Goal: Task Accomplishment & Management: Use online tool/utility

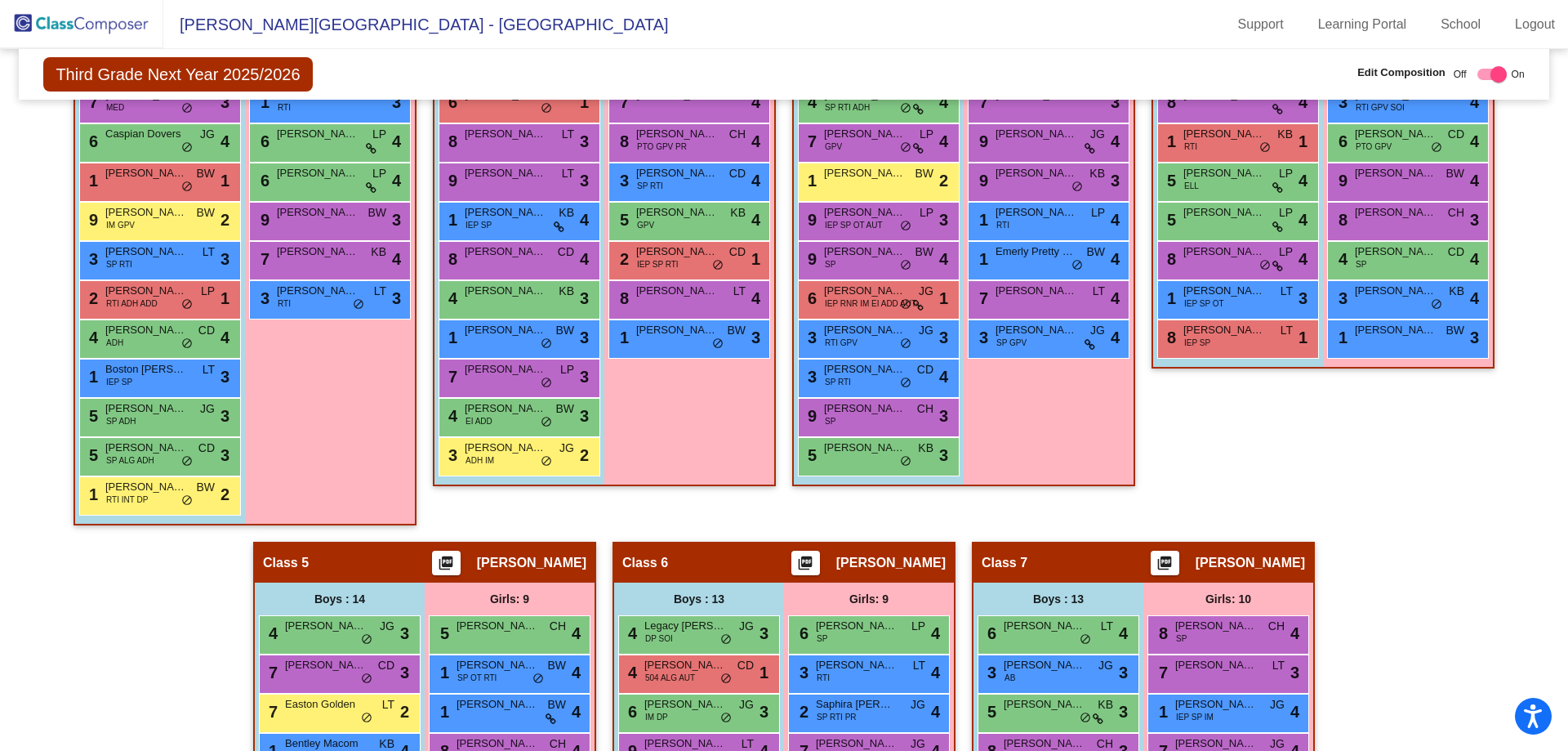
scroll to position [616, 0]
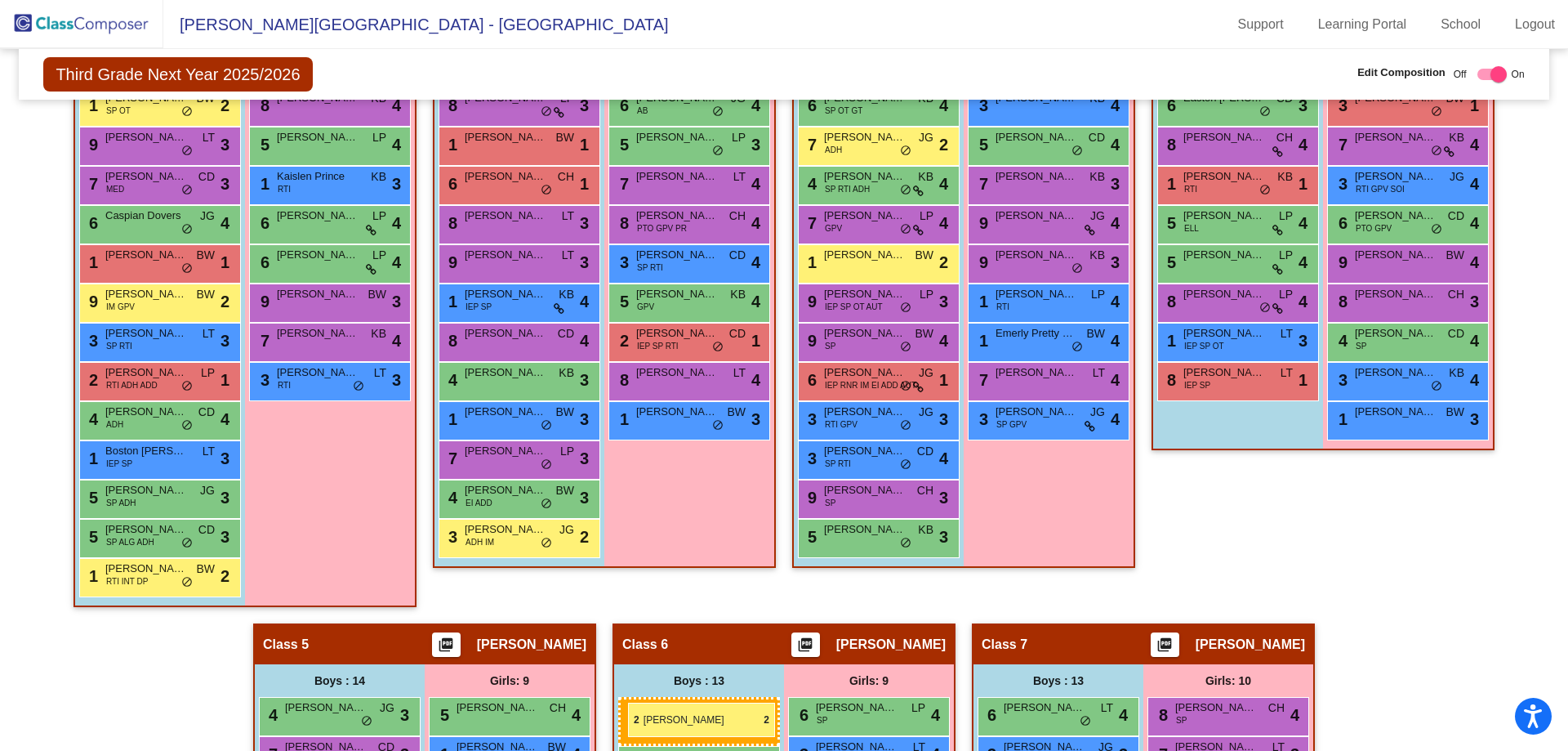
drag, startPoint x: 1238, startPoint y: 143, endPoint x: 628, endPoint y: 703, distance: 828.1
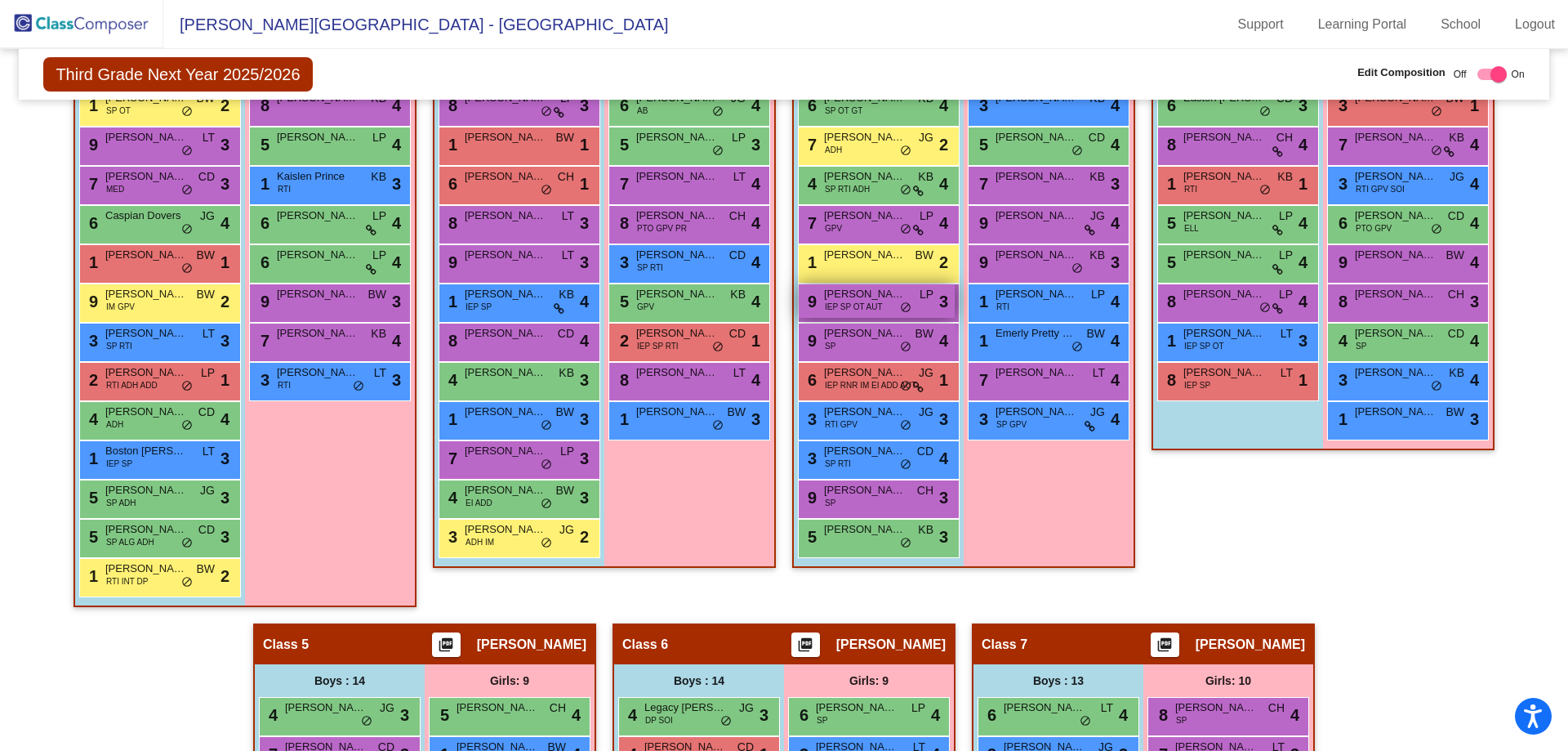
scroll to position [697, 0]
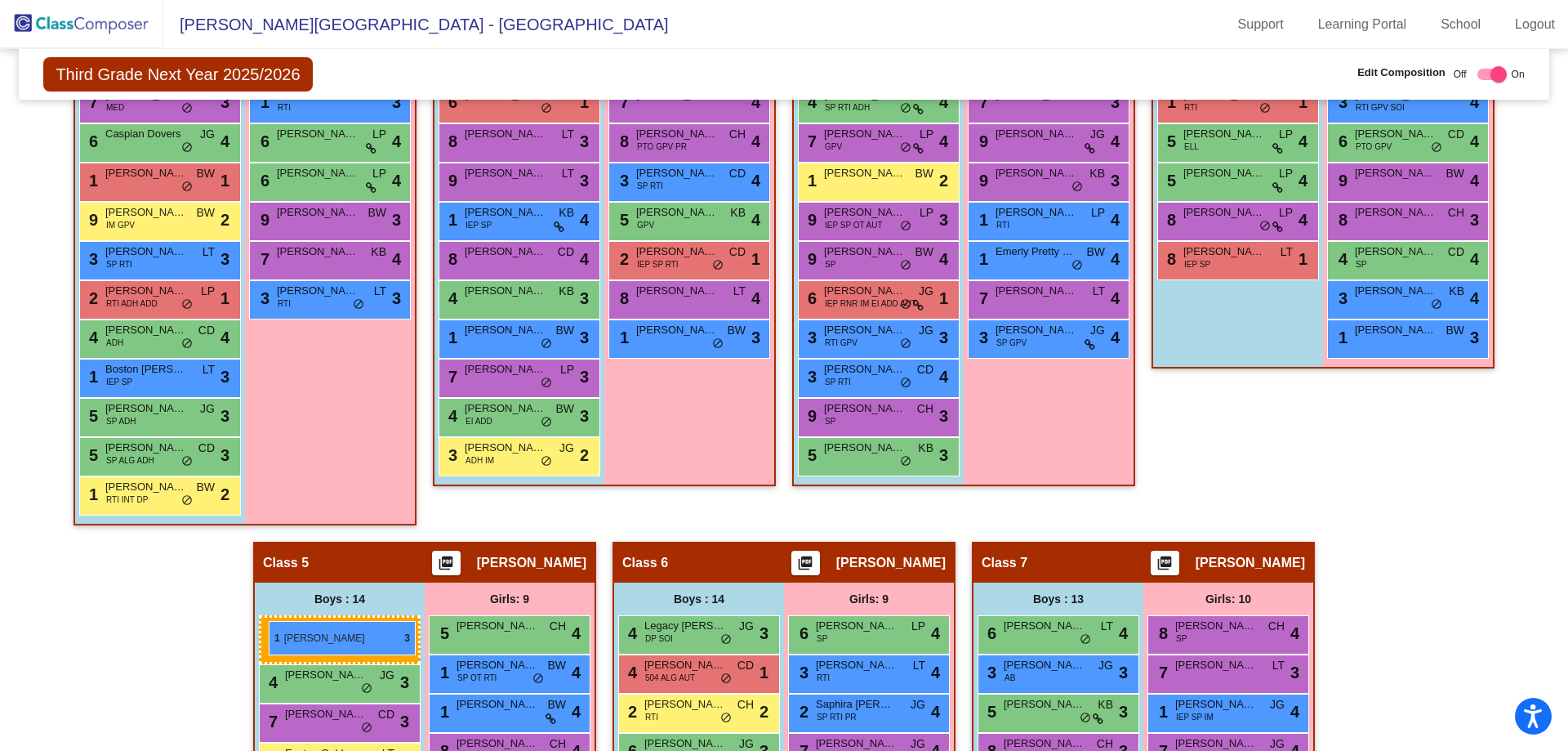
drag, startPoint x: 1252, startPoint y: 252, endPoint x: 269, endPoint y: 621, distance: 1050.0
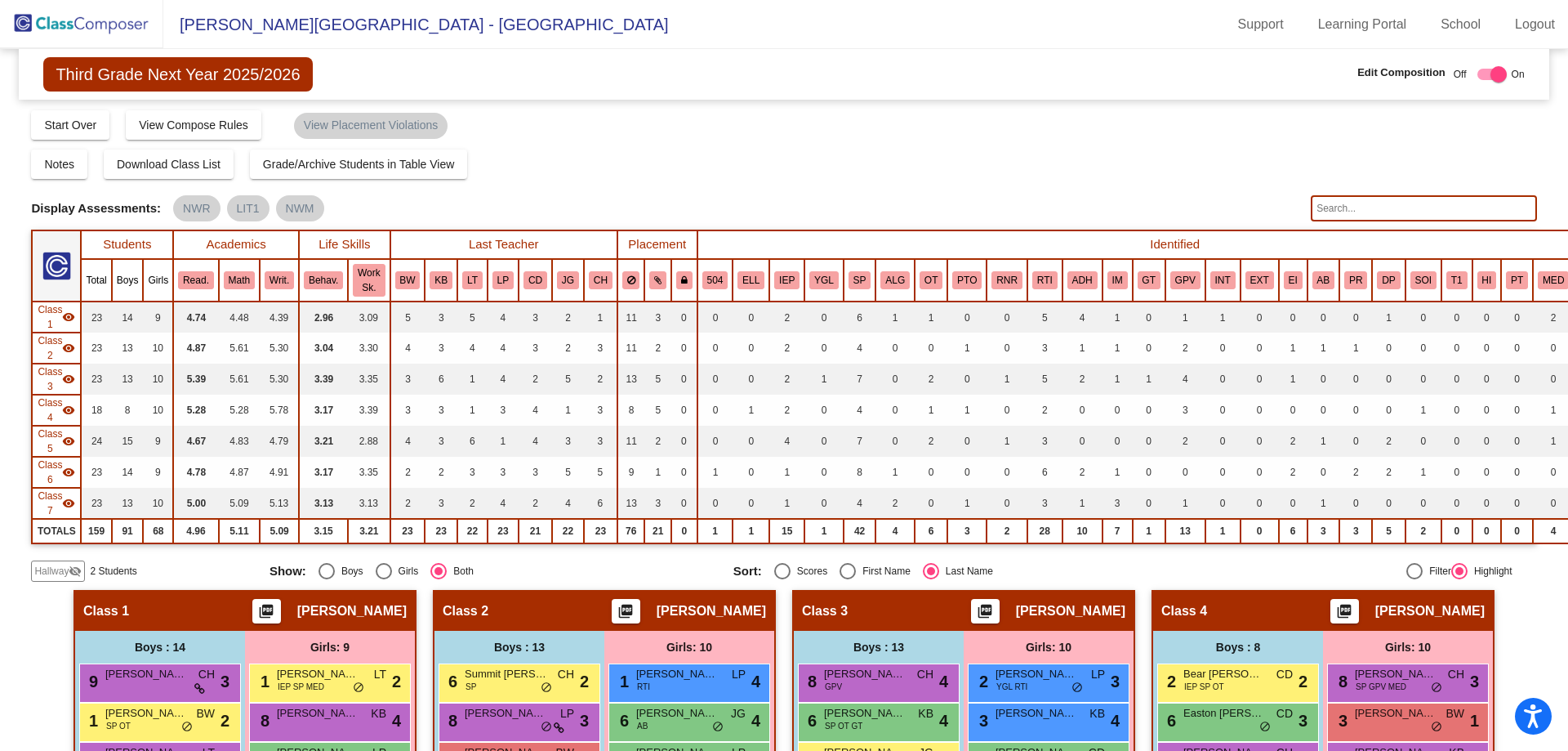
scroll to position [0, 0]
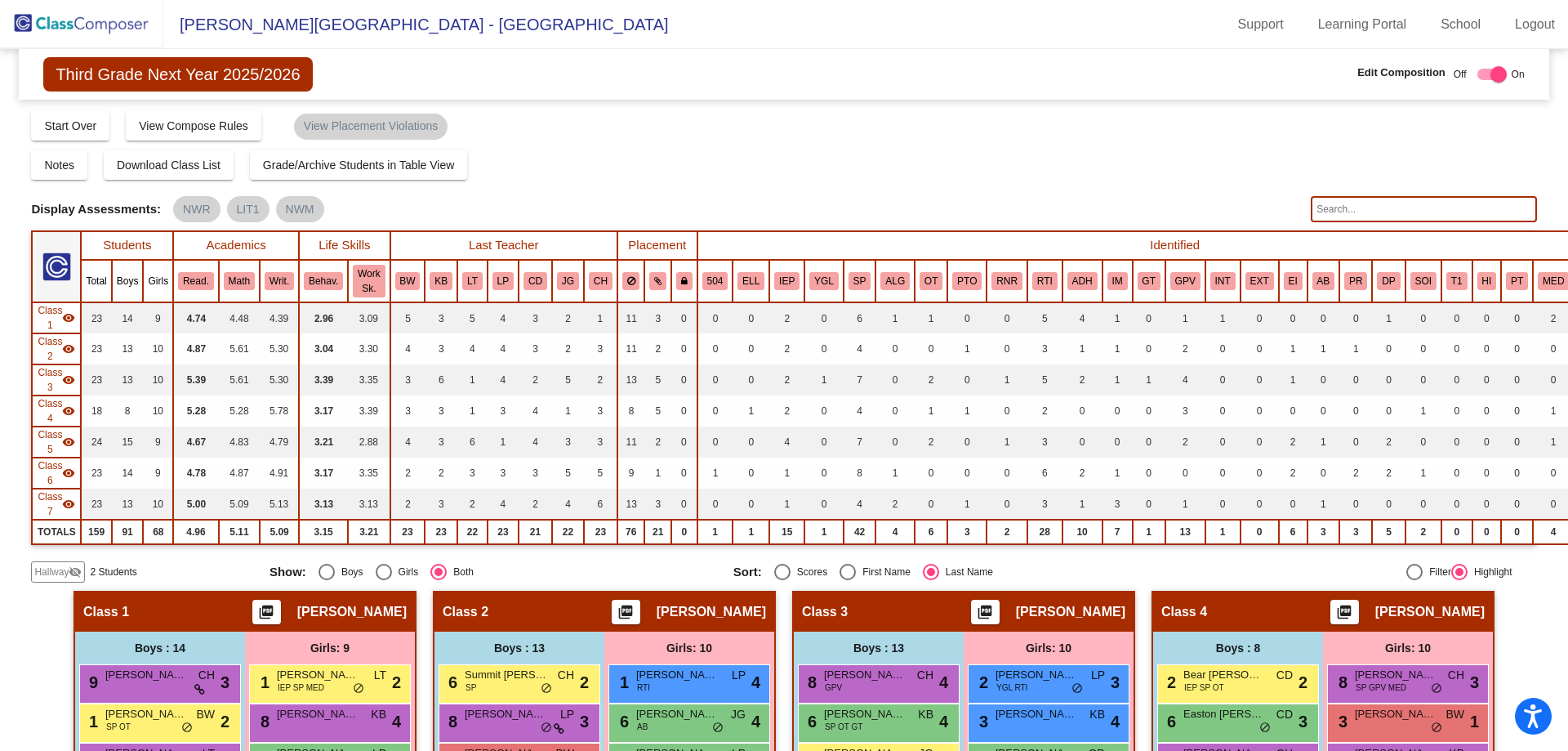
click at [1322, 220] on input "text" at bounding box center [1424, 209] width 225 height 26
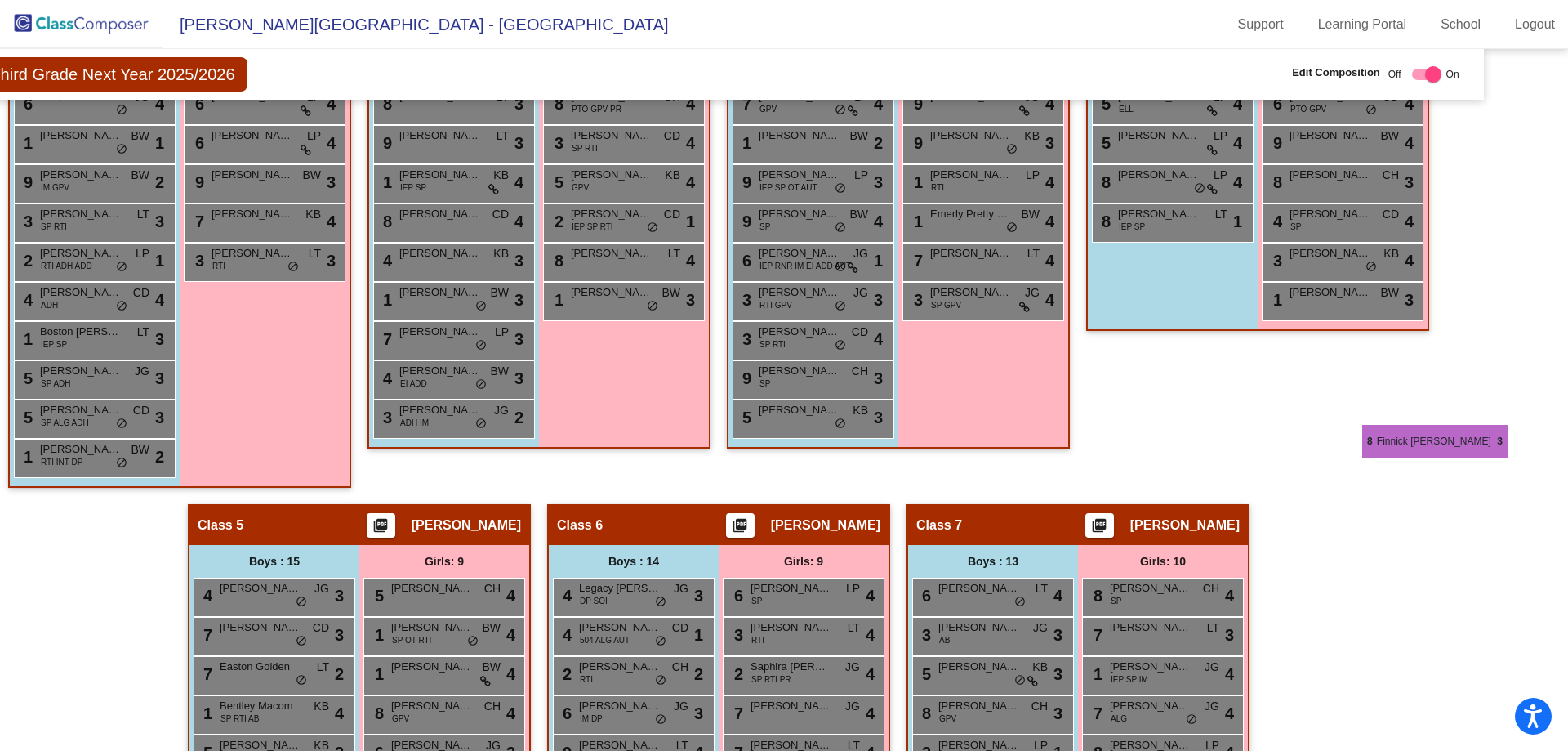
scroll to position [572, 66]
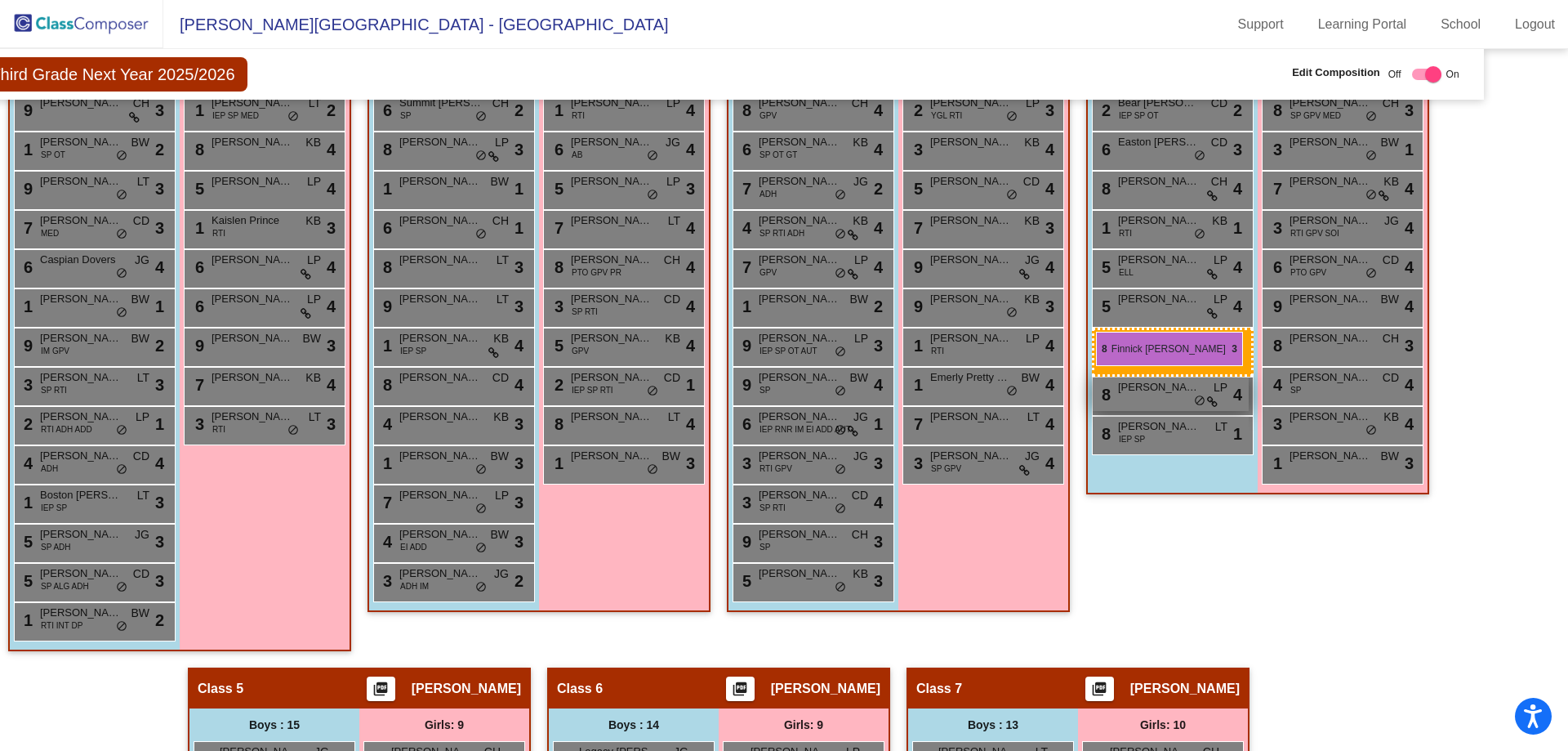
drag, startPoint x: 706, startPoint y: 576, endPoint x: 1095, endPoint y: 332, distance: 459.2
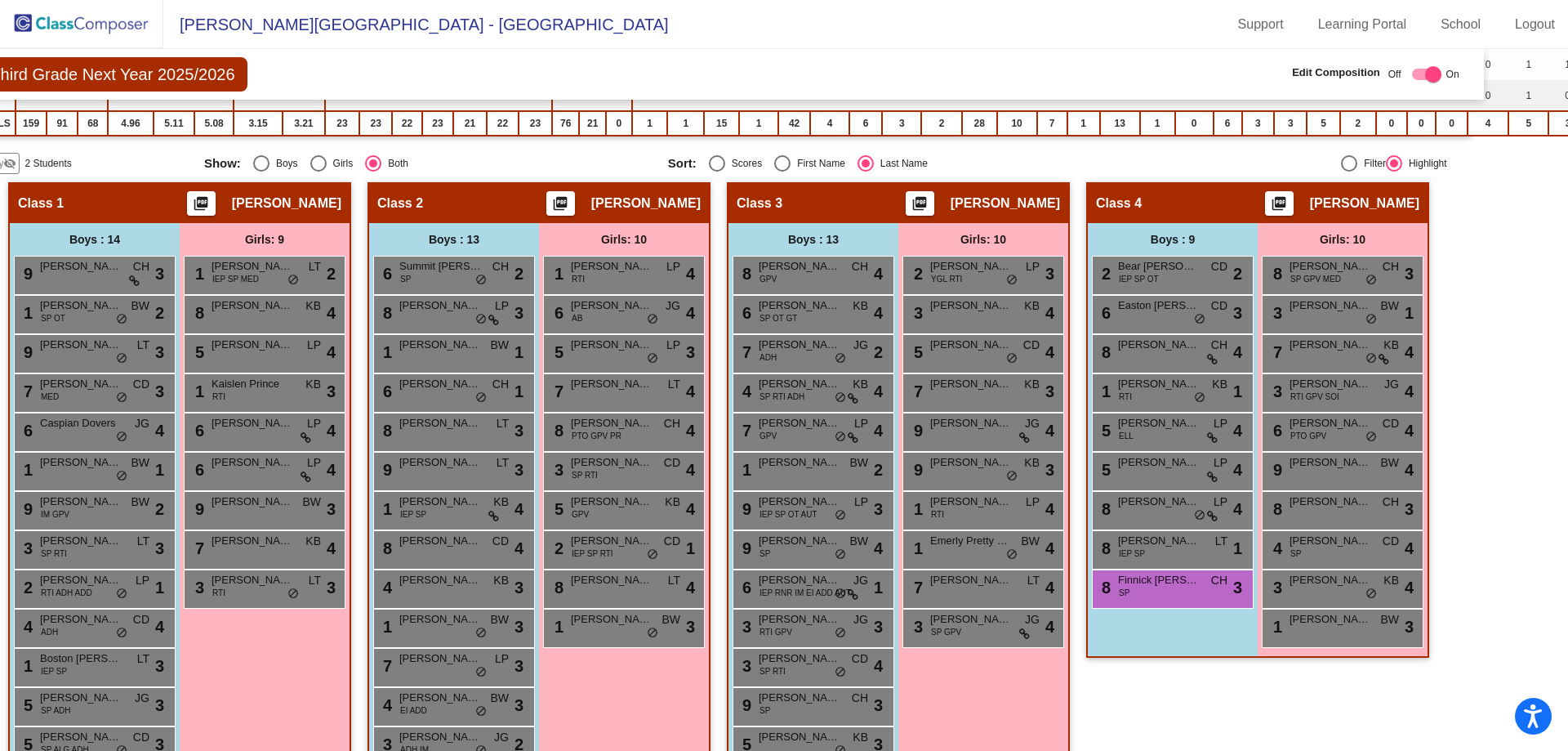
scroll to position [490, 66]
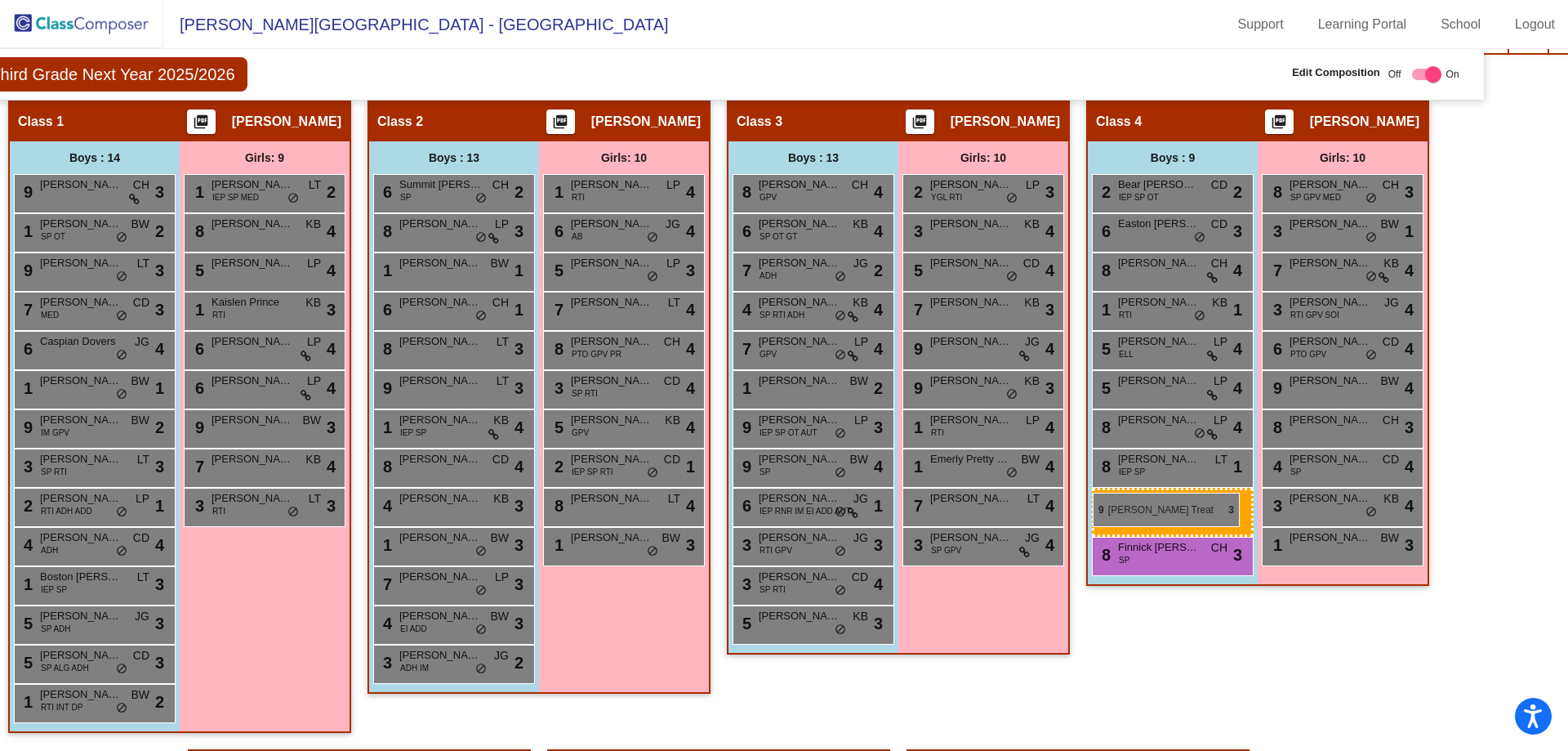
drag, startPoint x: 836, startPoint y: 627, endPoint x: 1093, endPoint y: 493, distance: 289.8
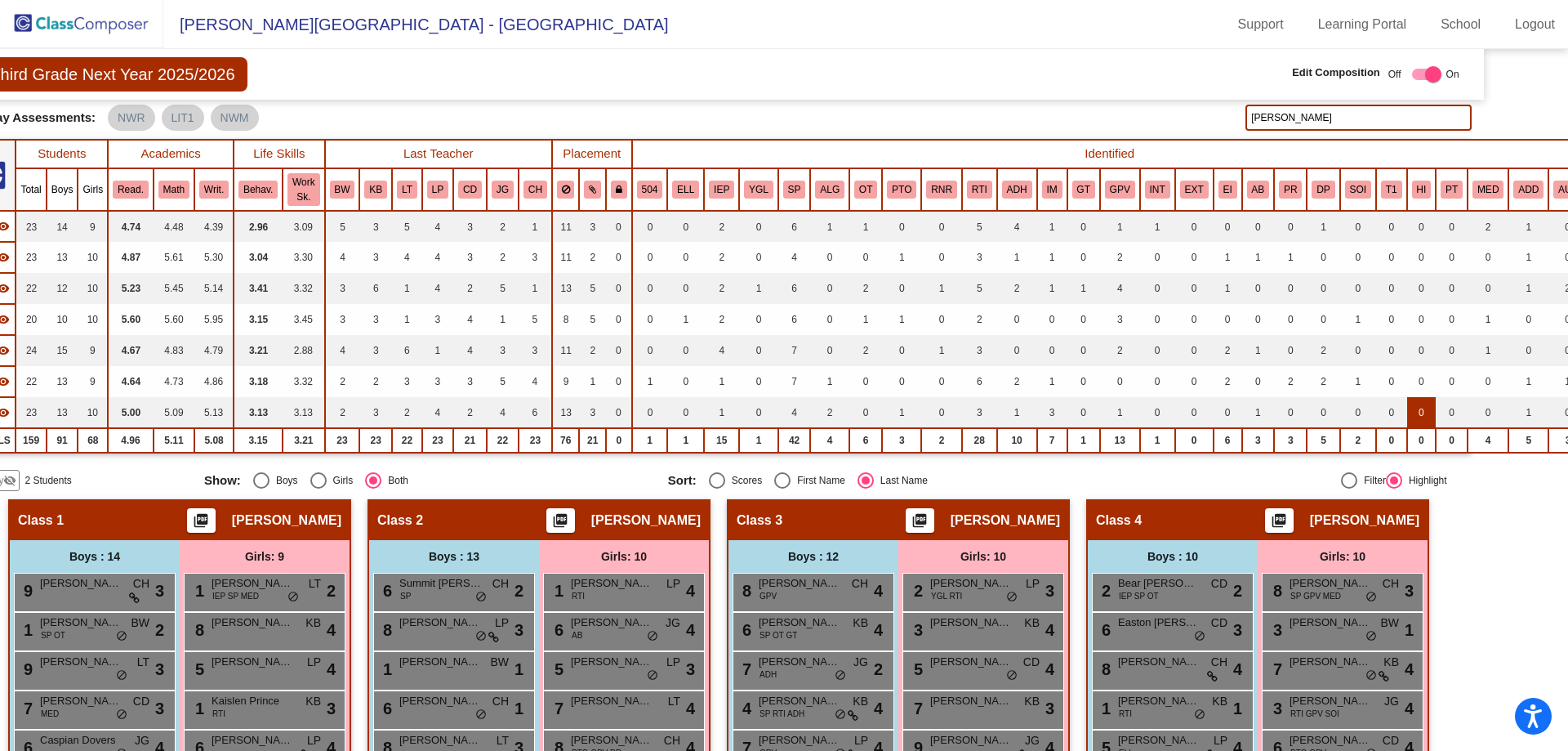
scroll to position [82, 66]
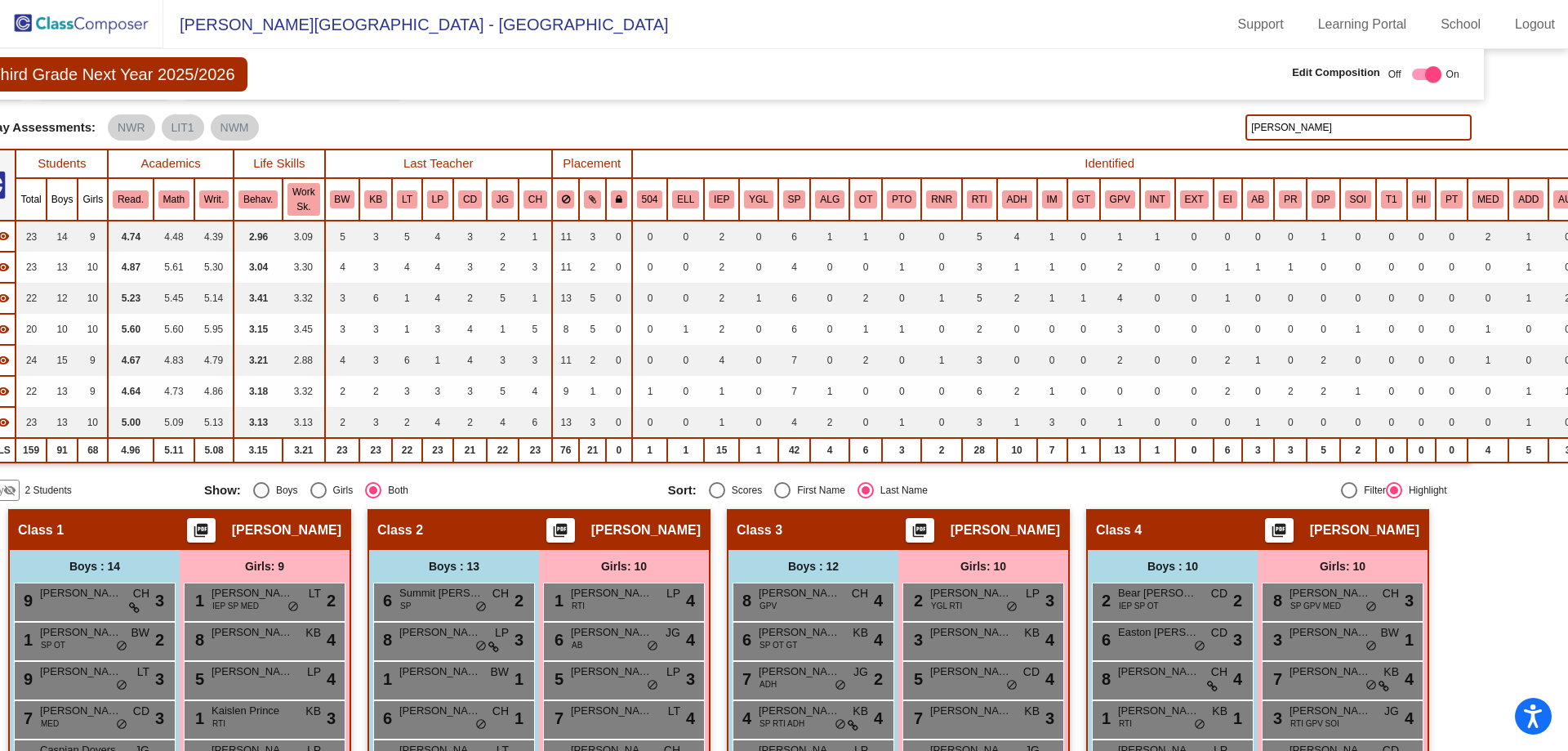
click at [1310, 130] on input "finn" at bounding box center [1358, 127] width 225 height 26
type input "f"
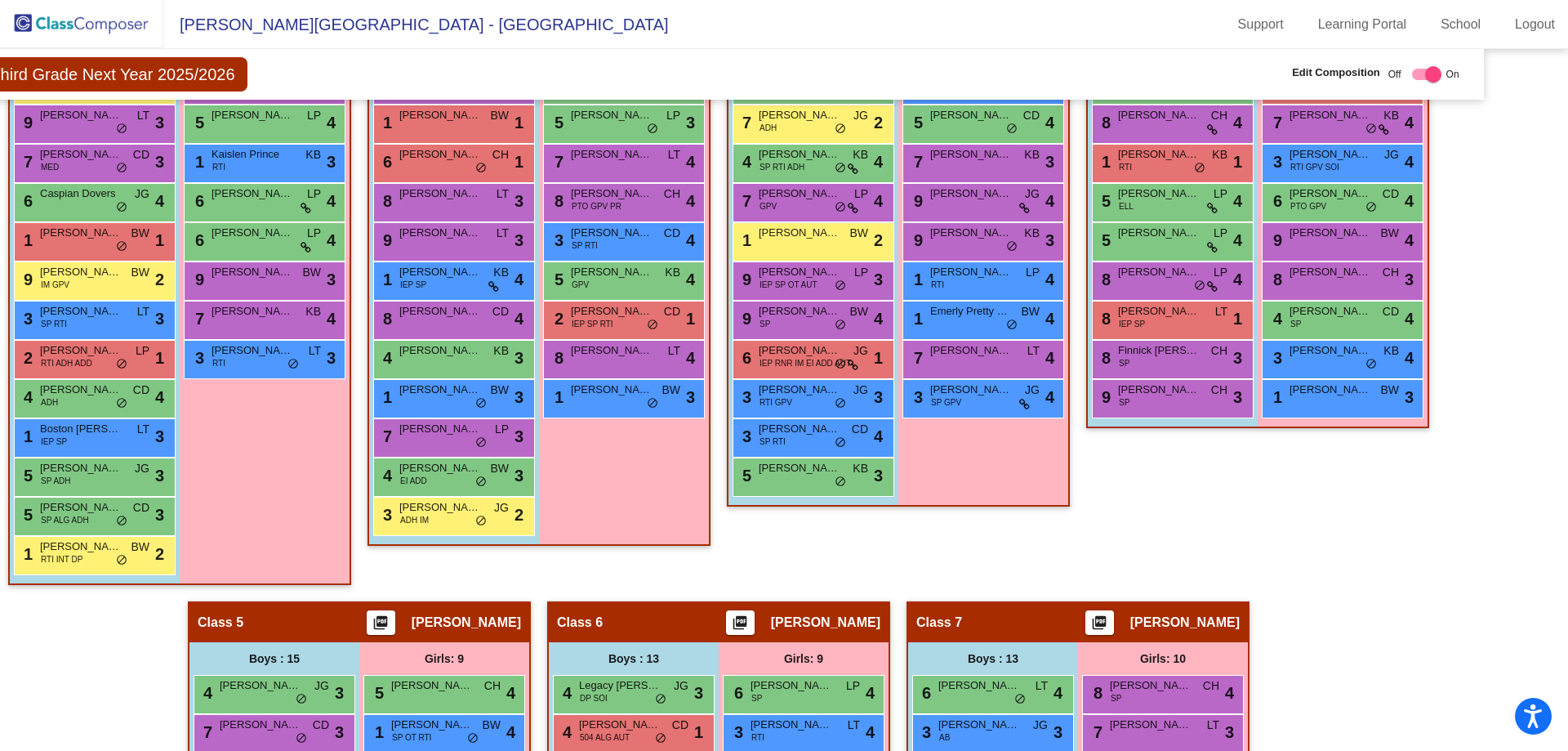
scroll to position [735, 66]
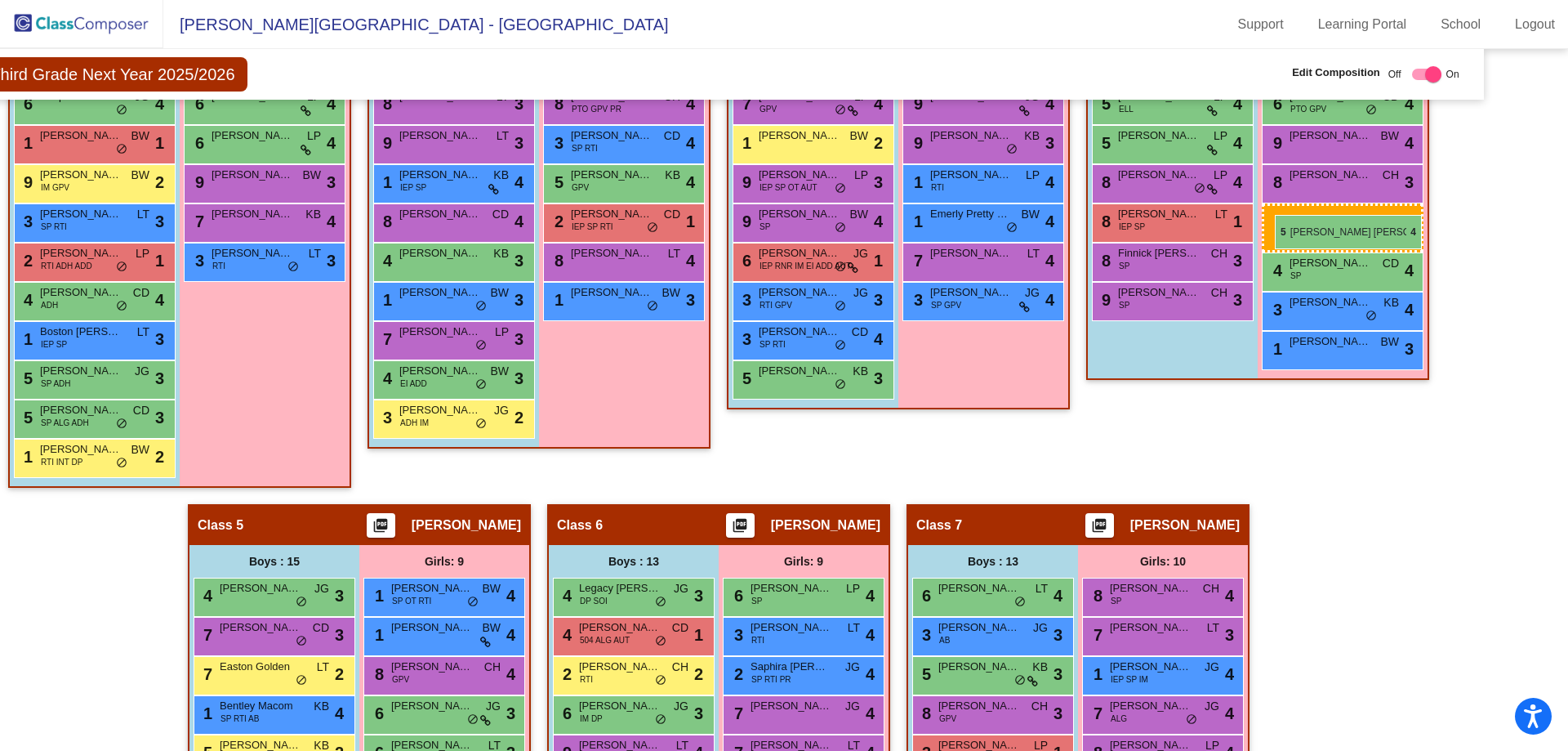
drag, startPoint x: 441, startPoint y: 589, endPoint x: 1275, endPoint y: 215, distance: 914.0
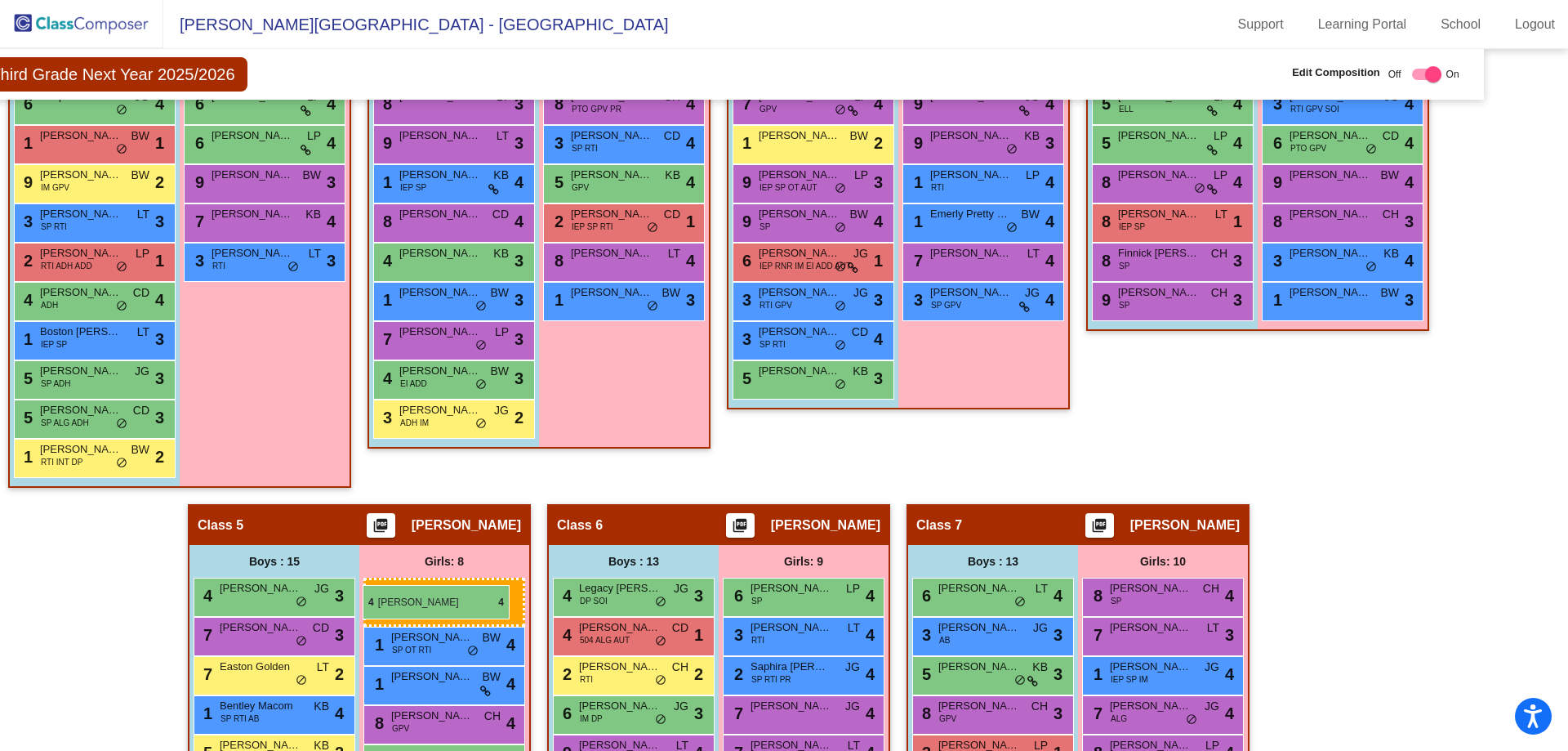
drag, startPoint x: 1331, startPoint y: 255, endPoint x: 363, endPoint y: 585, distance: 1022.7
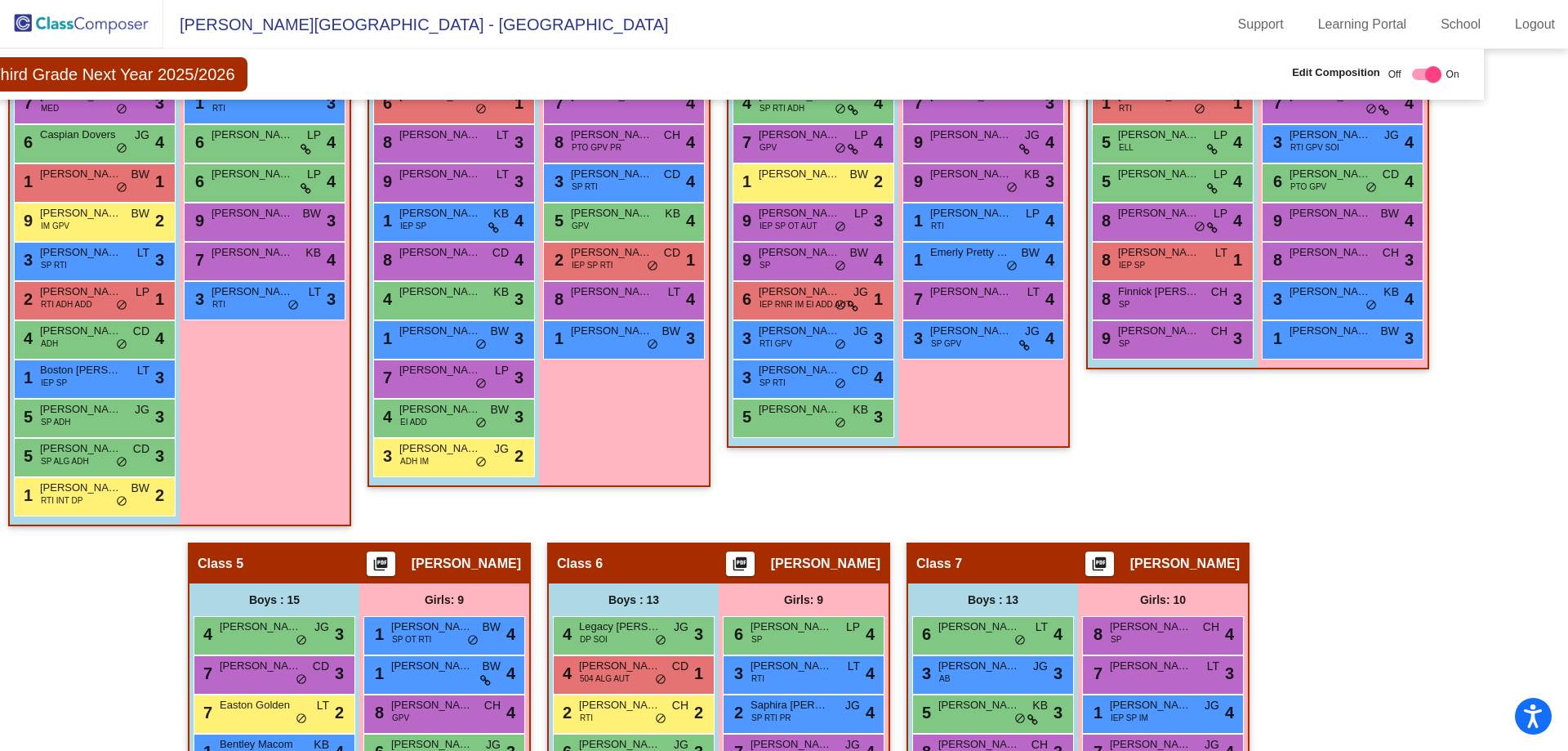
scroll to position [653, 66]
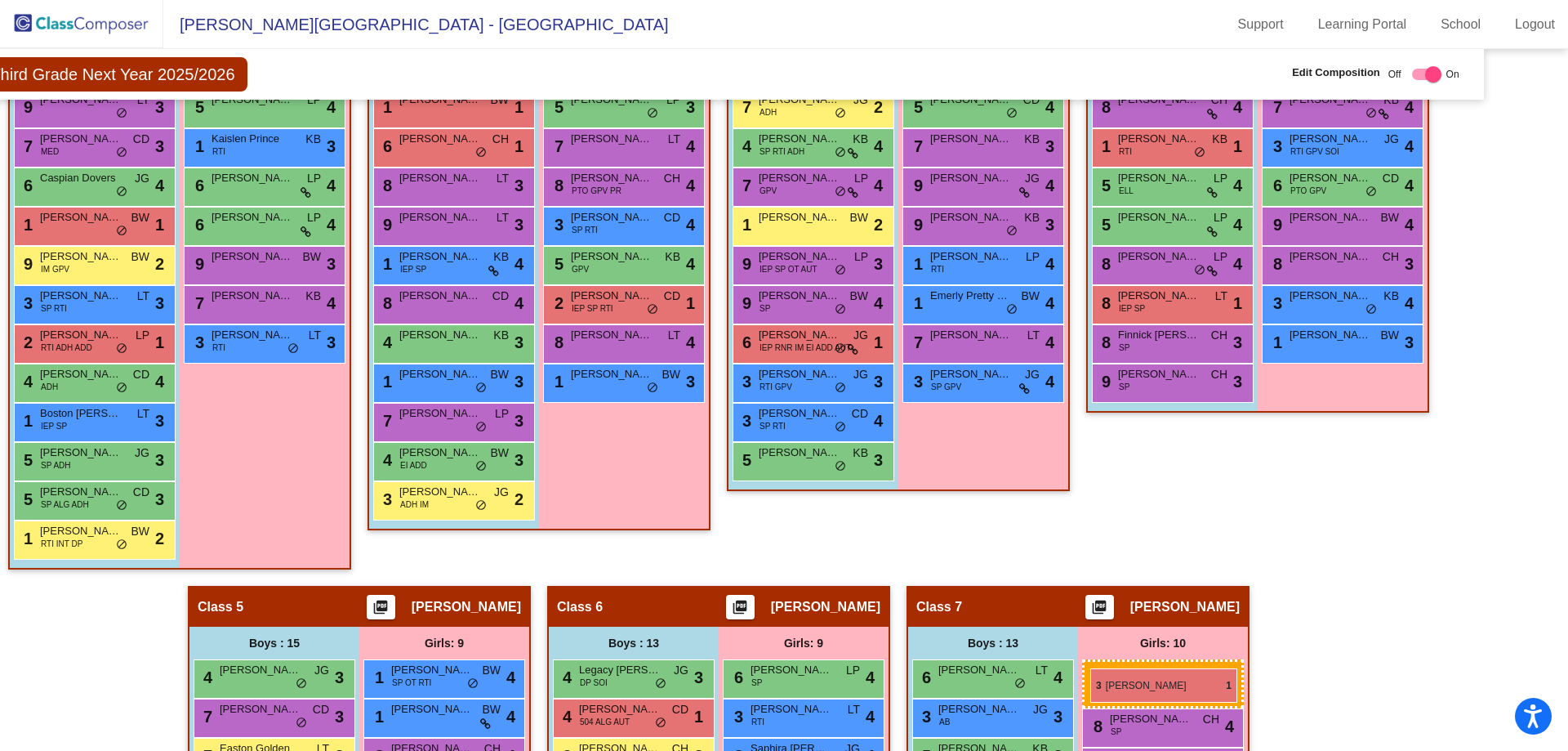
drag, startPoint x: 1329, startPoint y: 108, endPoint x: 1090, endPoint y: 668, distance: 608.9
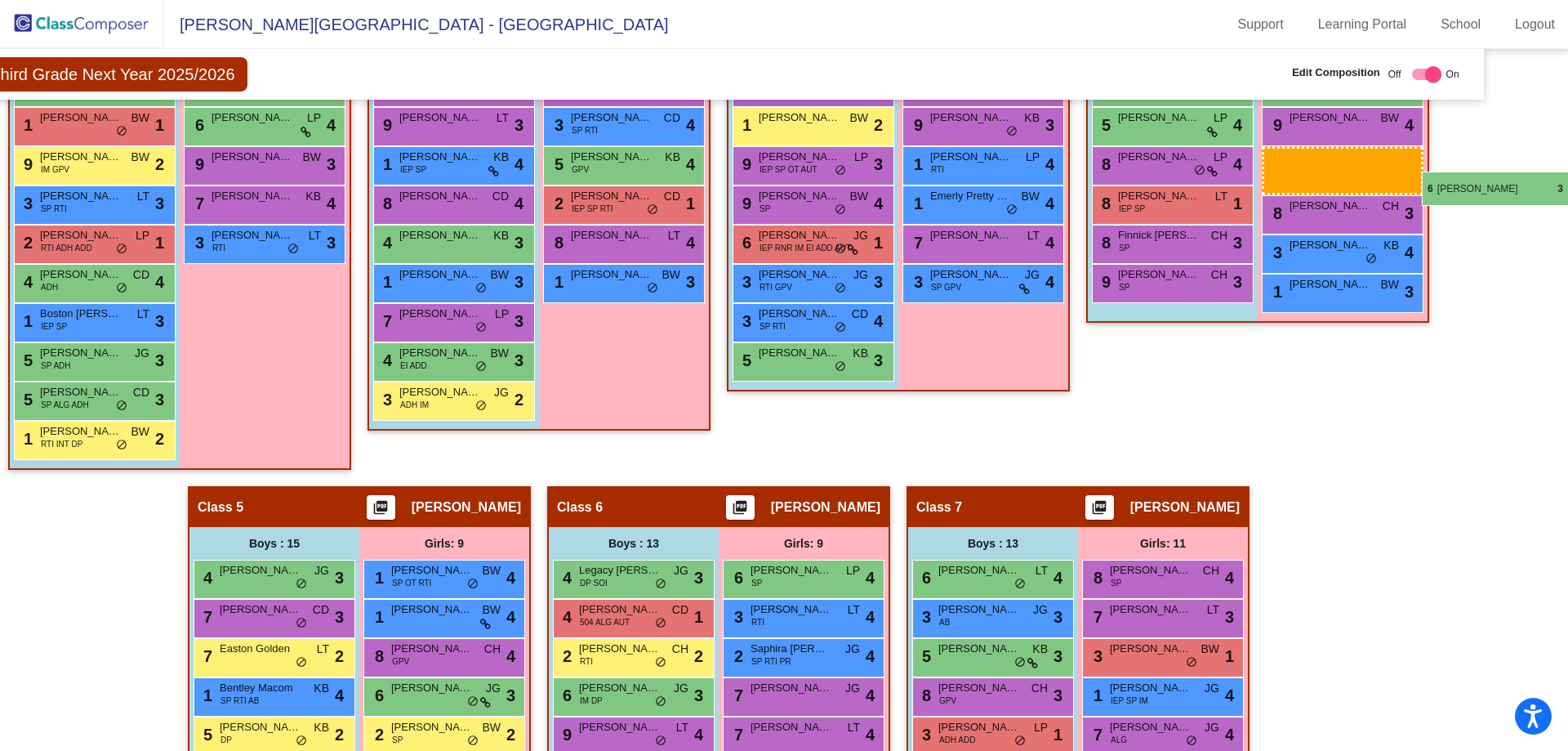
scroll to position [735, 66]
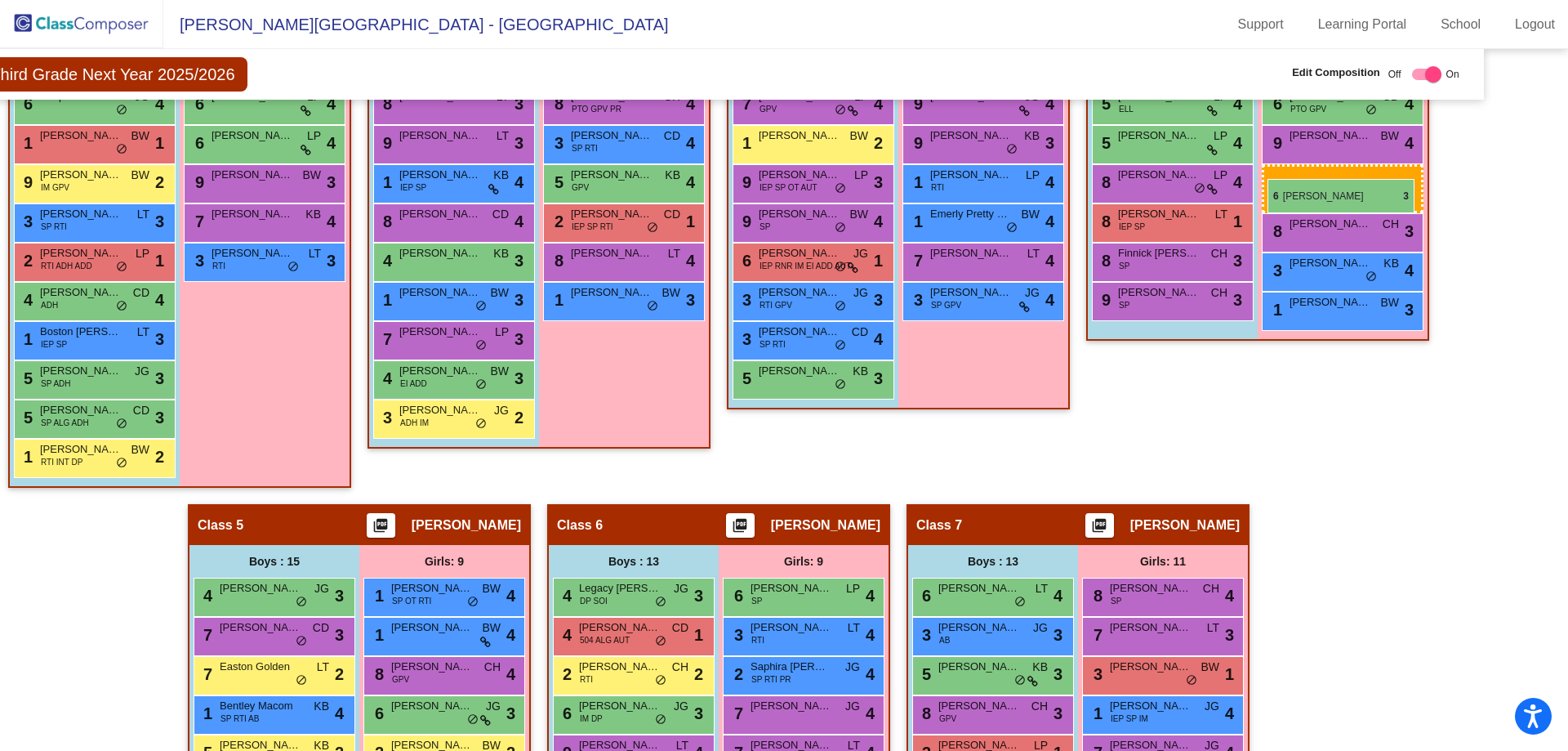
drag, startPoint x: 407, startPoint y: 502, endPoint x: 1267, endPoint y: 179, distance: 918.7
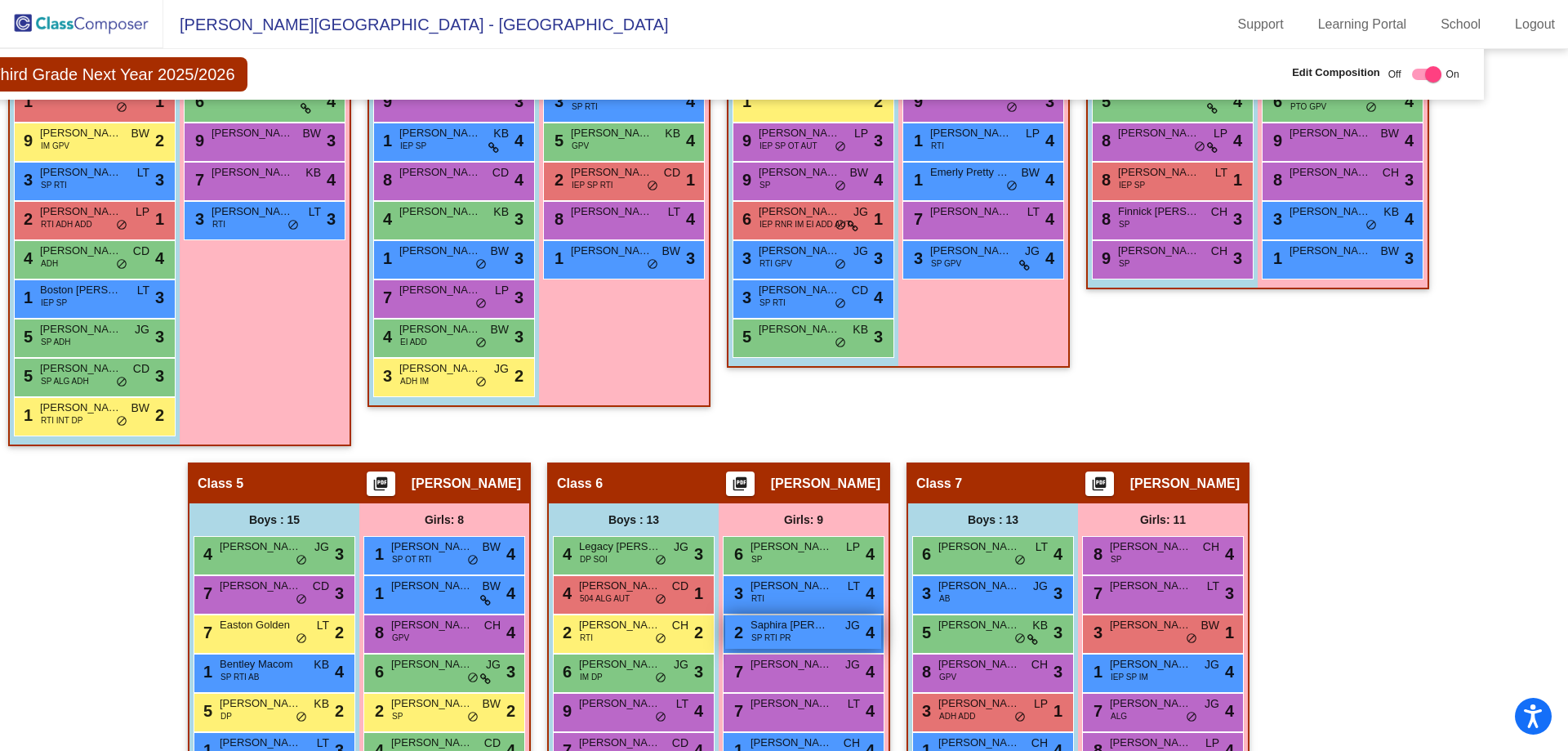
scroll to position [981, 66]
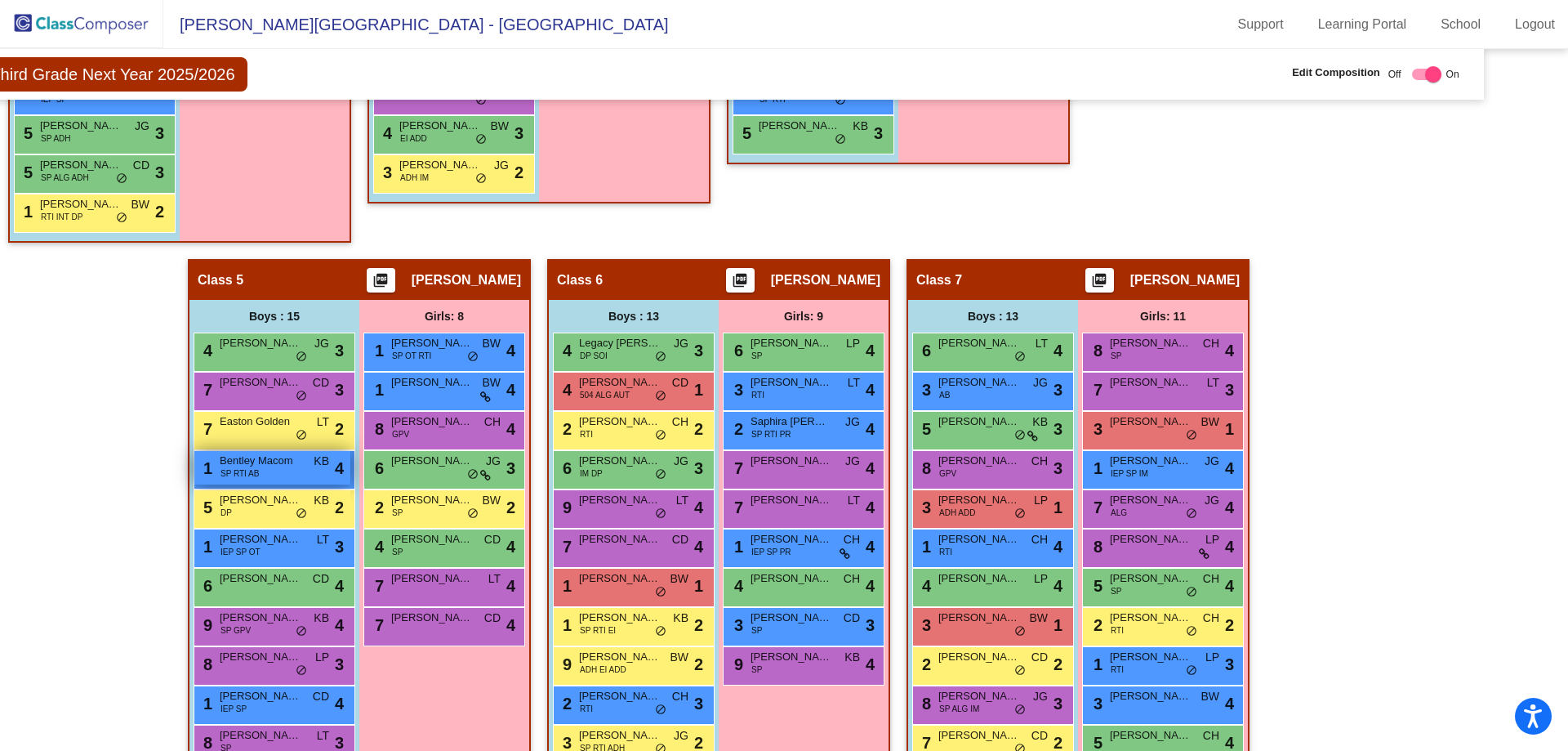
click at [270, 471] on div "1 Bentley Macom SP RTI AB KB lock do_not_disturb_alt 4" at bounding box center [272, 468] width 156 height 34
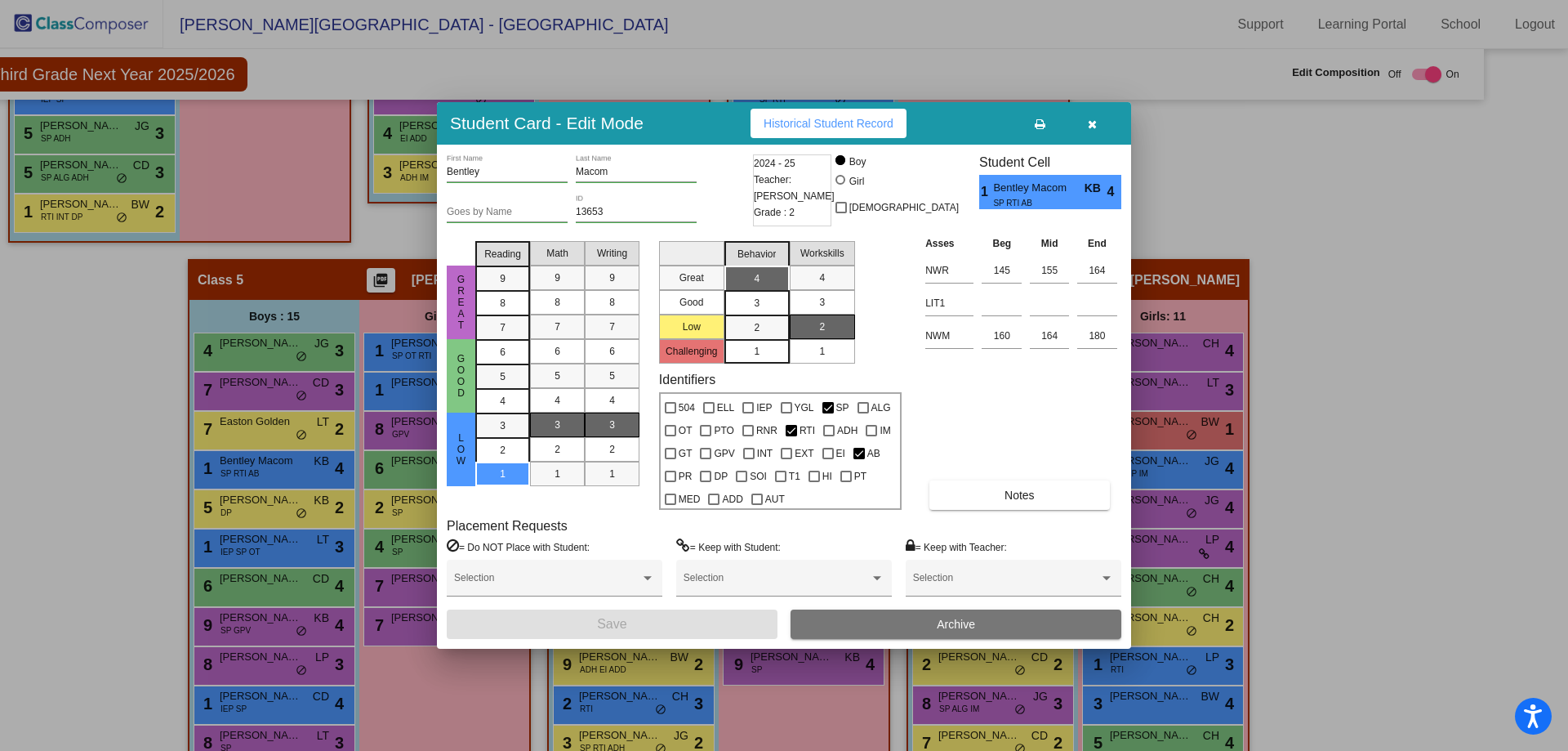
click at [935, 621] on button "Archive" at bounding box center [955, 624] width 331 height 29
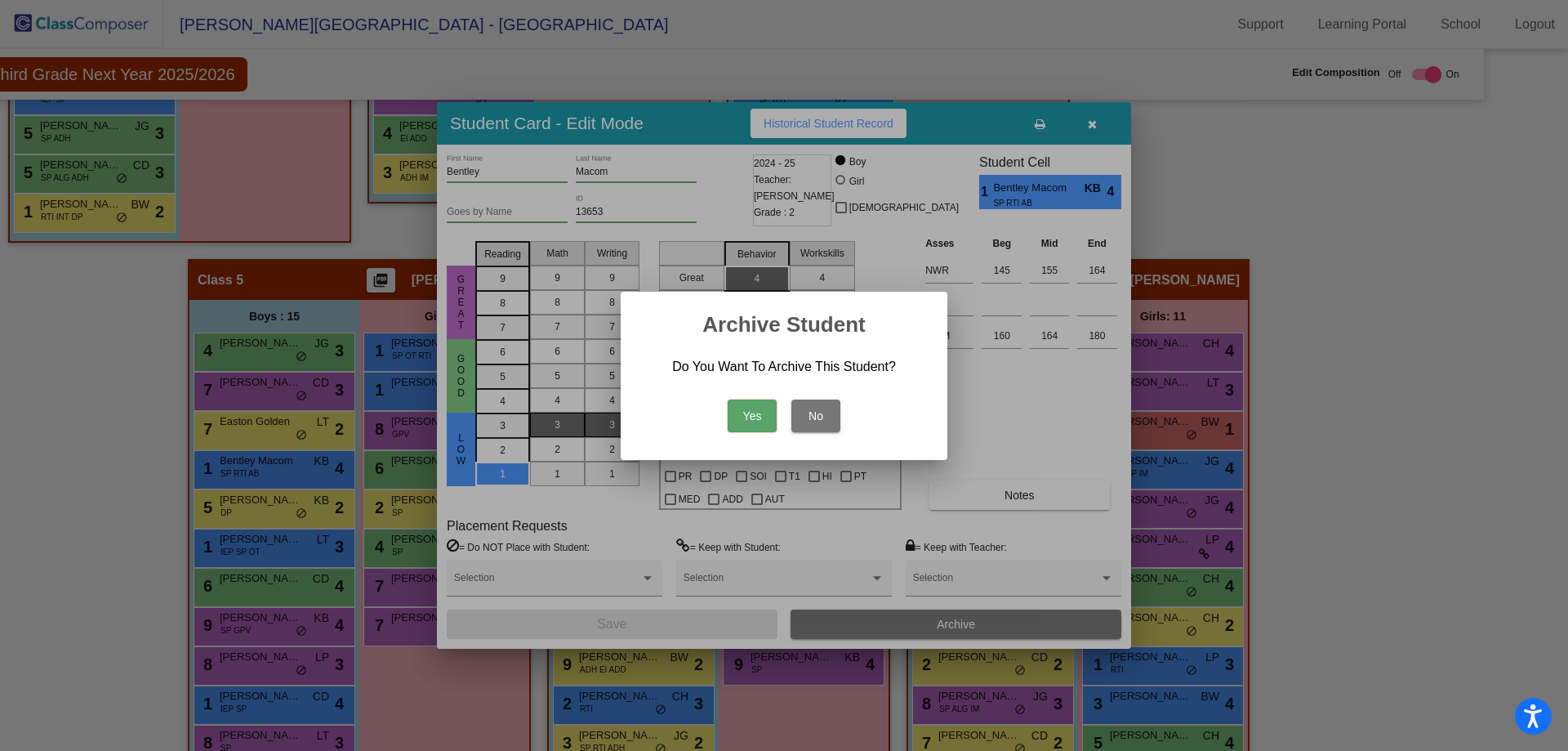
click at [767, 417] on button "Yes" at bounding box center [752, 416] width 49 height 33
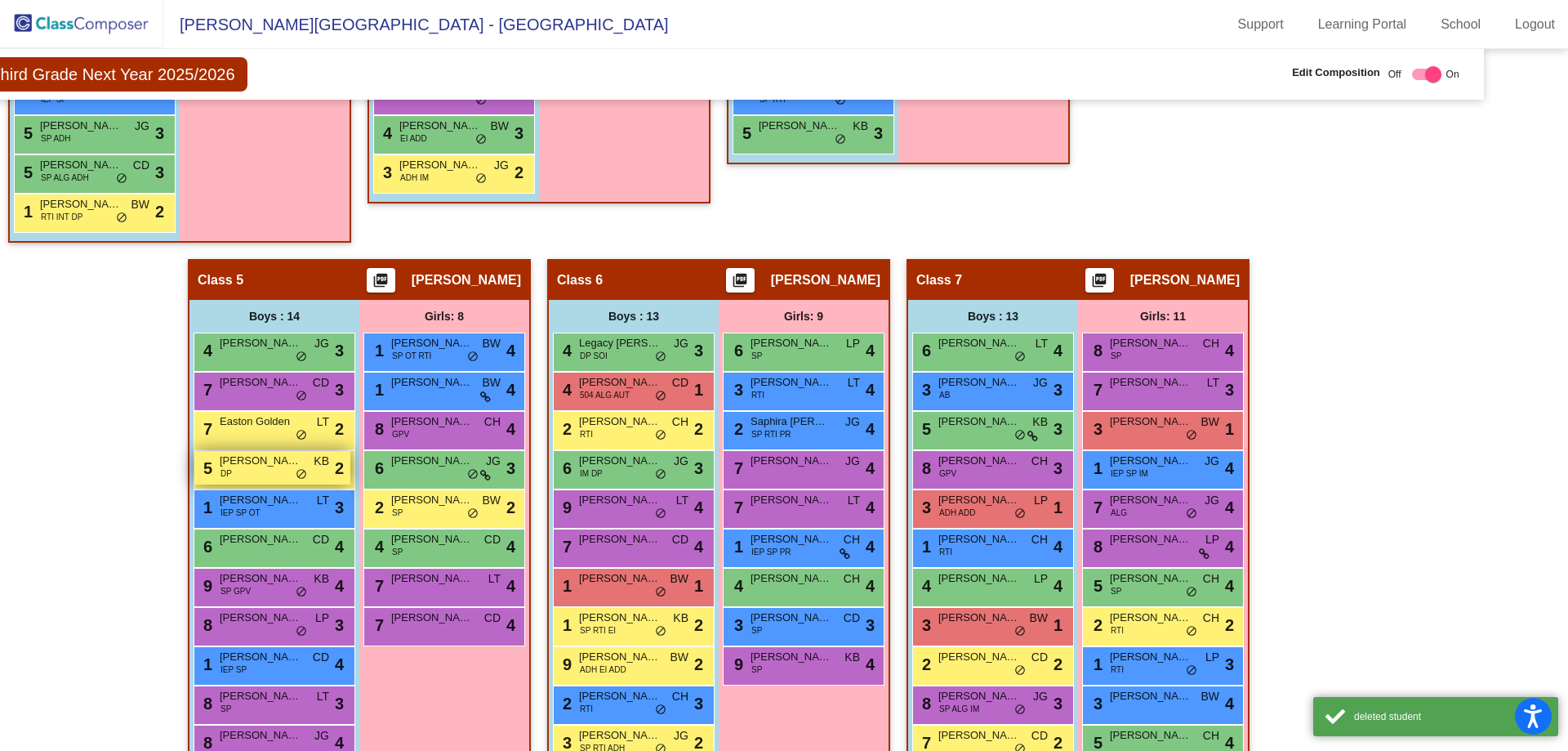
click at [281, 475] on div "5 Raiycer Manning DP KB lock do_not_disturb_alt 2" at bounding box center [272, 468] width 156 height 34
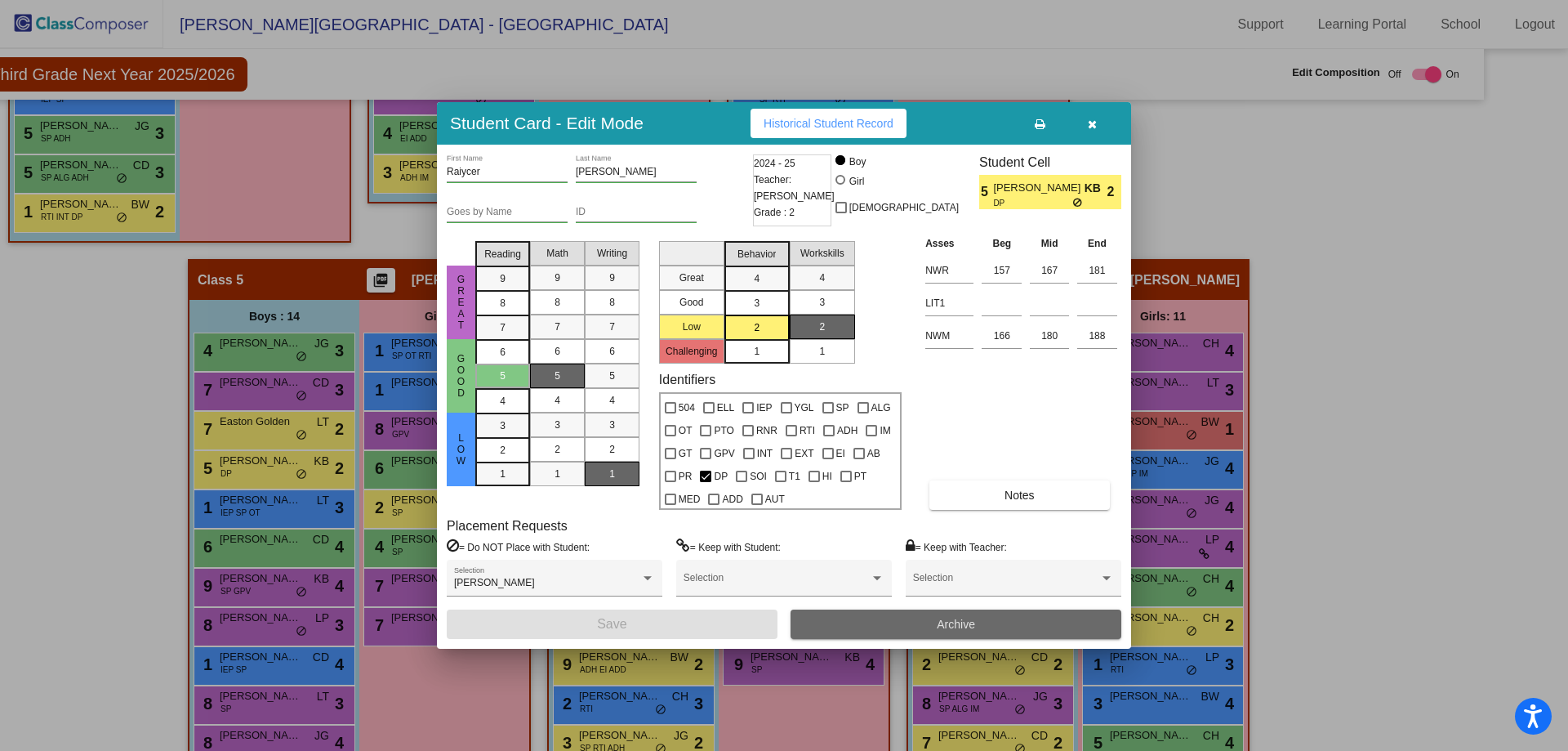
click at [923, 622] on button "Archive" at bounding box center [955, 624] width 331 height 29
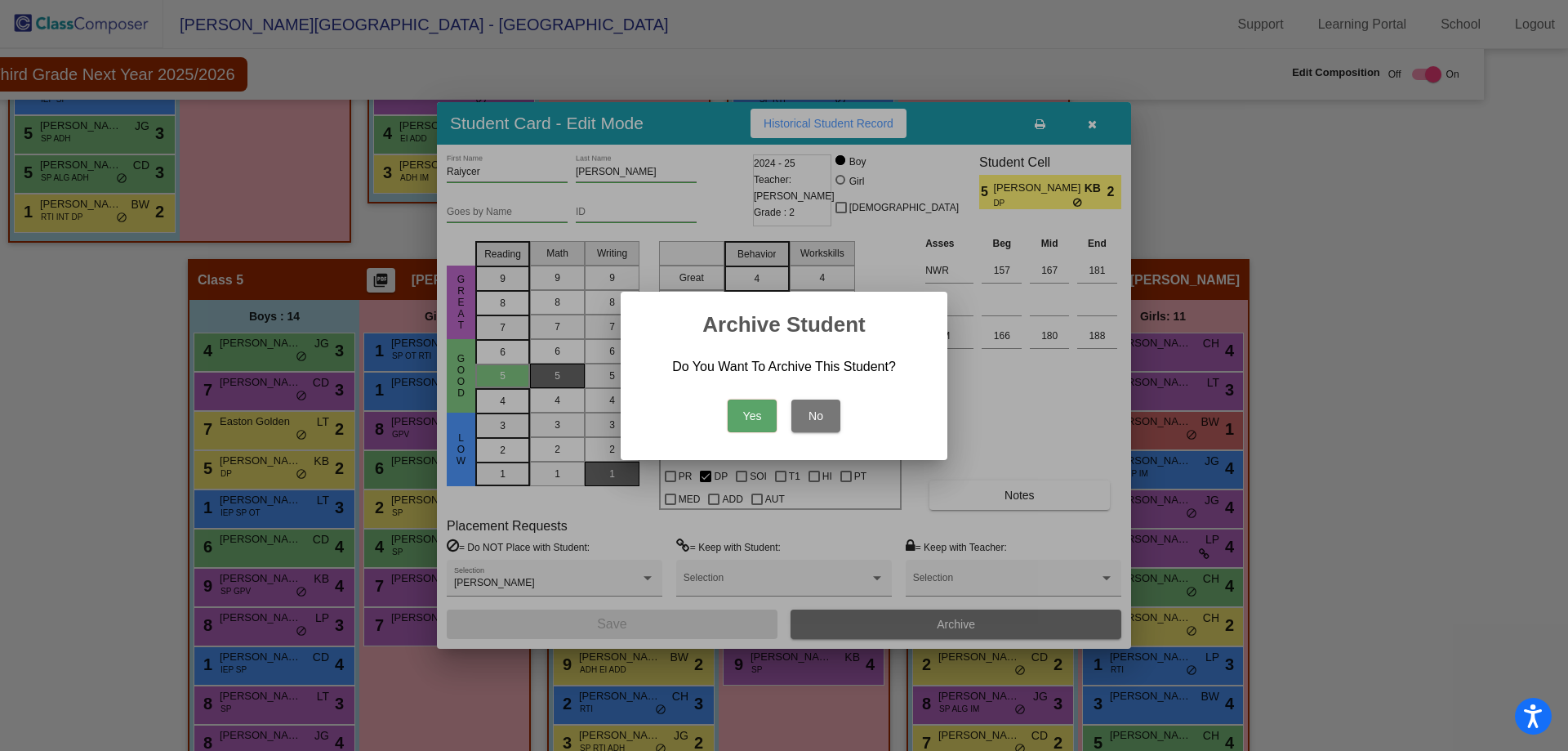
click at [749, 414] on button "Yes" at bounding box center [752, 416] width 49 height 33
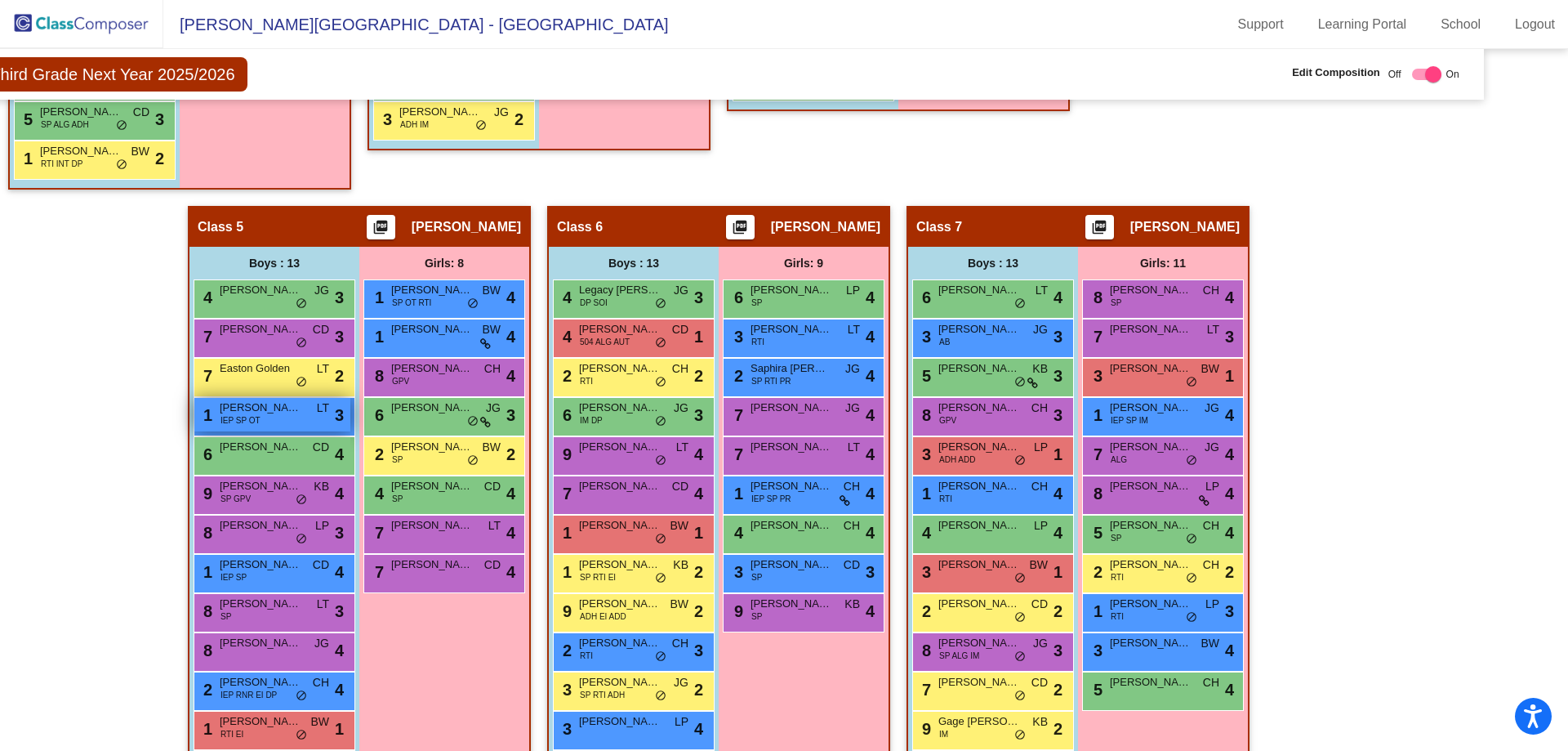
scroll to position [1062, 66]
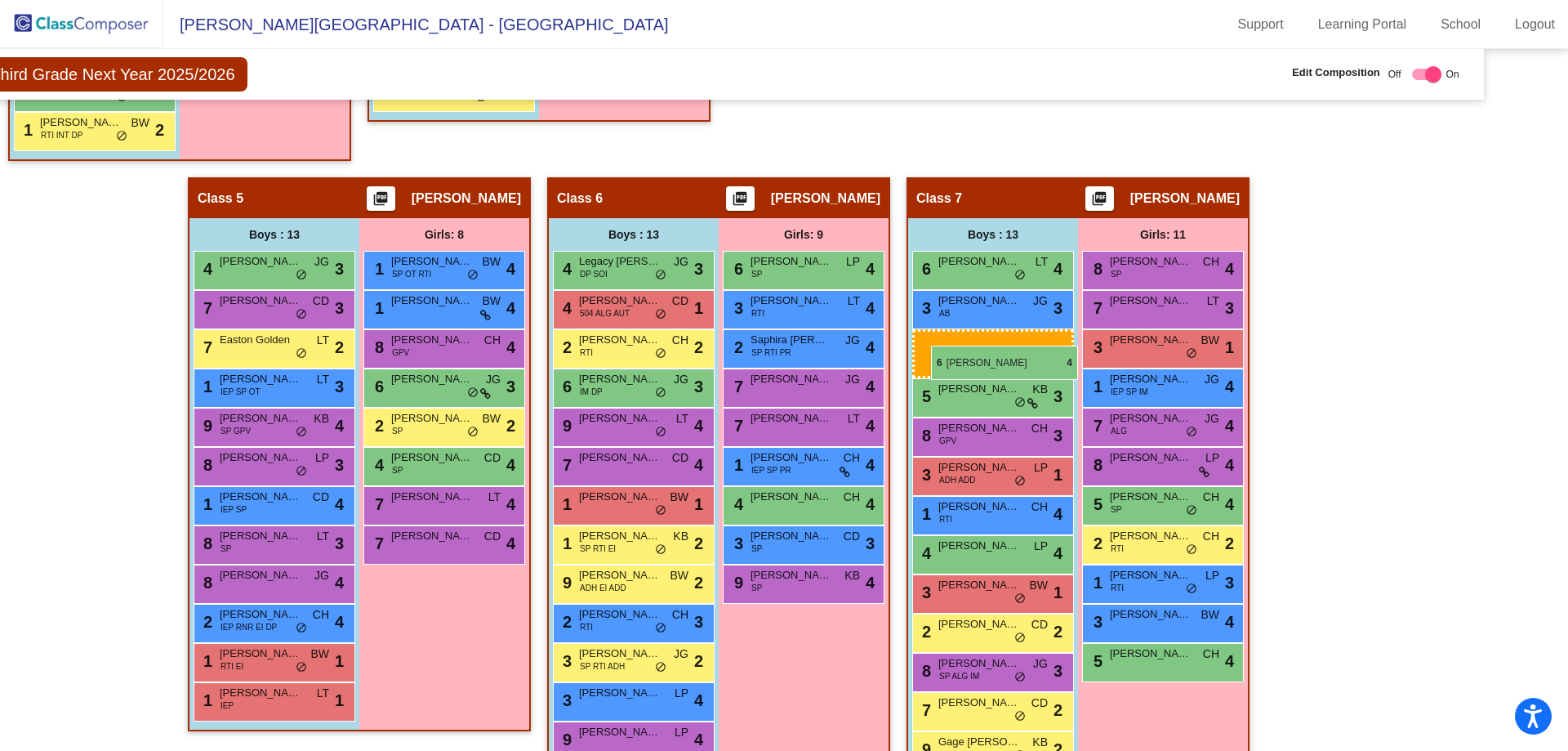
drag, startPoint x: 292, startPoint y: 431, endPoint x: 931, endPoint y: 345, distance: 644.8
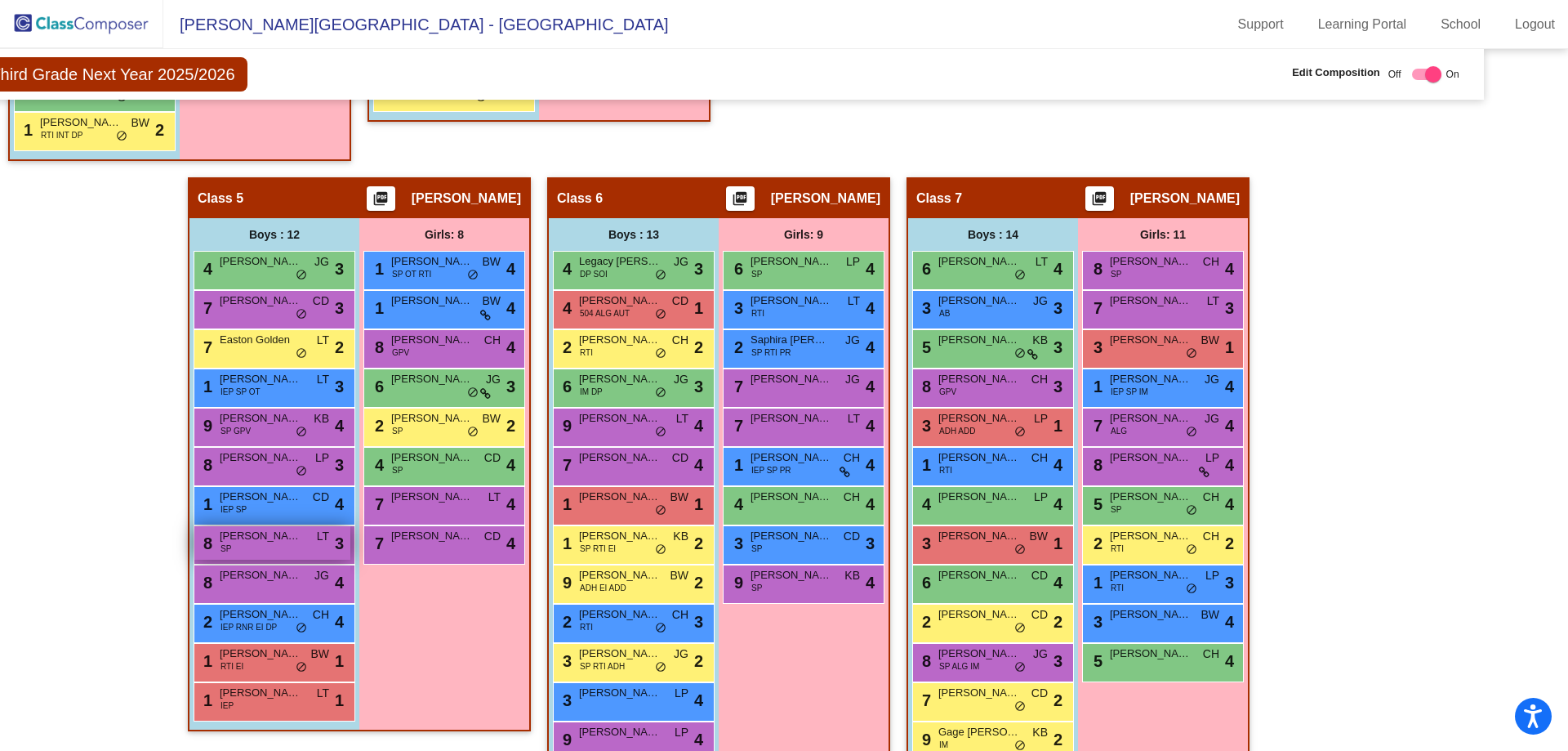
click at [257, 547] on div "8 Kade Solmi SP LT lock do_not_disturb_alt 3" at bounding box center [272, 543] width 156 height 34
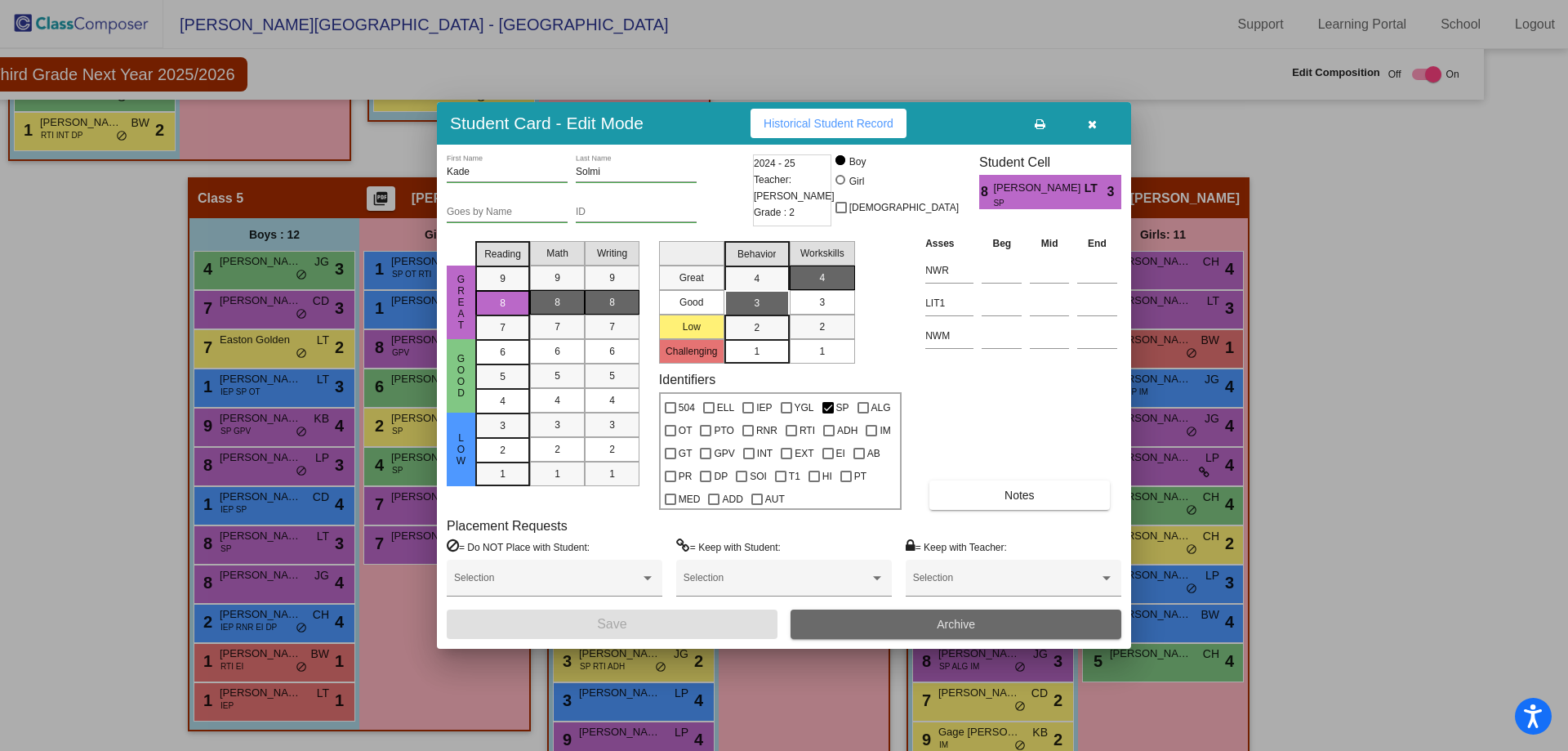
click at [921, 625] on button "Archive" at bounding box center [955, 624] width 331 height 29
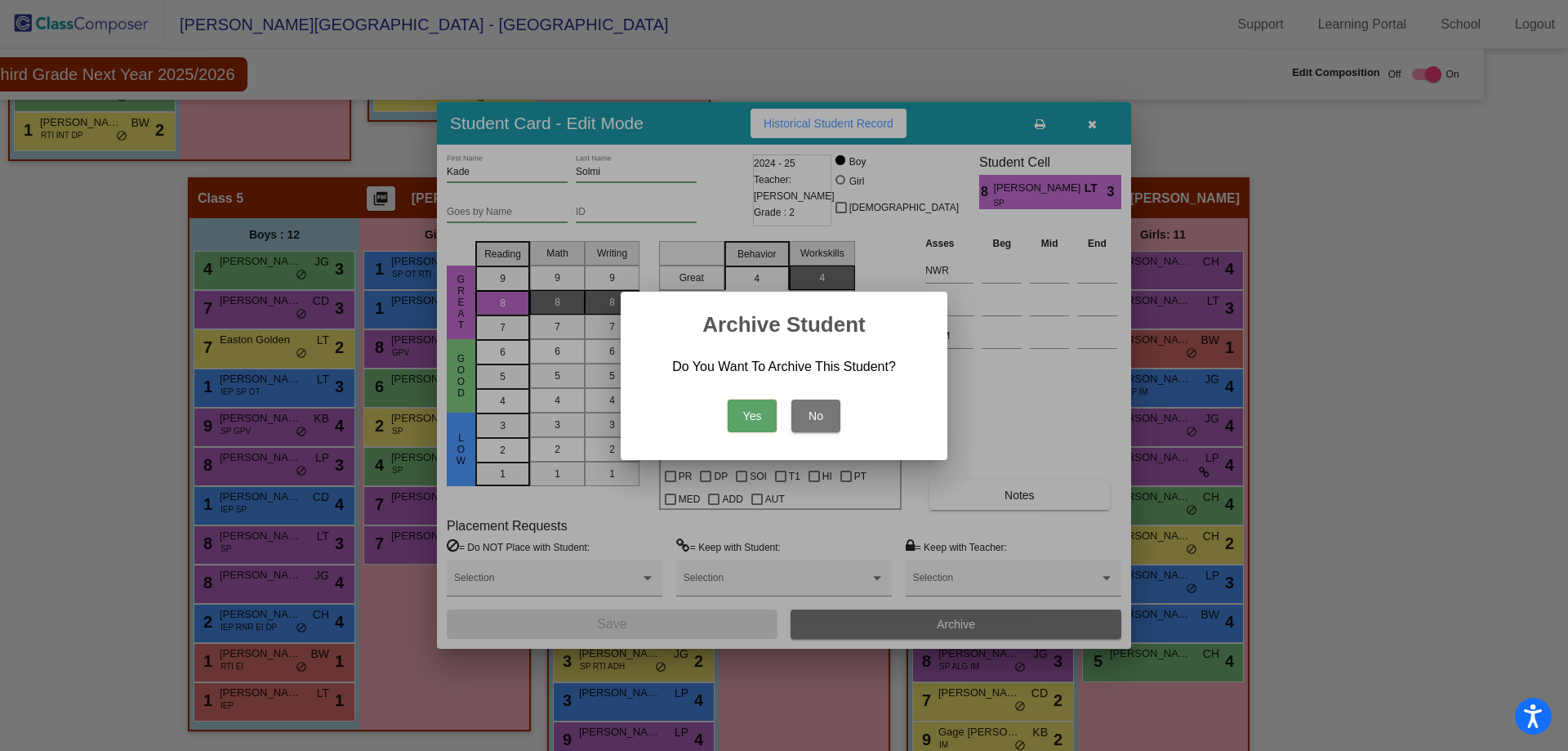
click at [759, 409] on button "Yes" at bounding box center [752, 416] width 49 height 33
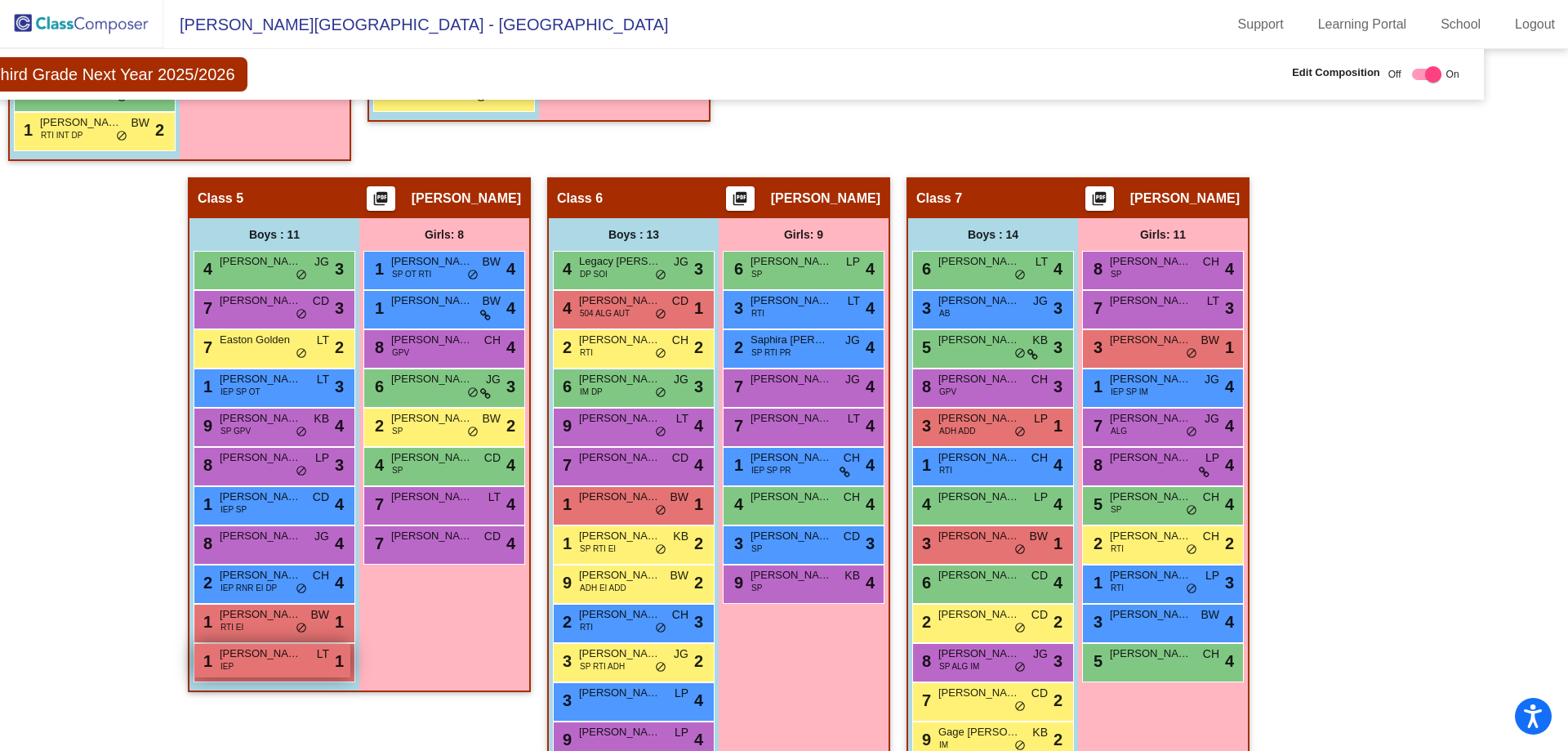
click at [275, 657] on span "Hayden Wiles" at bounding box center [260, 653] width 82 height 16
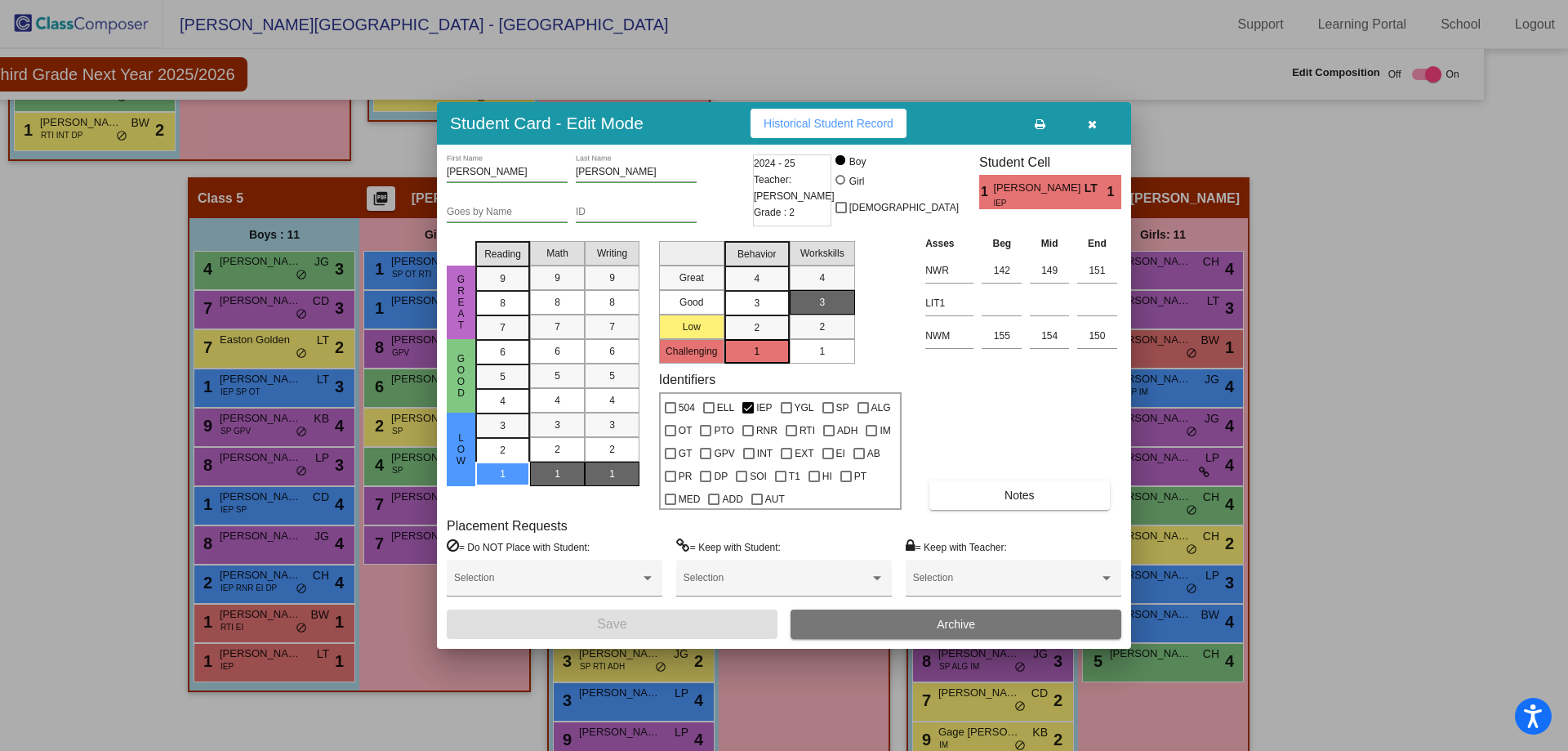
click at [890, 629] on button "Archive" at bounding box center [955, 624] width 331 height 29
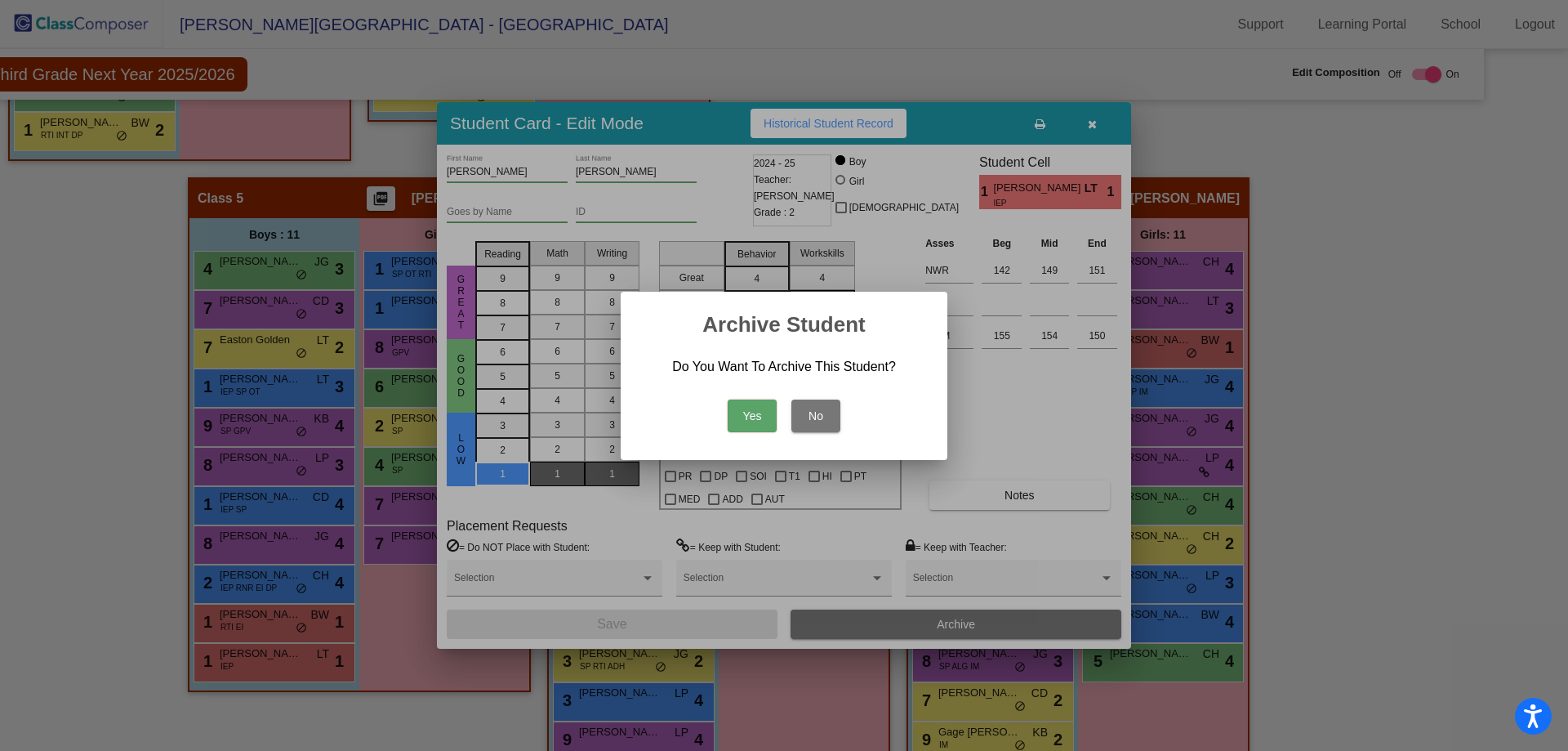
click at [769, 423] on button "Yes" at bounding box center [752, 416] width 49 height 33
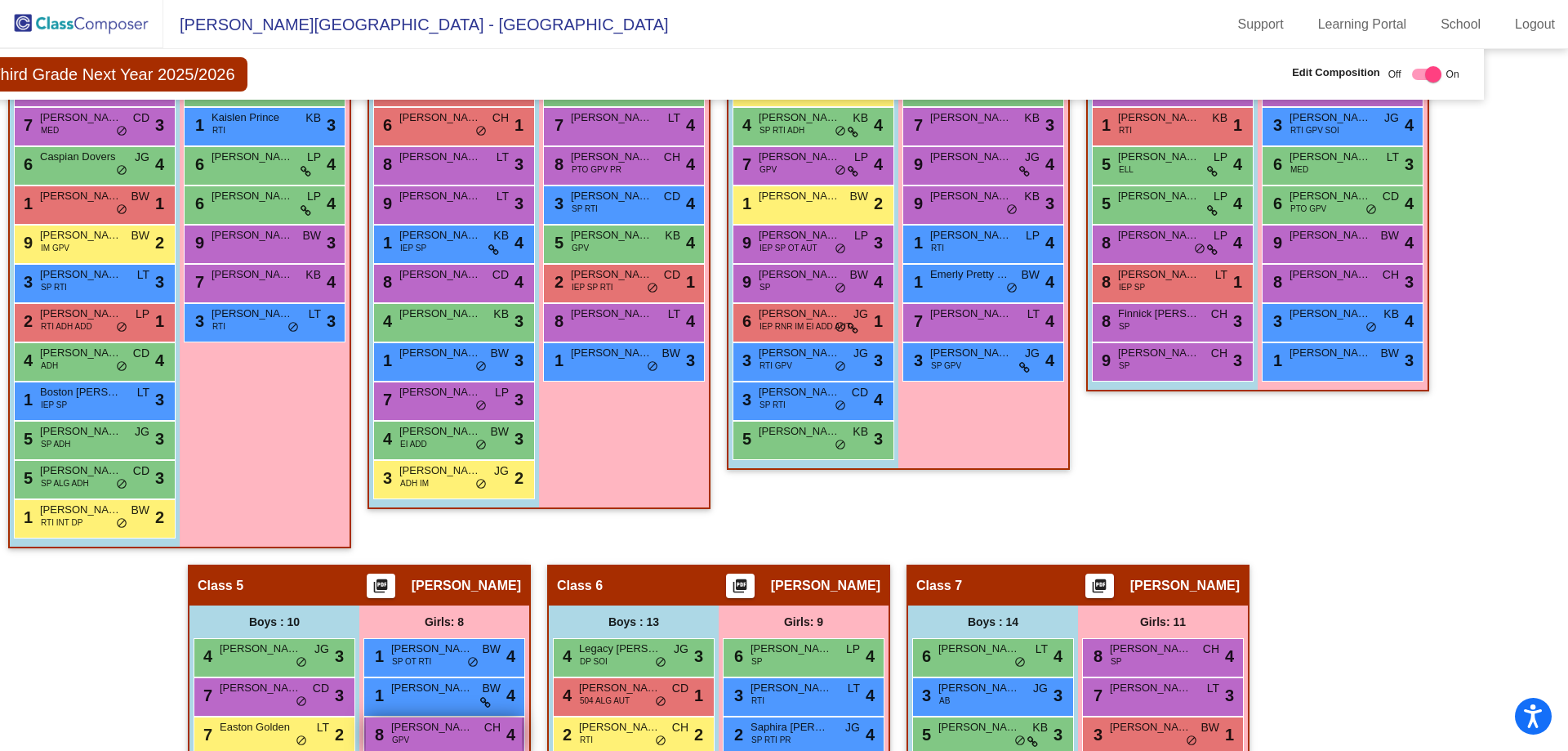
scroll to position [818, 66]
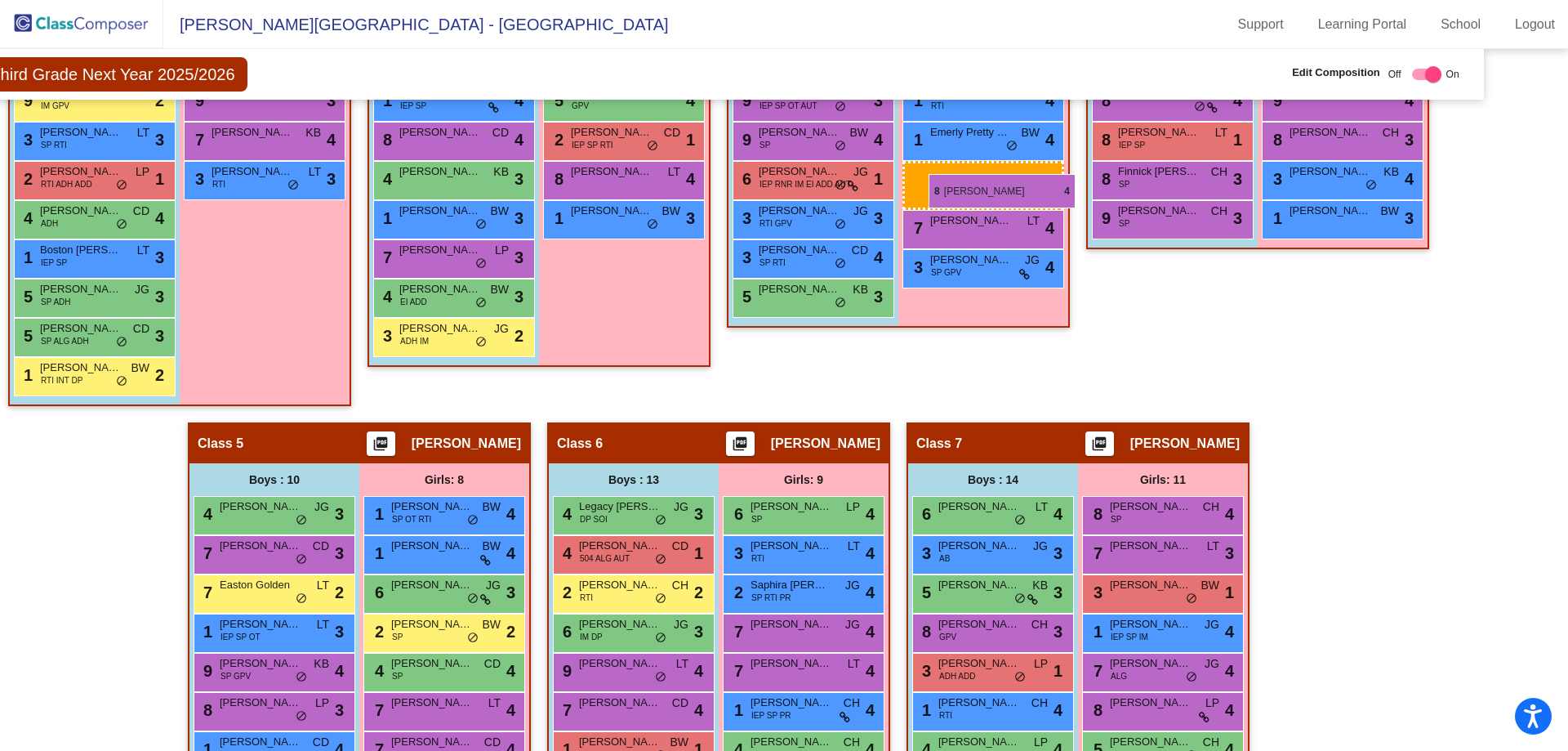
drag, startPoint x: 421, startPoint y: 596, endPoint x: 929, endPoint y: 174, distance: 660.4
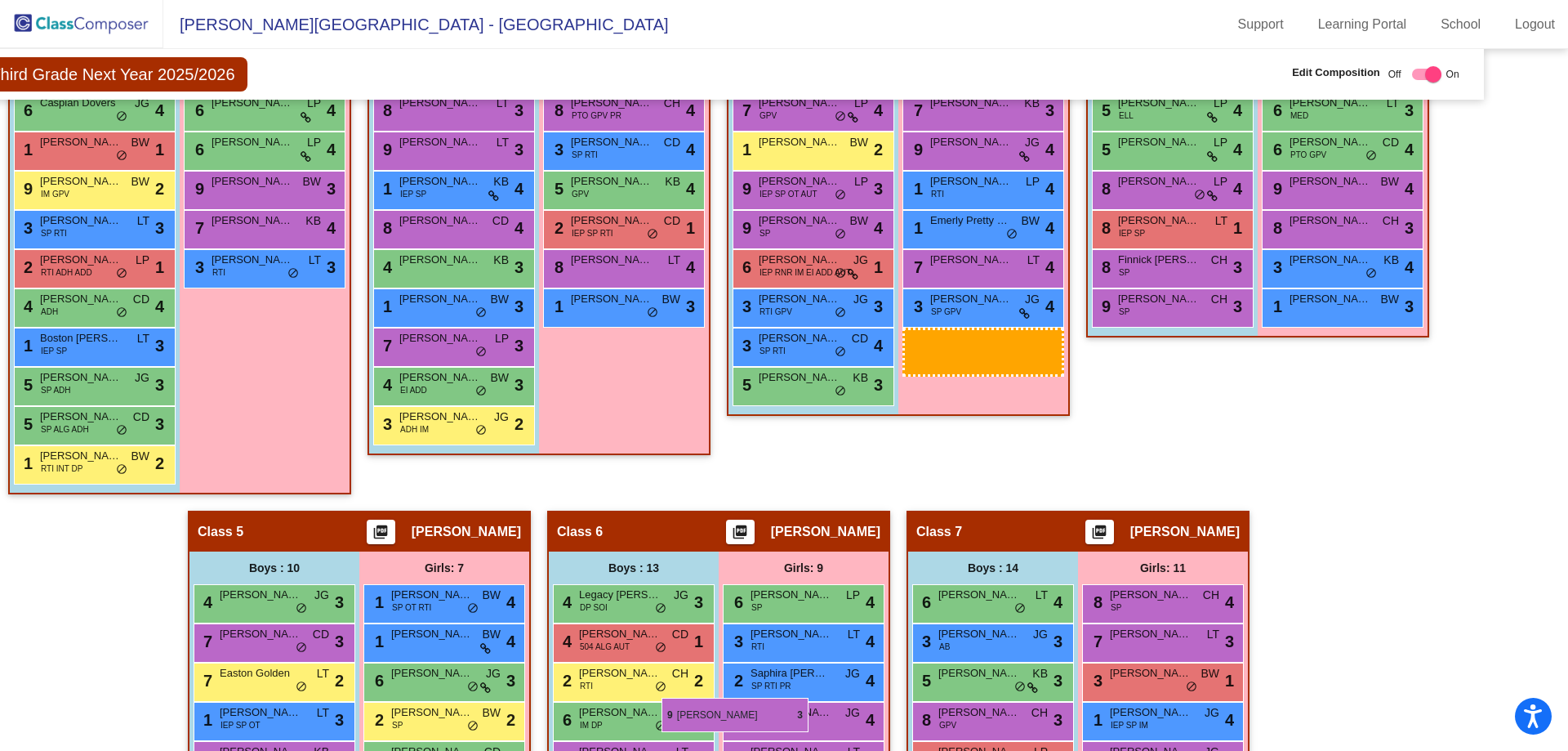
scroll to position [735, 66]
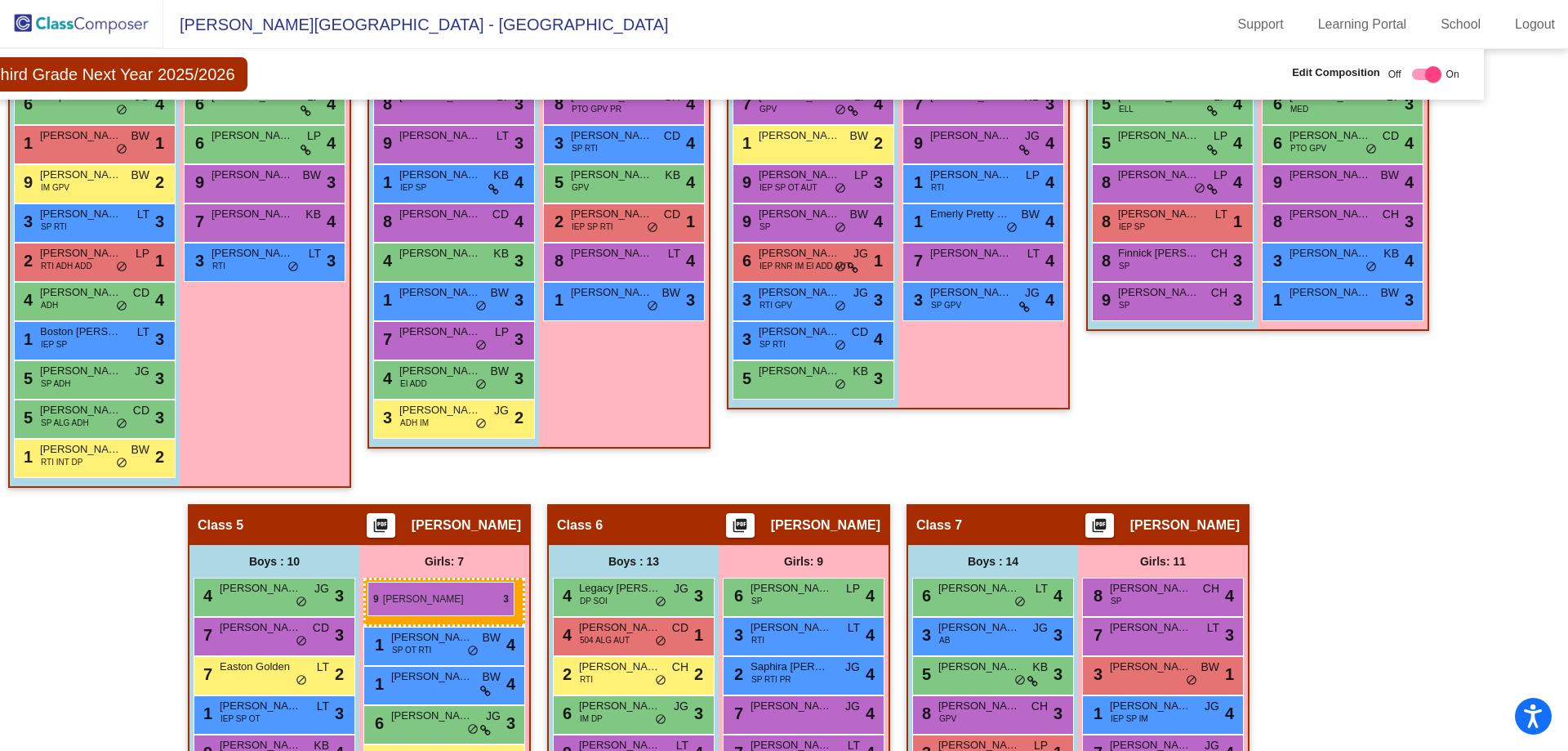
drag, startPoint x: 981, startPoint y: 428, endPoint x: 367, endPoint y: 582, distance: 633.0
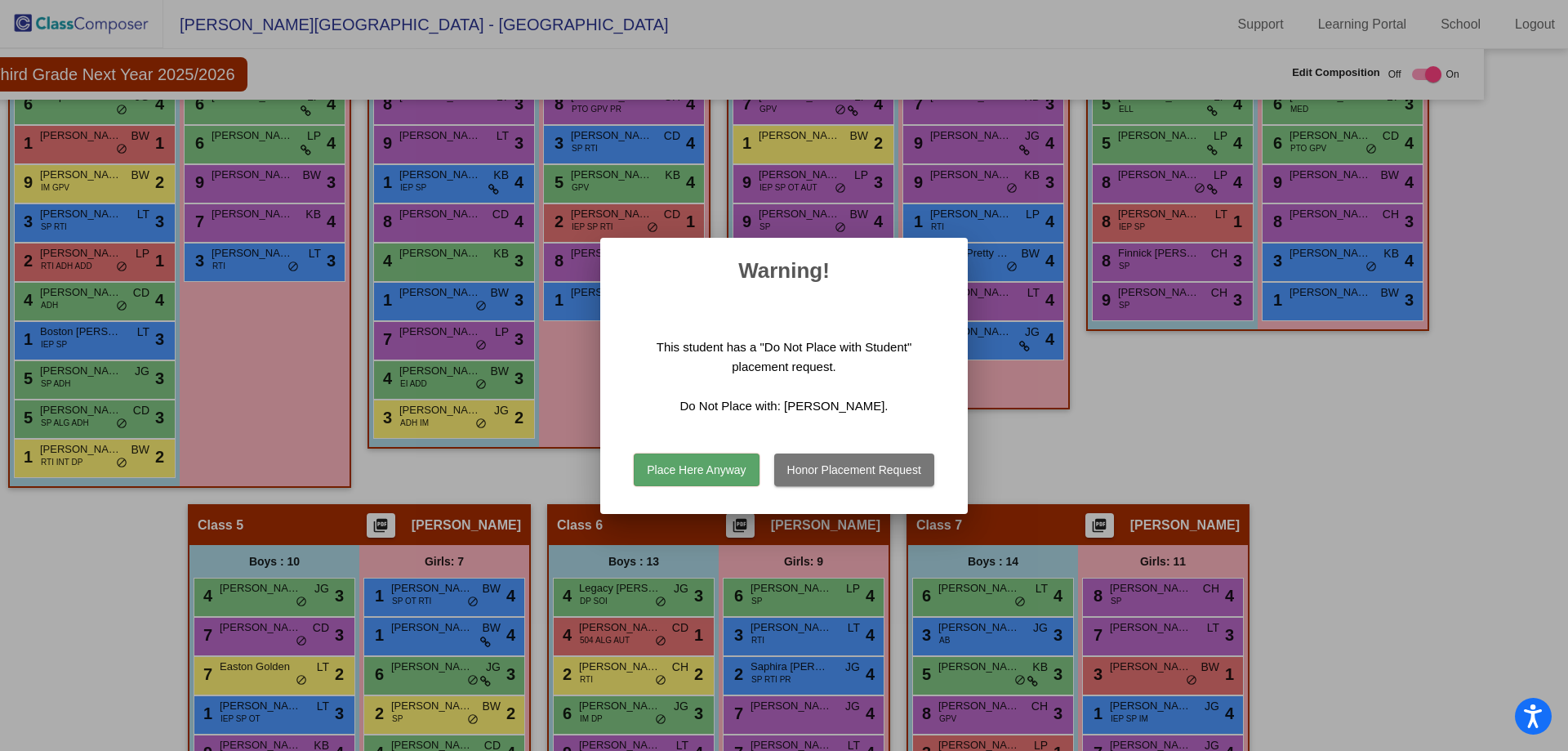
click at [728, 468] on button "Place Here Anyway" at bounding box center [696, 470] width 125 height 33
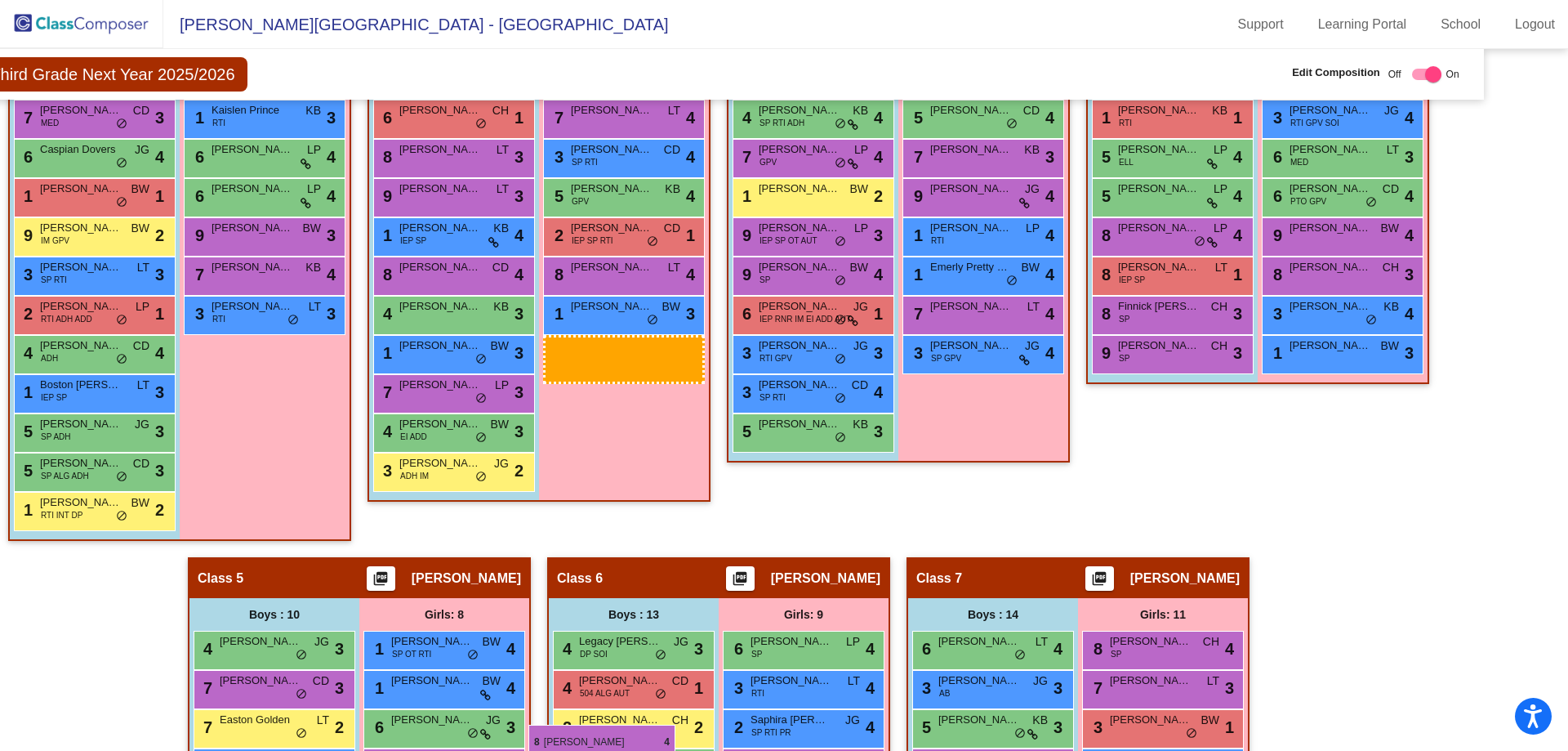
scroll to position [692, 66]
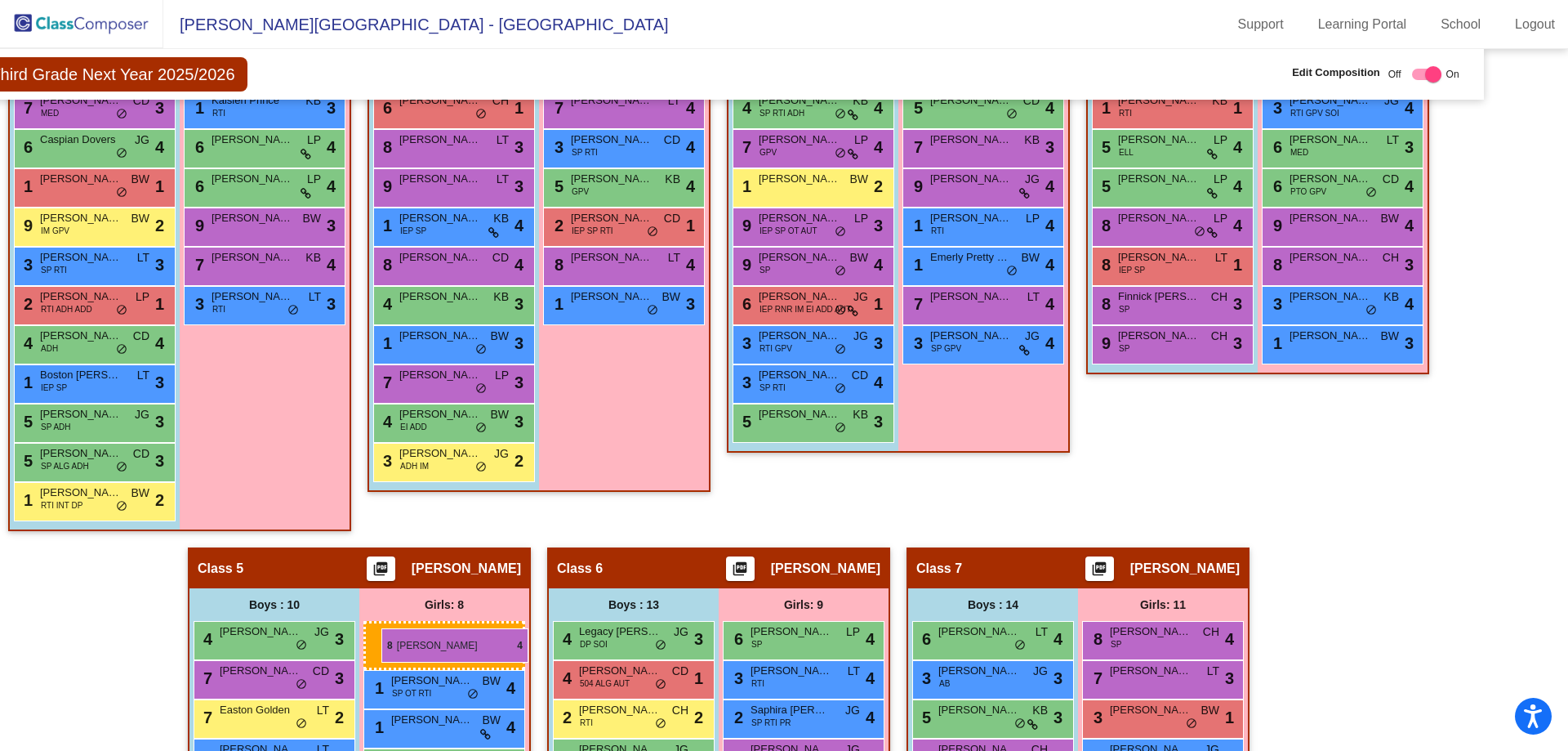
drag, startPoint x: 623, startPoint y: 347, endPoint x: 382, endPoint y: 628, distance: 370.2
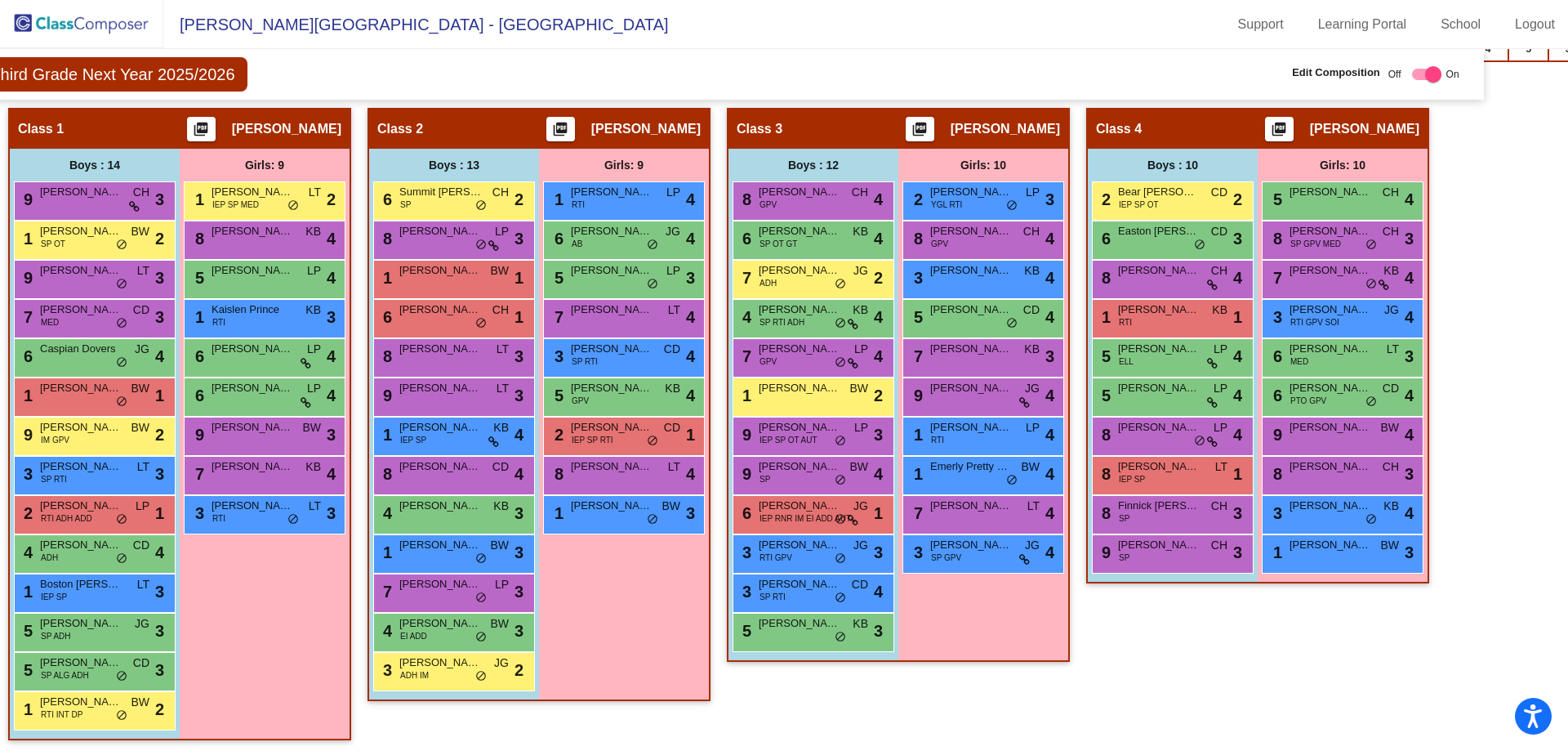
scroll to position [447, 66]
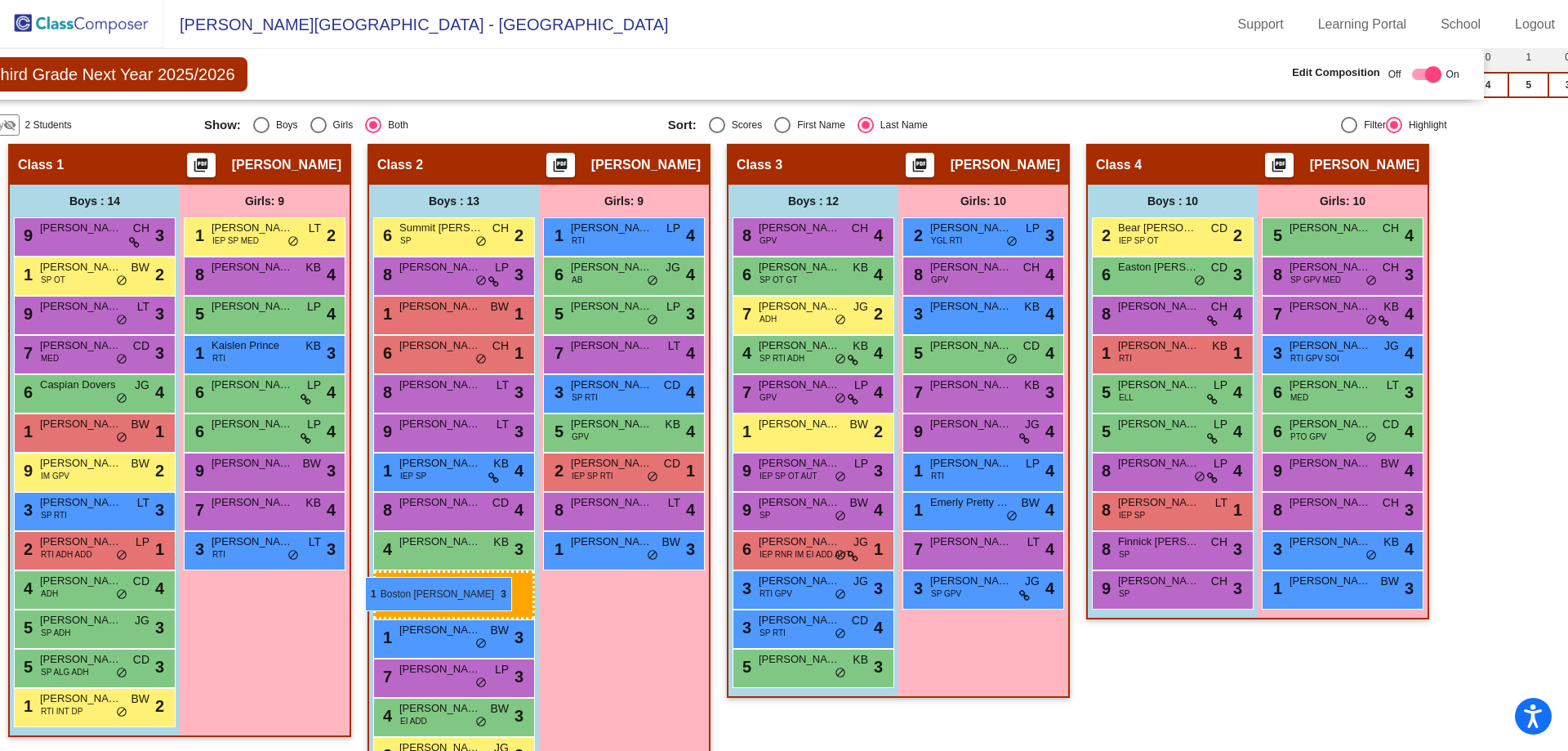
drag, startPoint x: 124, startPoint y: 631, endPoint x: 365, endPoint y: 577, distance: 247.0
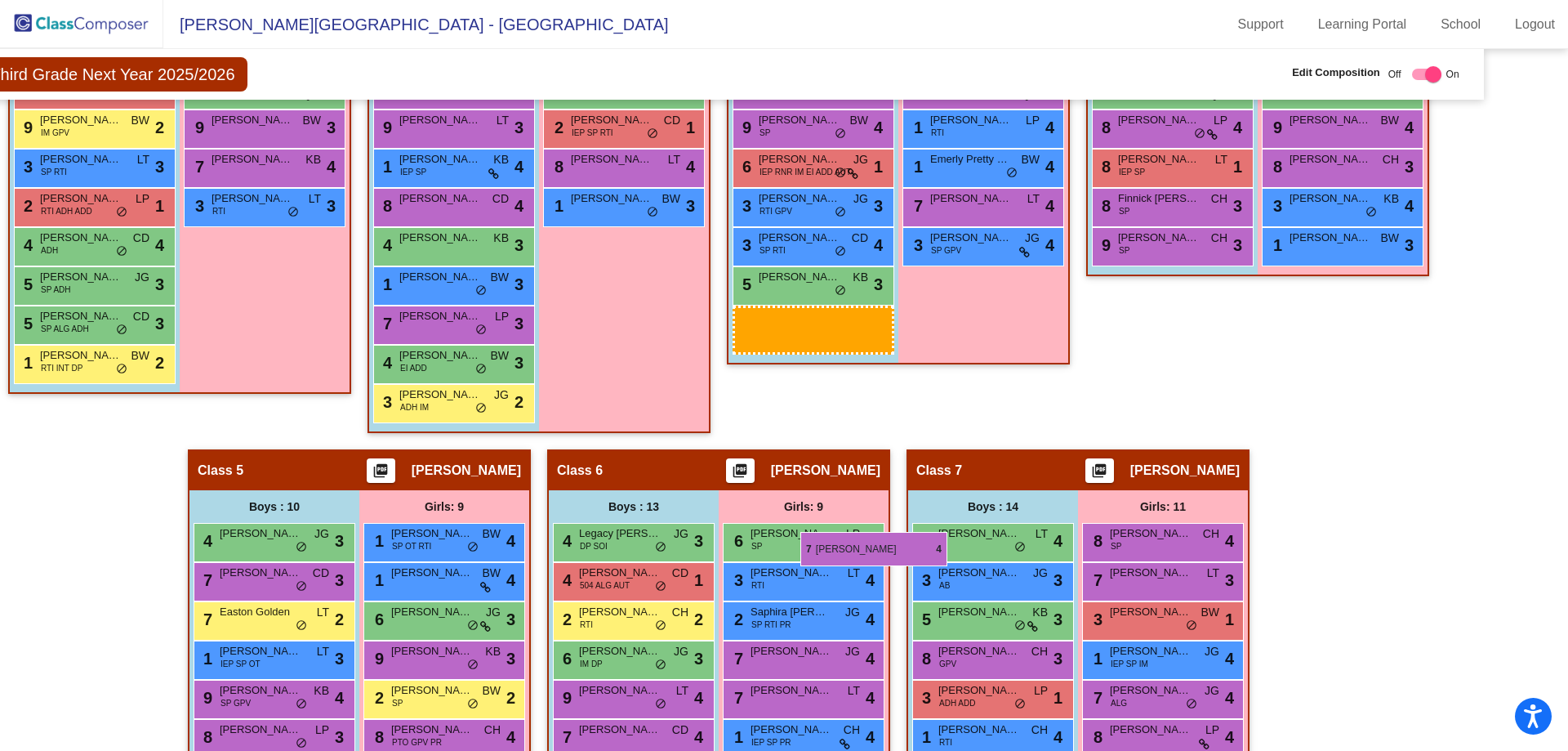
scroll to position [856, 66]
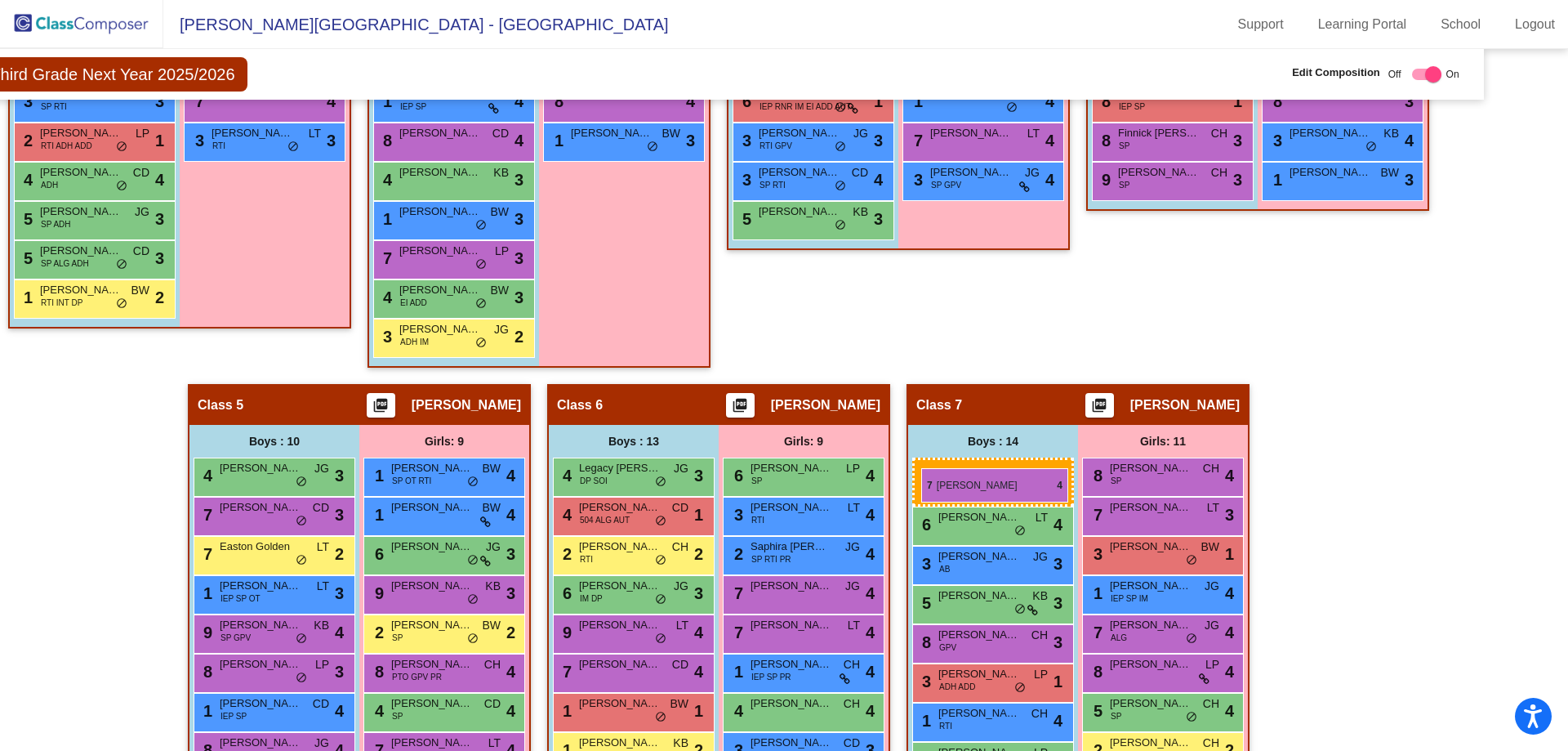
drag, startPoint x: 775, startPoint y: 393, endPoint x: 922, endPoint y: 468, distance: 165.0
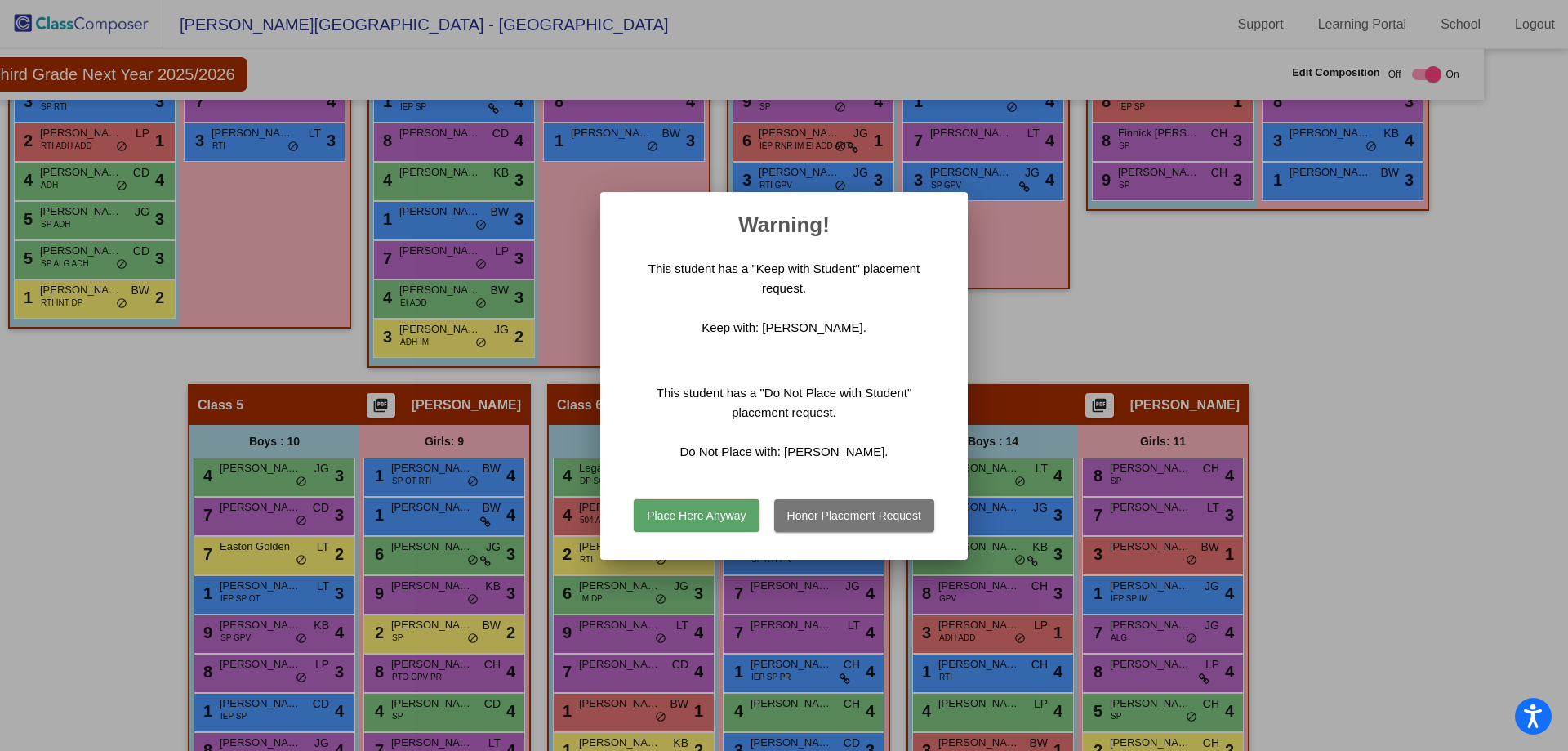
click at [698, 513] on button "Place Here Anyway" at bounding box center [696, 516] width 125 height 33
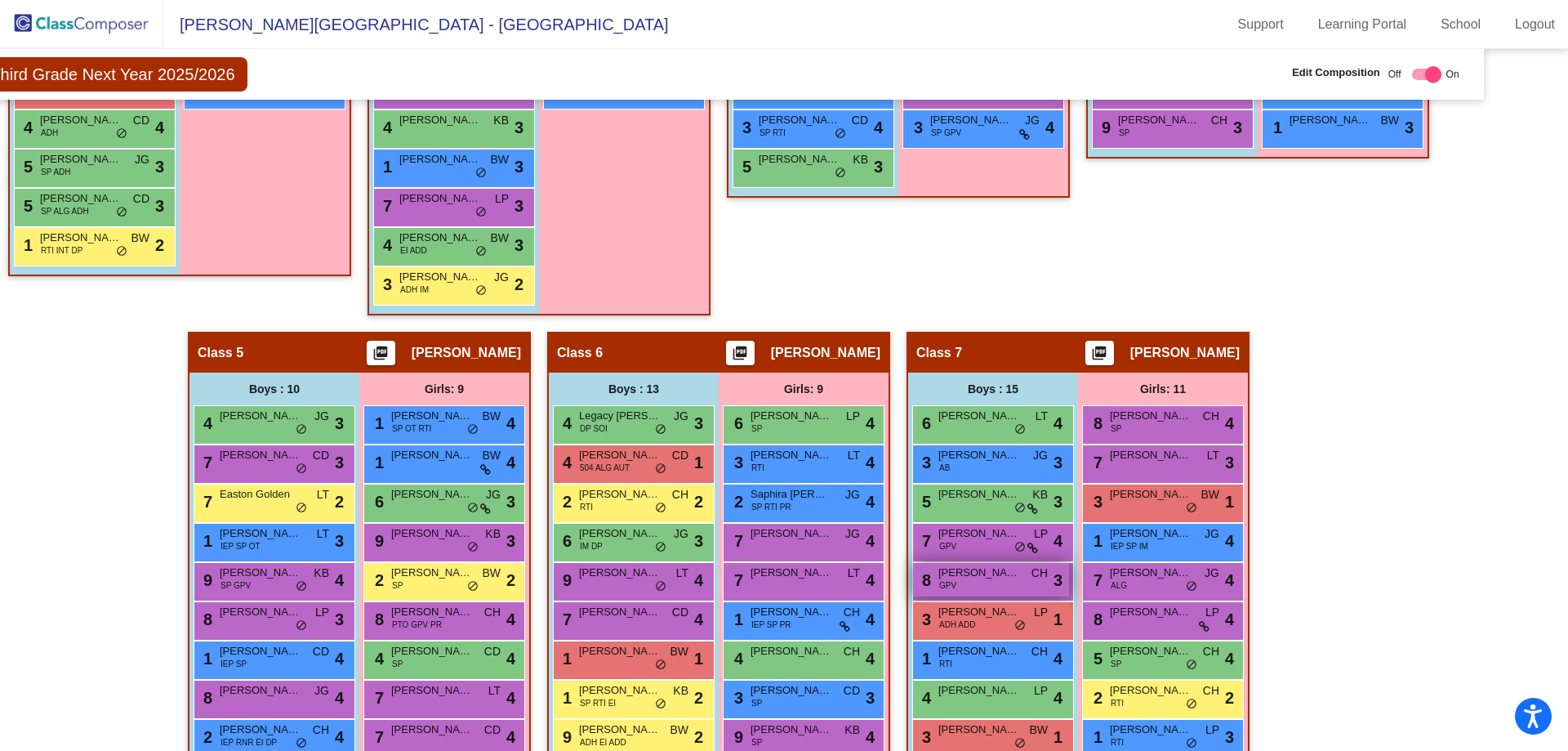
scroll to position [937, 66]
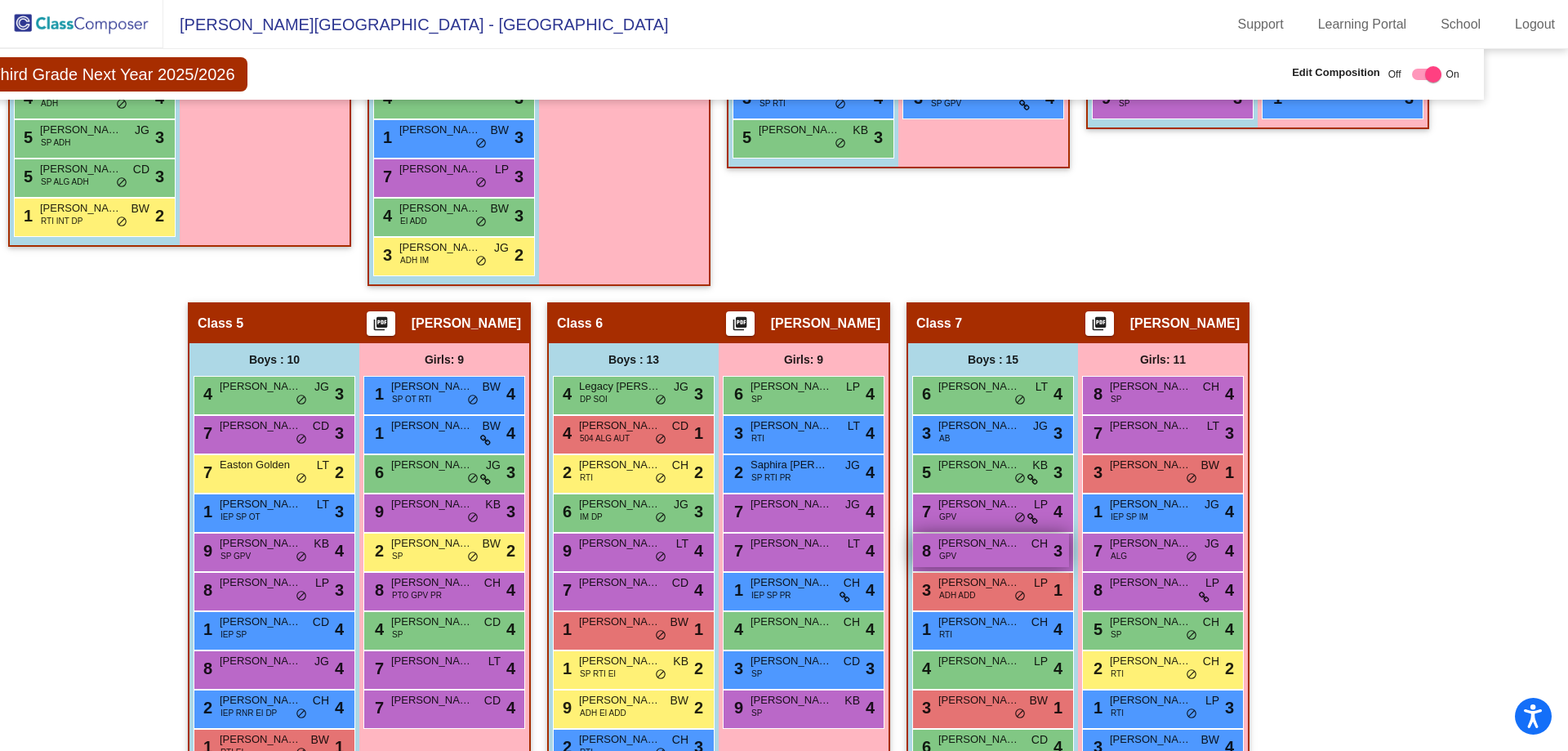
click at [968, 549] on span "Westyn Garr" at bounding box center [979, 543] width 82 height 16
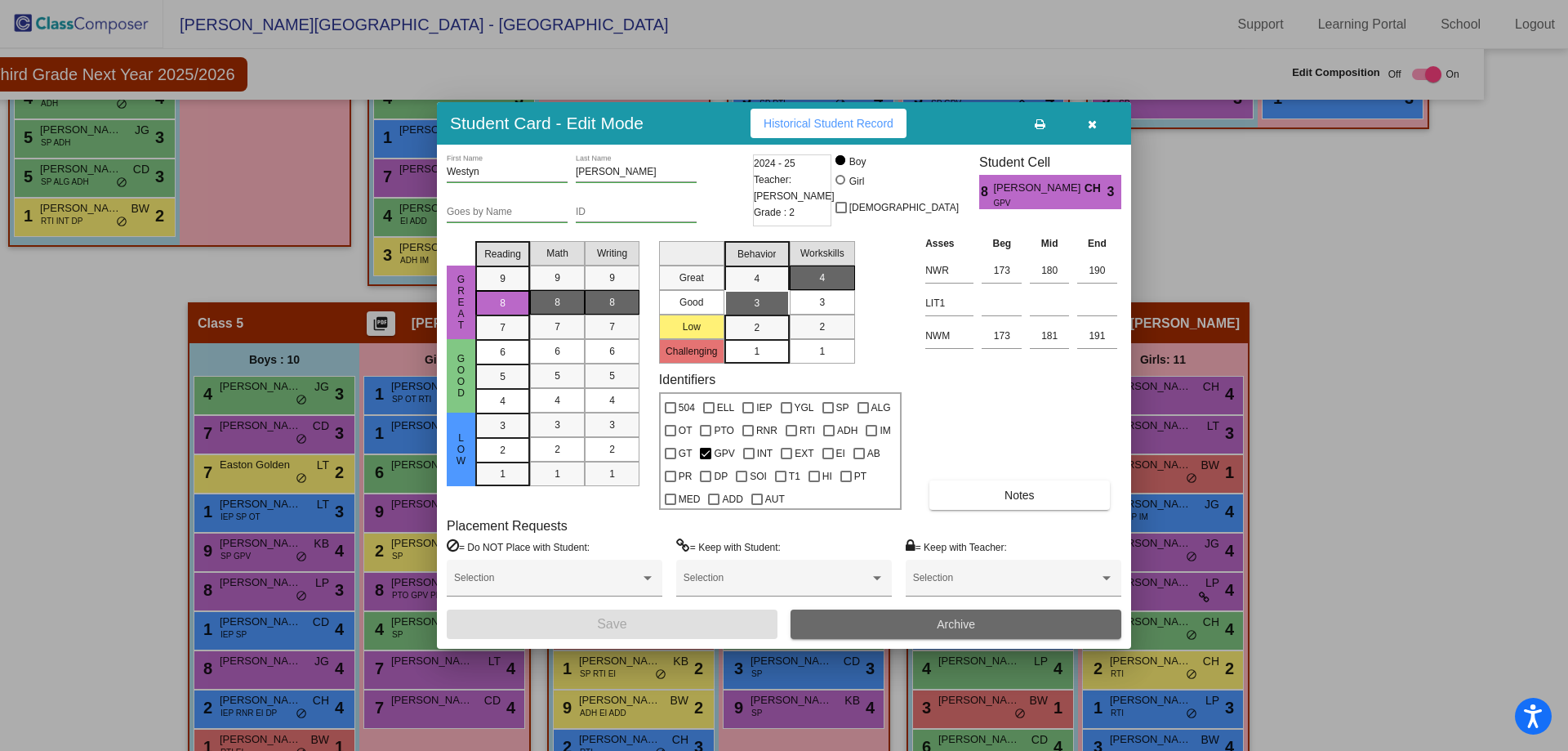
click at [931, 622] on button "Archive" at bounding box center [955, 624] width 331 height 29
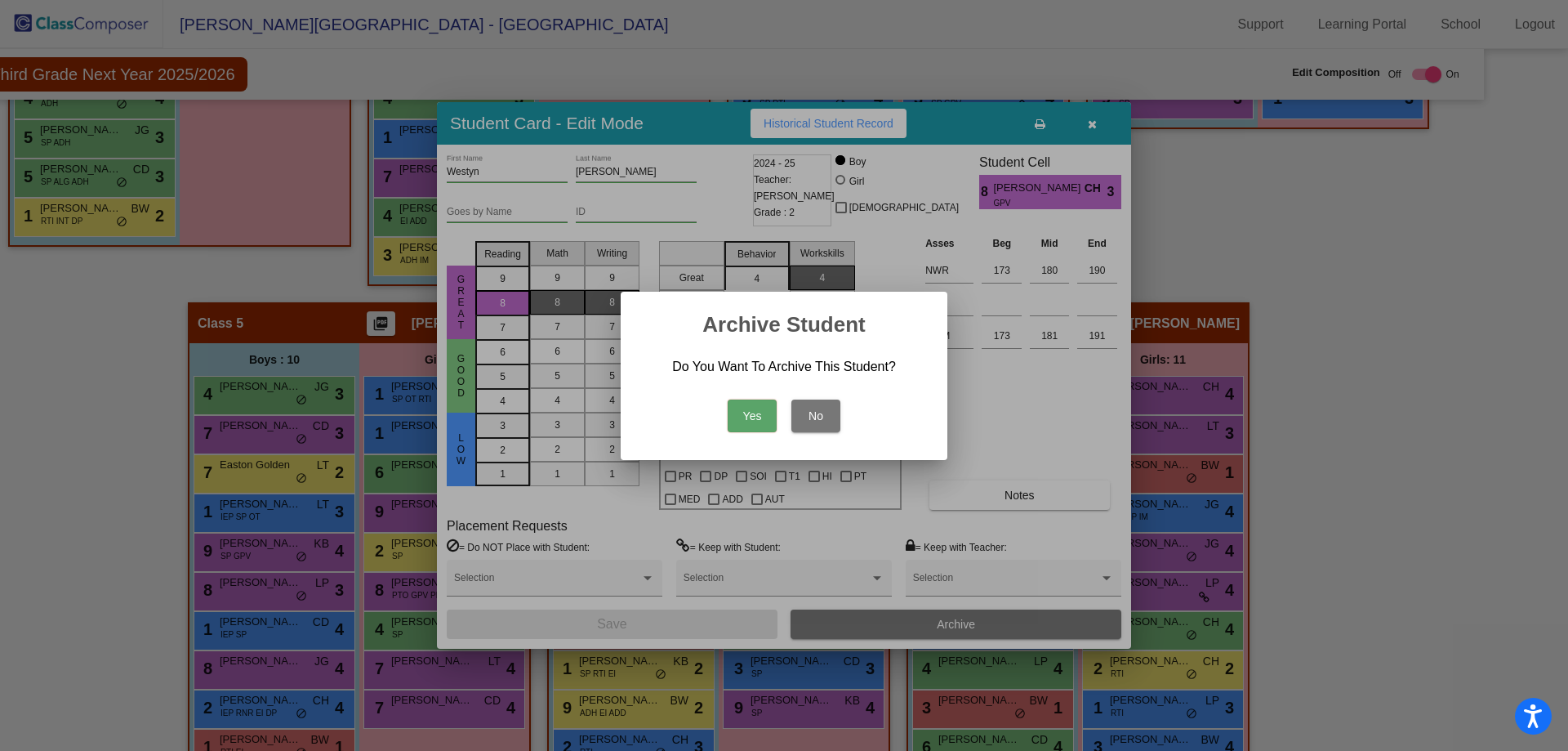
click at [752, 412] on button "Yes" at bounding box center [752, 416] width 49 height 33
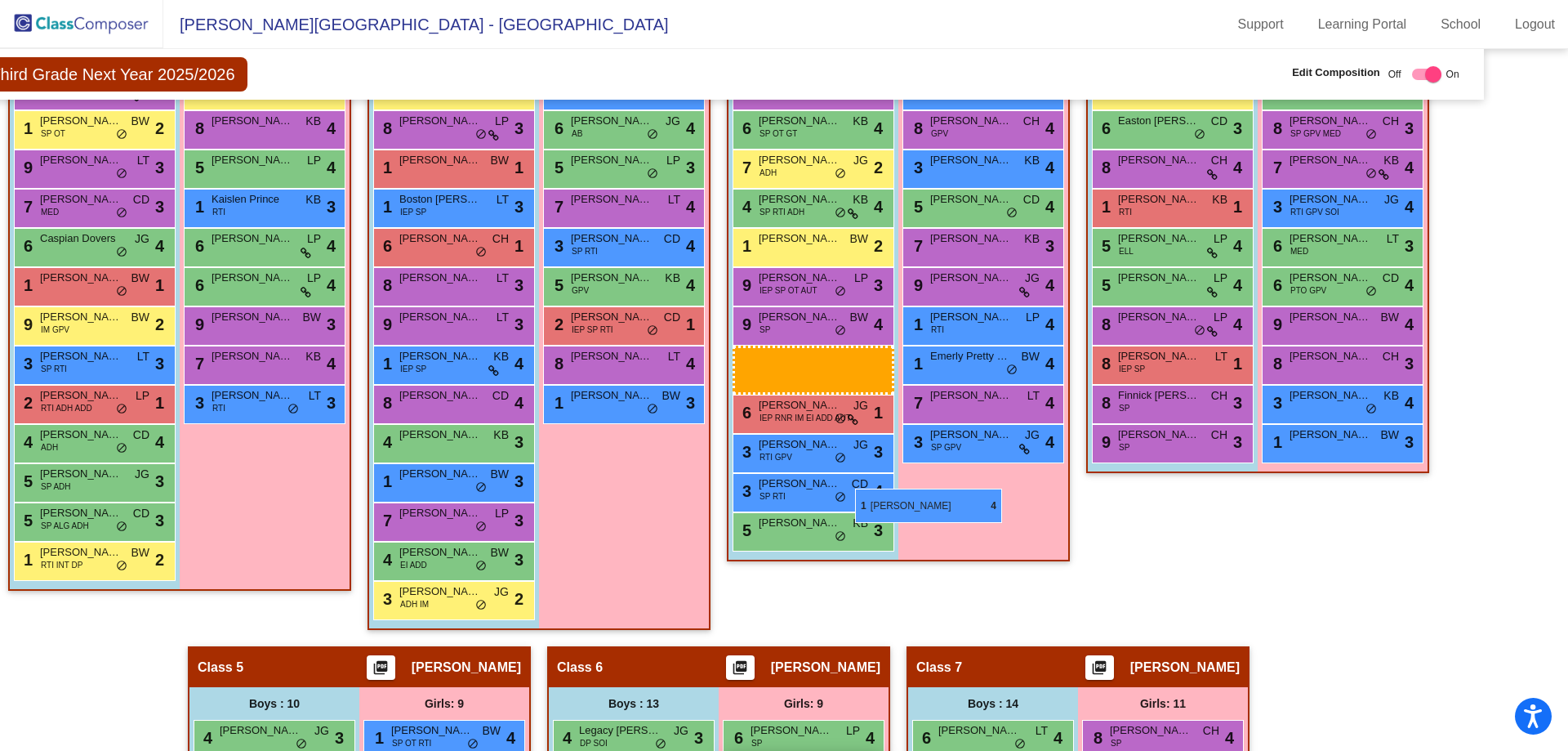
scroll to position [447, 66]
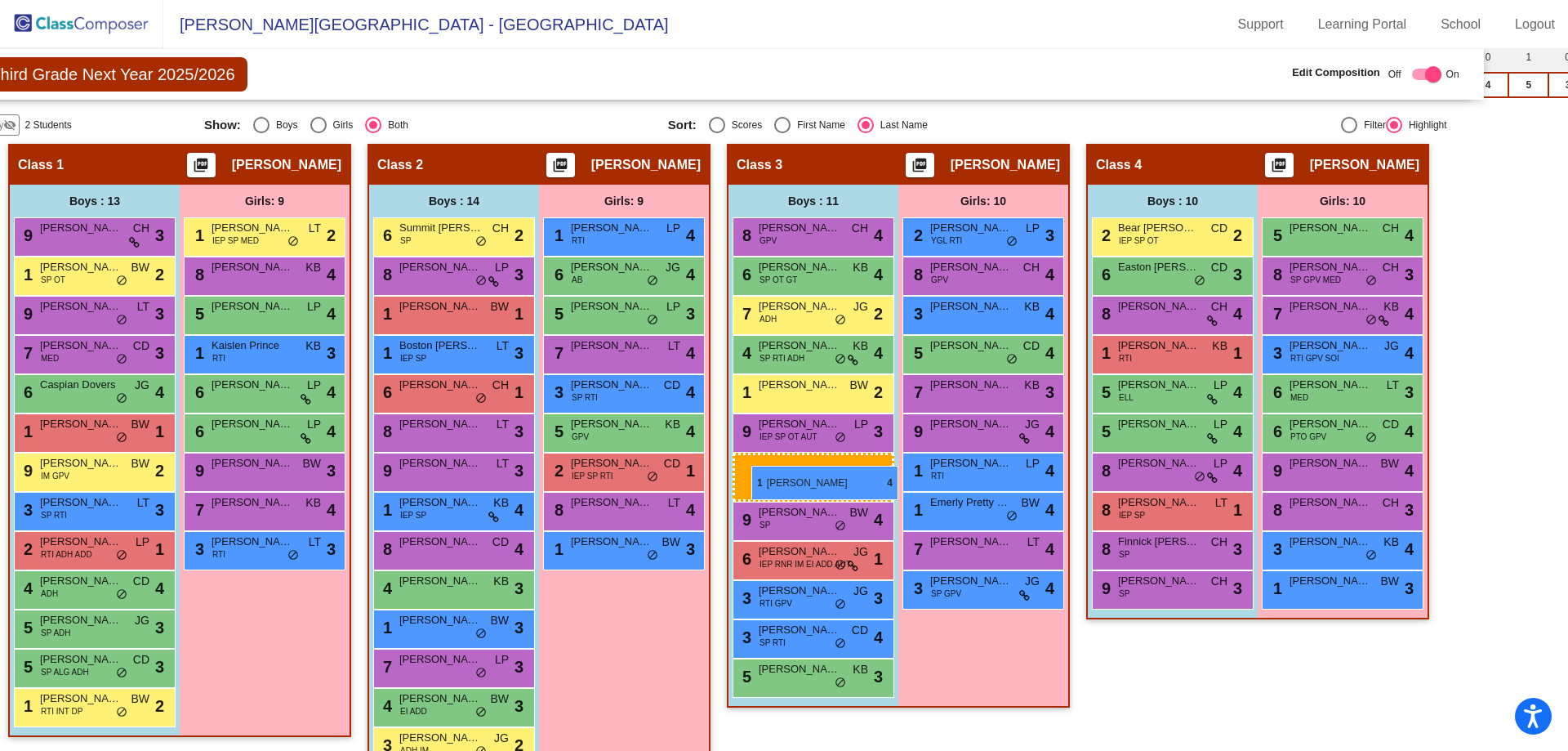
drag, startPoint x: 1014, startPoint y: 433, endPoint x: 749, endPoint y: 466, distance: 267.0
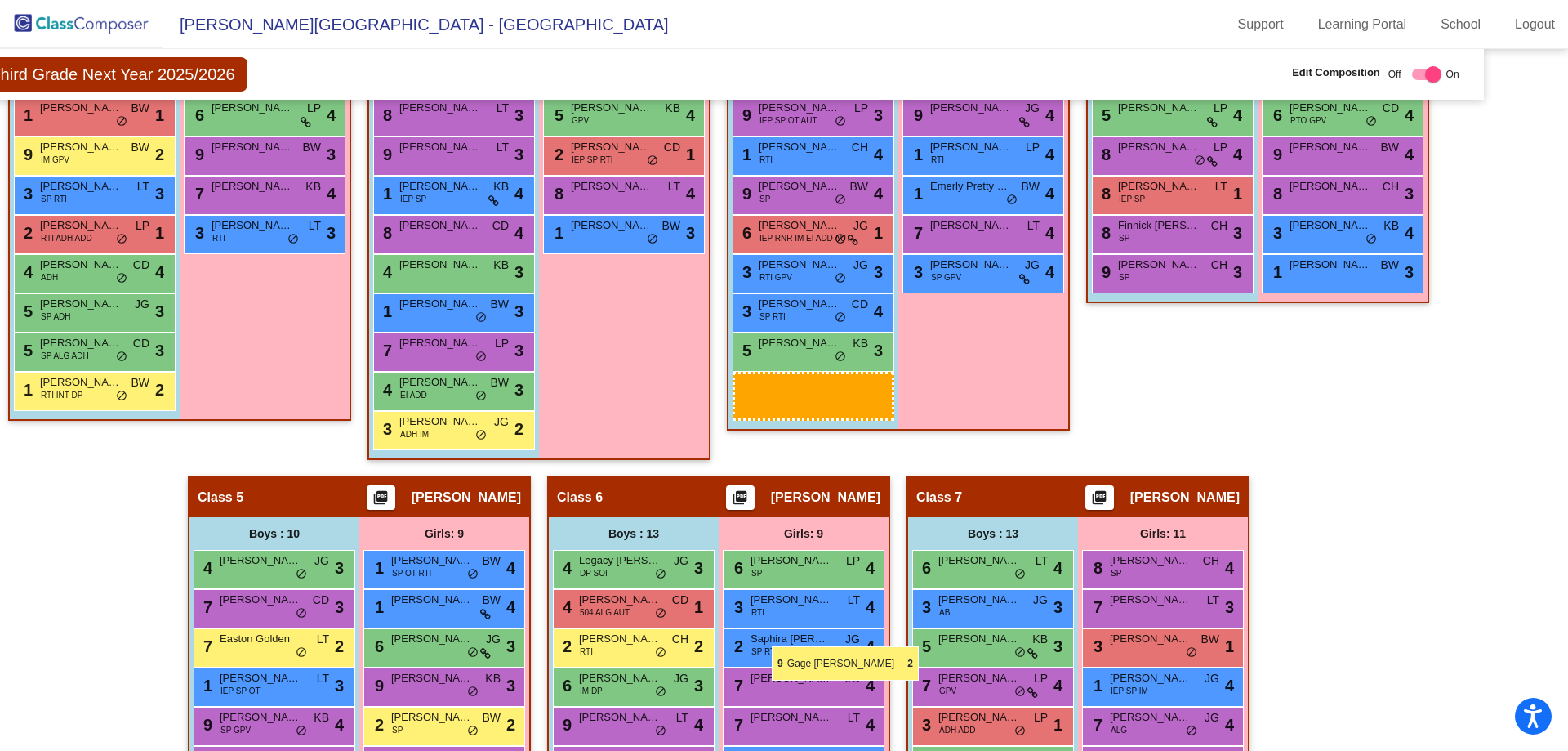
scroll to position [780, 66]
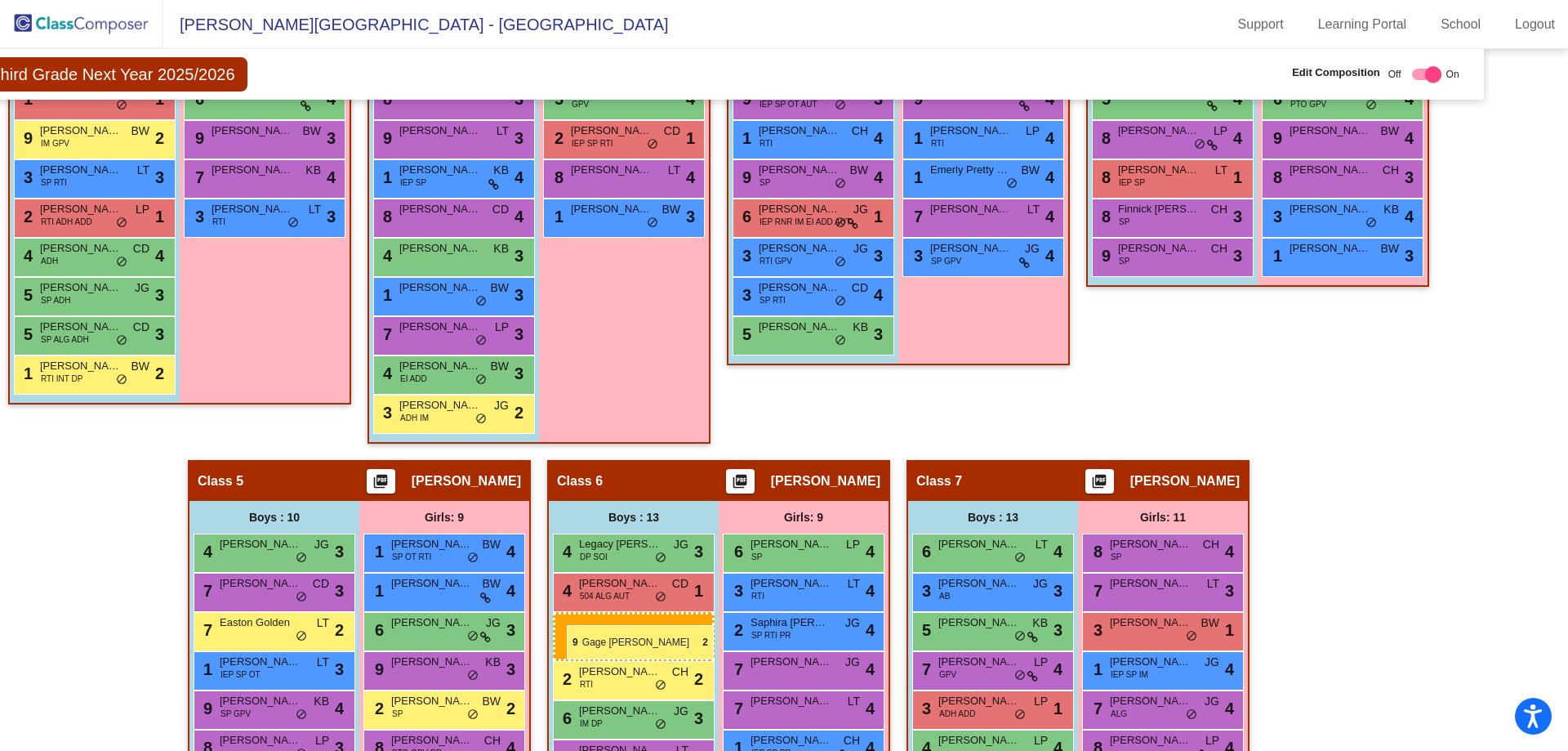
drag, startPoint x: 985, startPoint y: 654, endPoint x: 567, endPoint y: 625, distance: 419.0
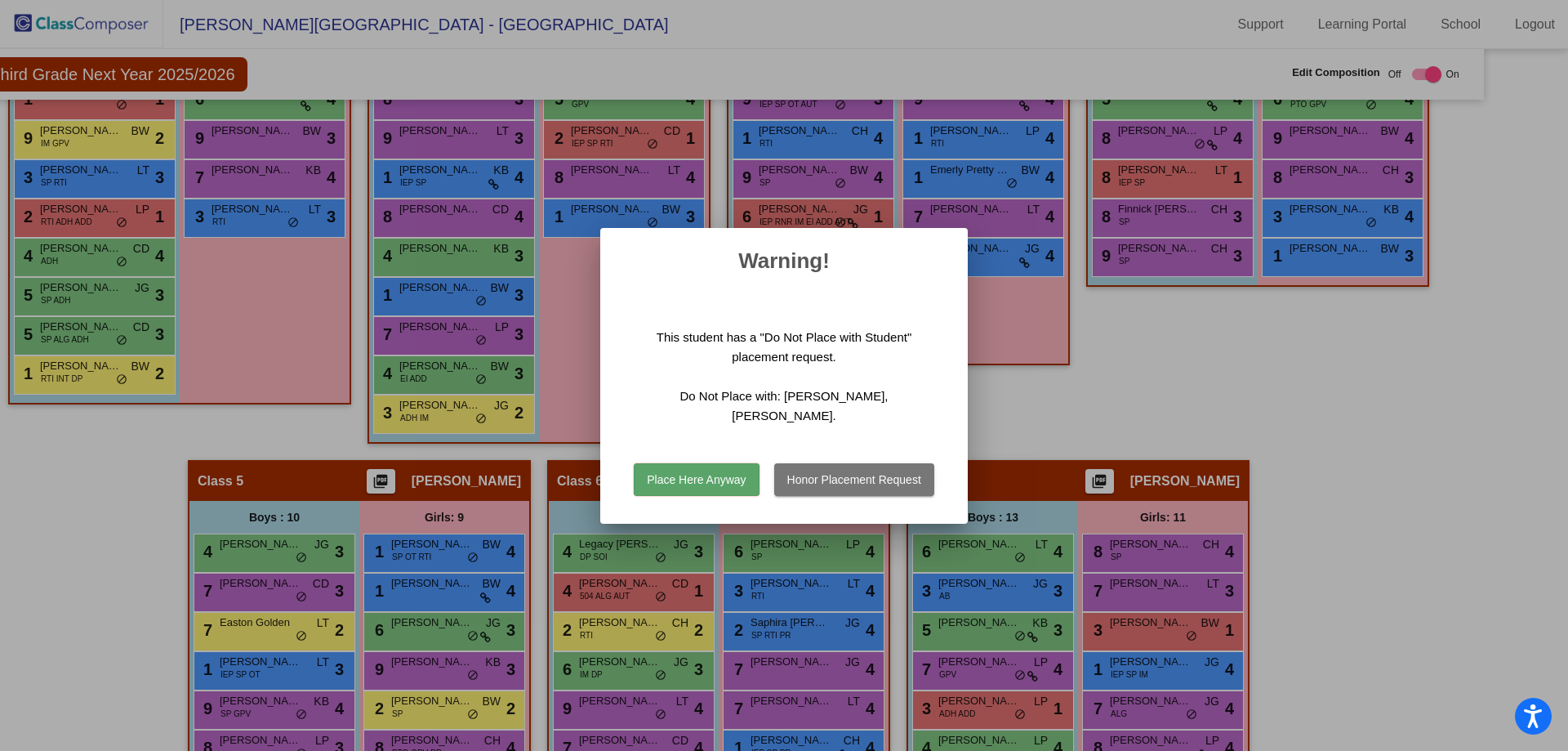
click at [689, 473] on button "Place Here Anyway" at bounding box center [696, 480] width 125 height 33
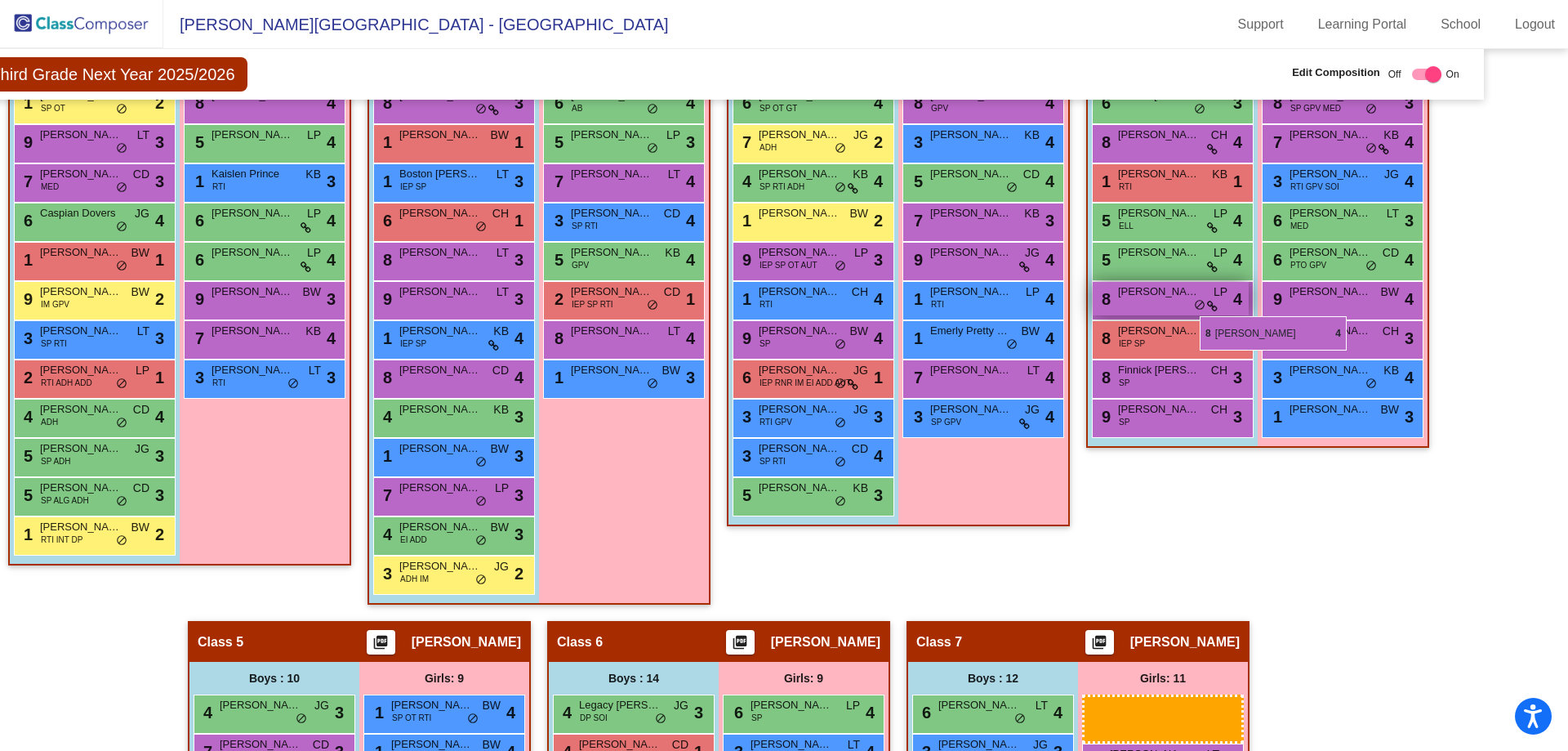
scroll to position [616, 66]
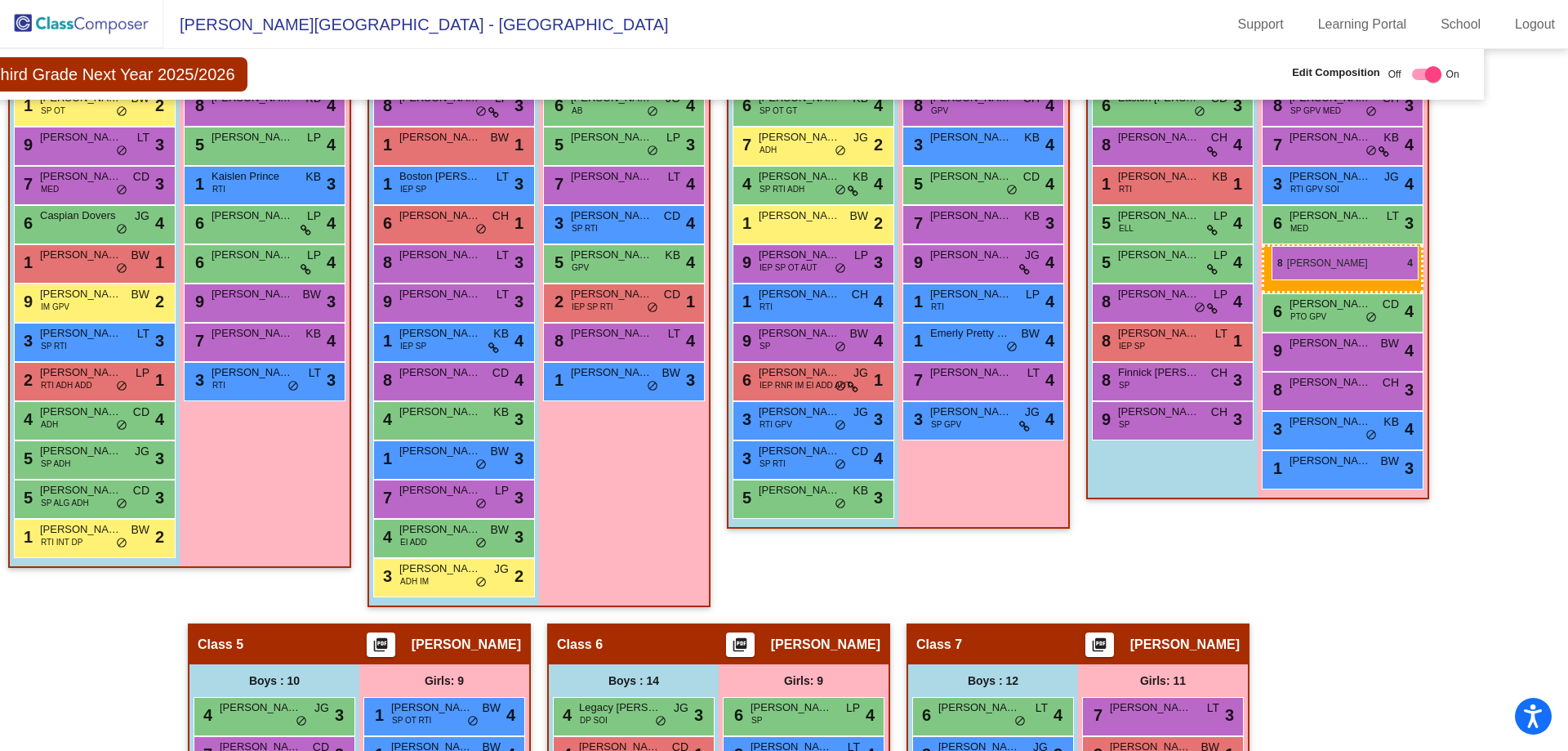
drag, startPoint x: 1177, startPoint y: 315, endPoint x: 1272, endPoint y: 246, distance: 117.4
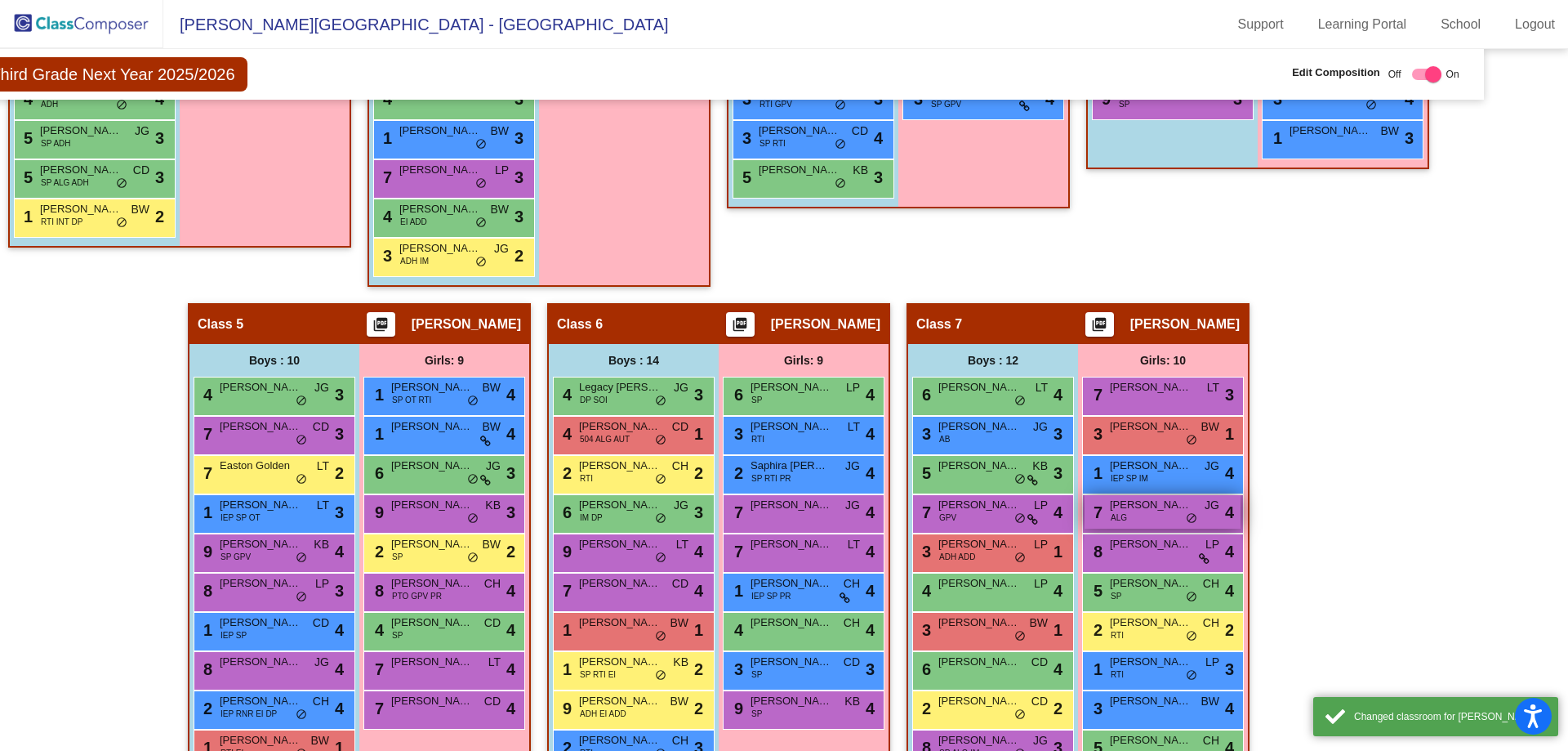
scroll to position [943, 66]
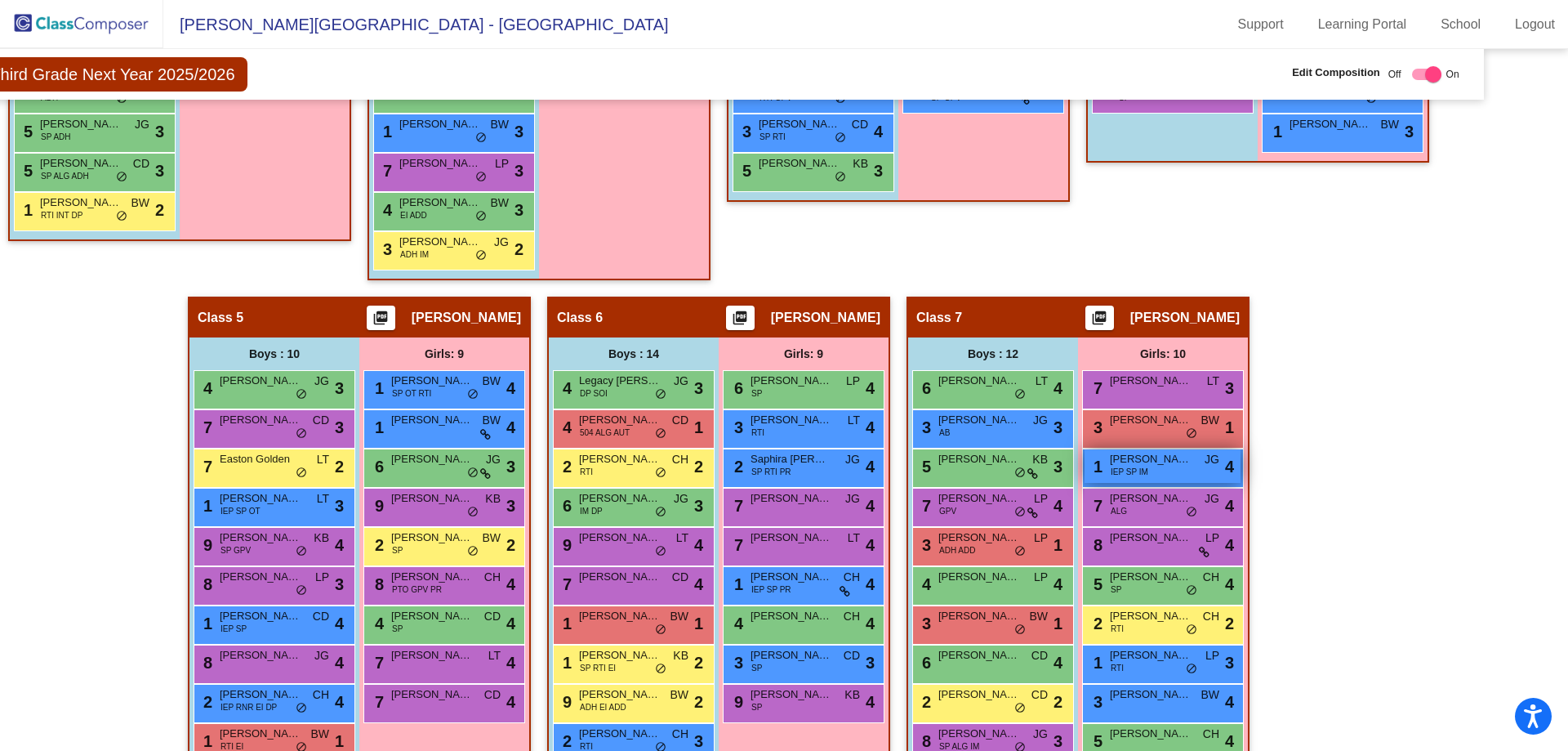
click at [1173, 468] on div "1 Alivia Lusher IEP SP IM JG lock do_not_disturb_alt 4" at bounding box center [1163, 466] width 156 height 34
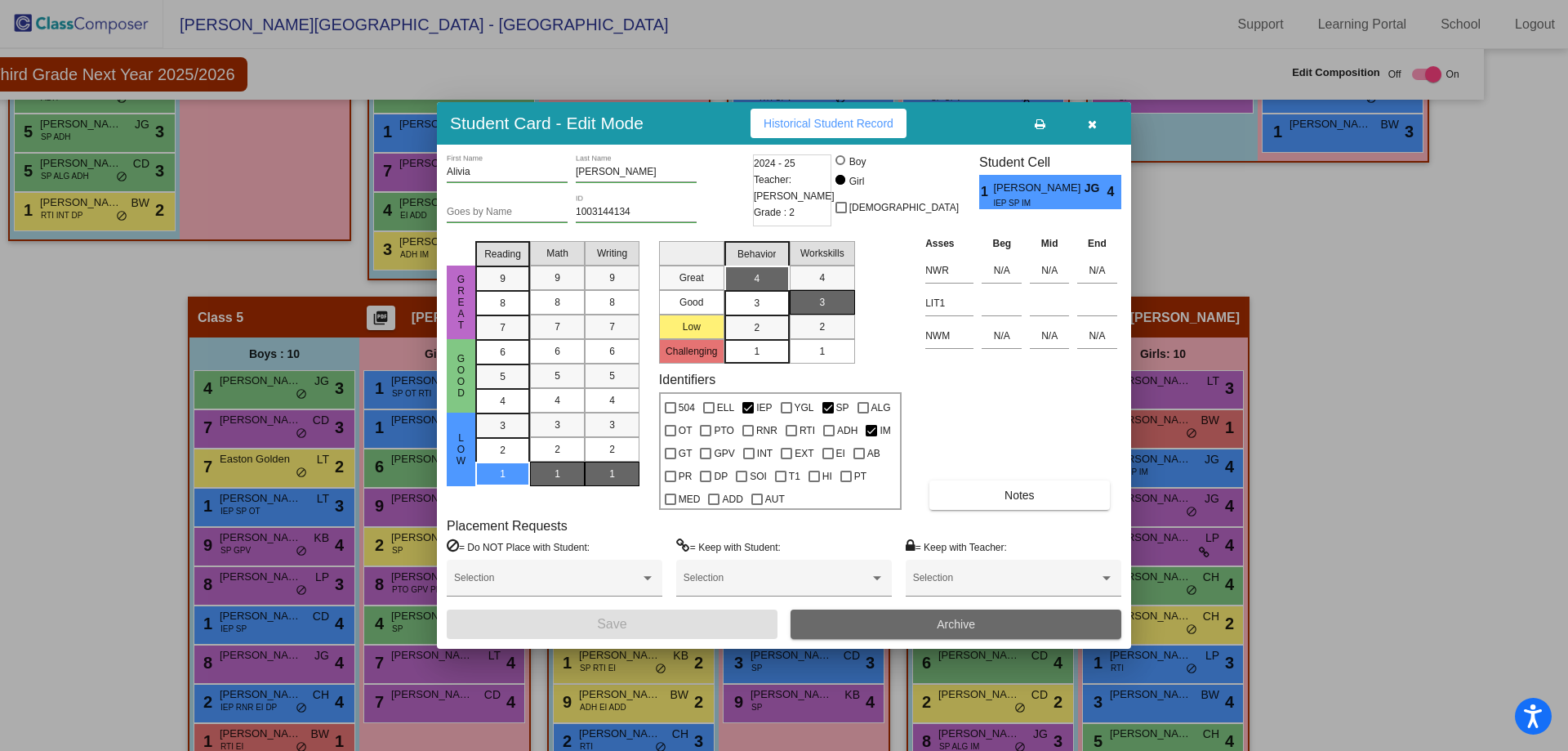
click at [878, 616] on button "Archive" at bounding box center [955, 624] width 331 height 29
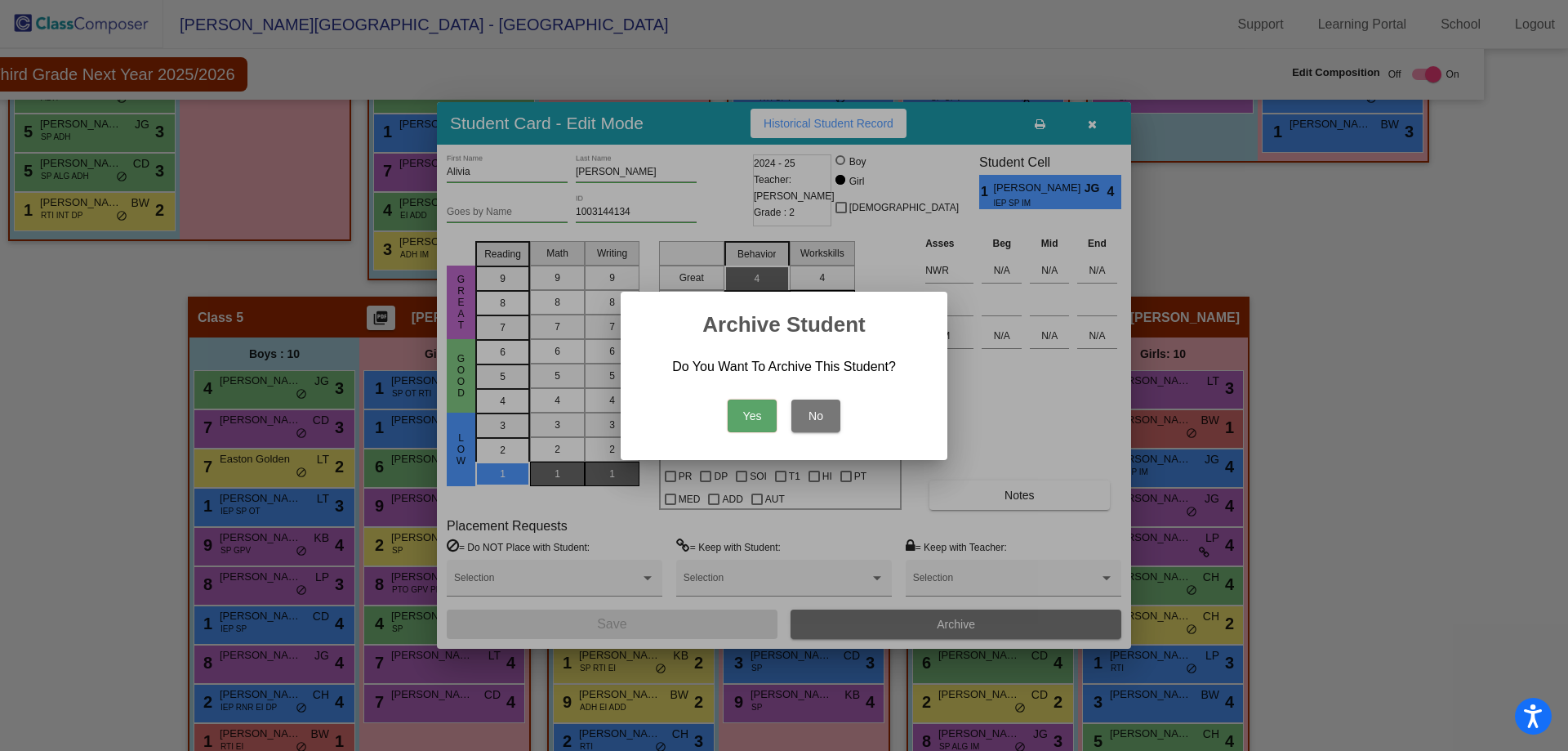
click at [762, 419] on button "Yes" at bounding box center [752, 416] width 49 height 33
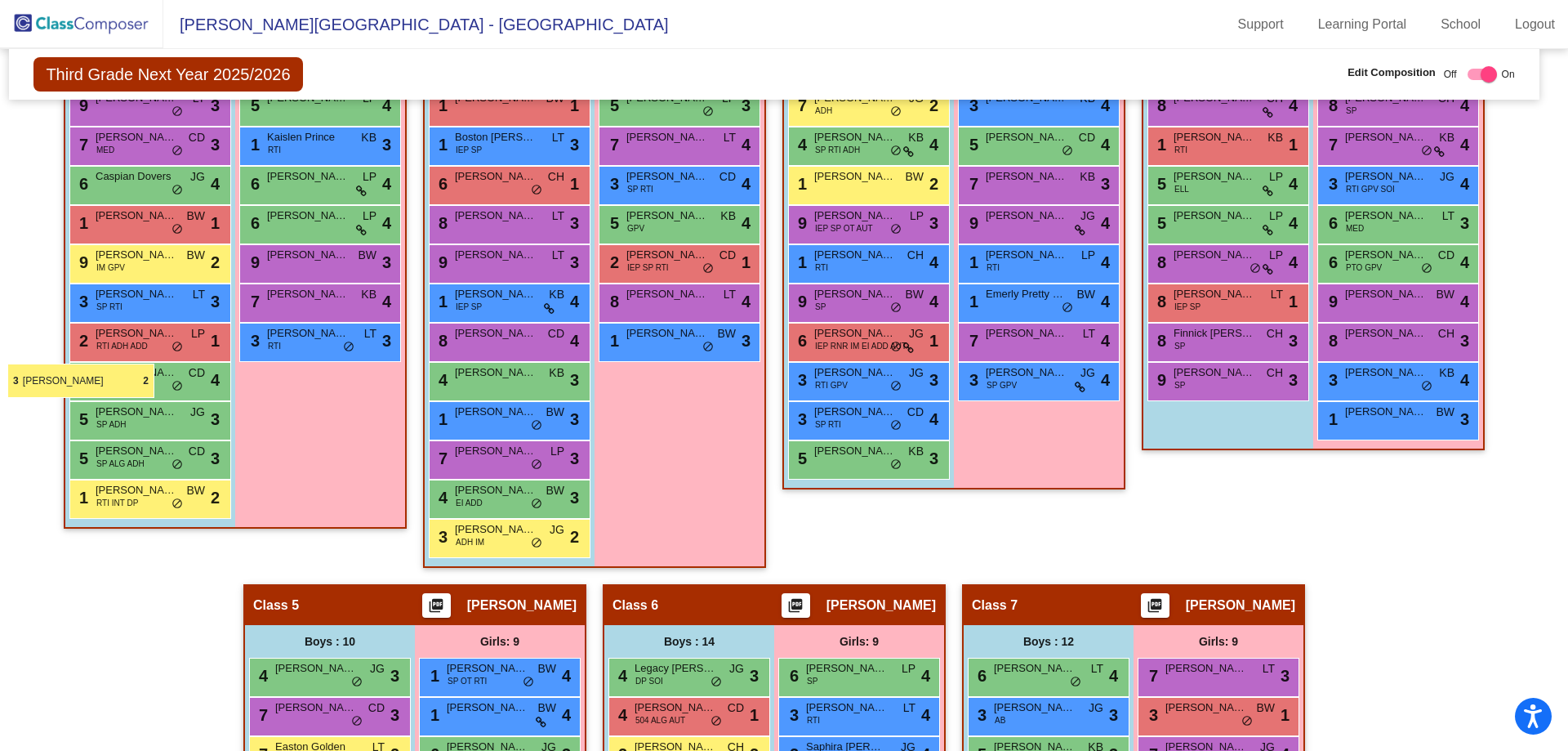
scroll to position [655, 0]
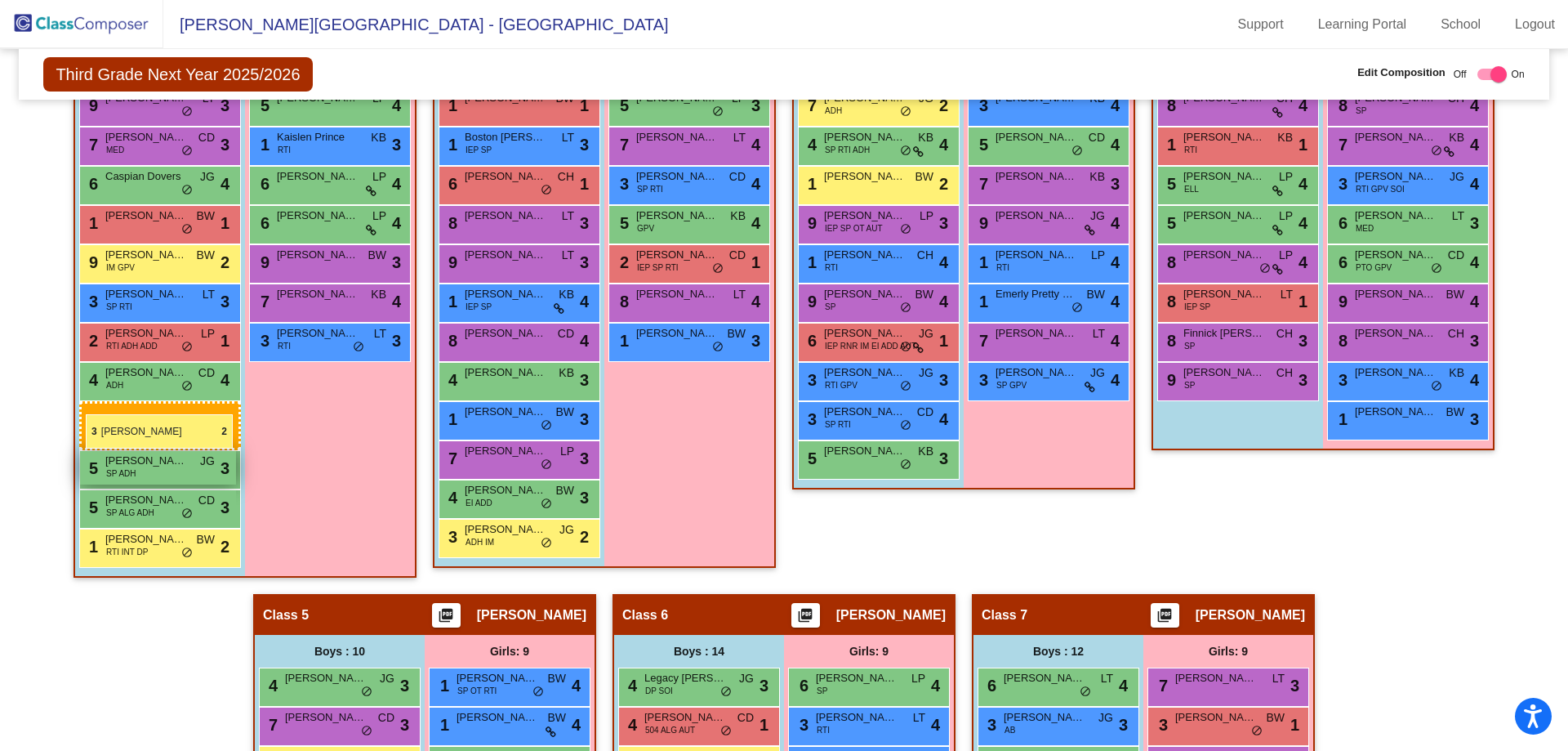
drag, startPoint x: 657, startPoint y: 617, endPoint x: 86, endPoint y: 413, distance: 606.3
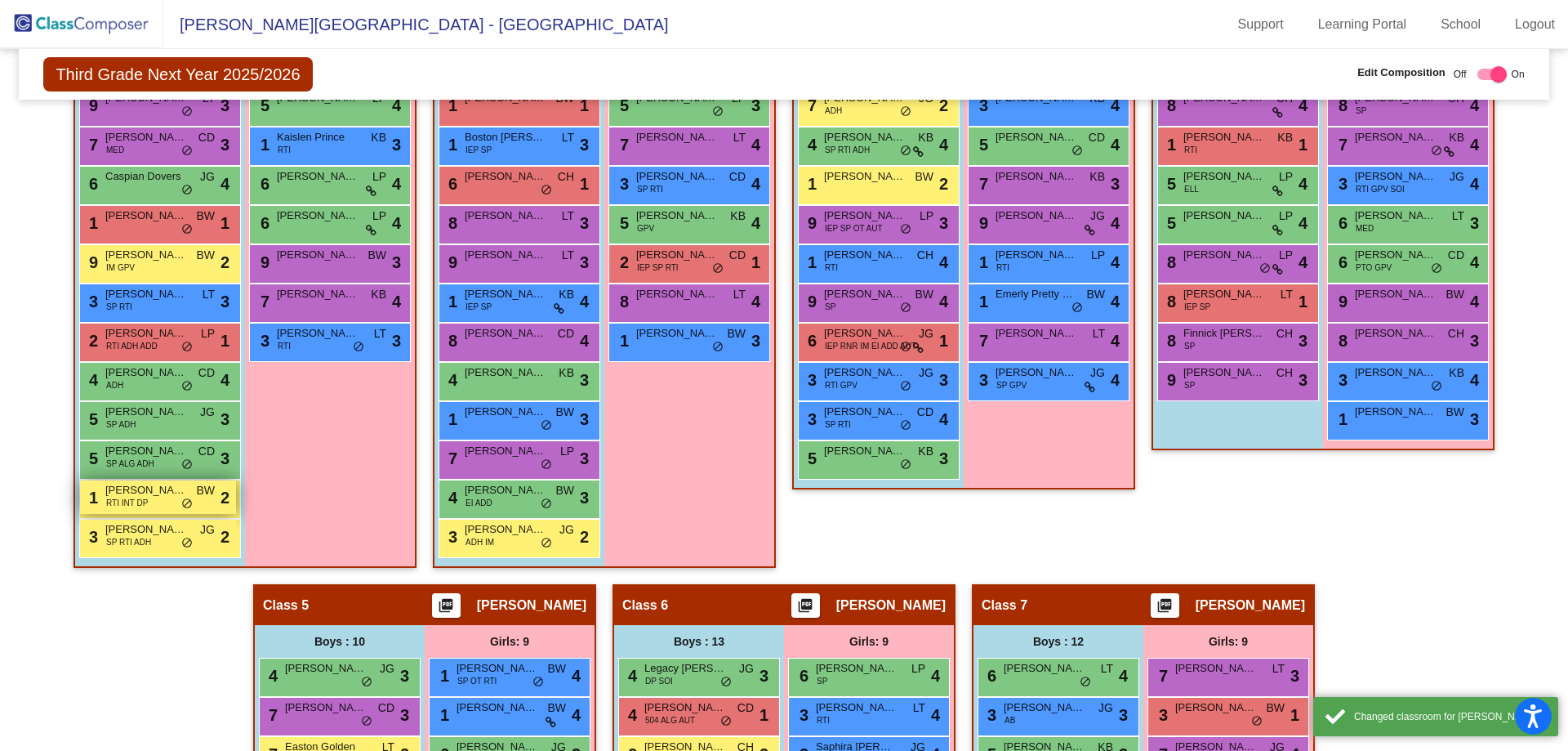
click at [164, 501] on div "1 Johnathan Saunders RTI INT DP BW lock do_not_disturb_alt 2" at bounding box center [158, 497] width 156 height 34
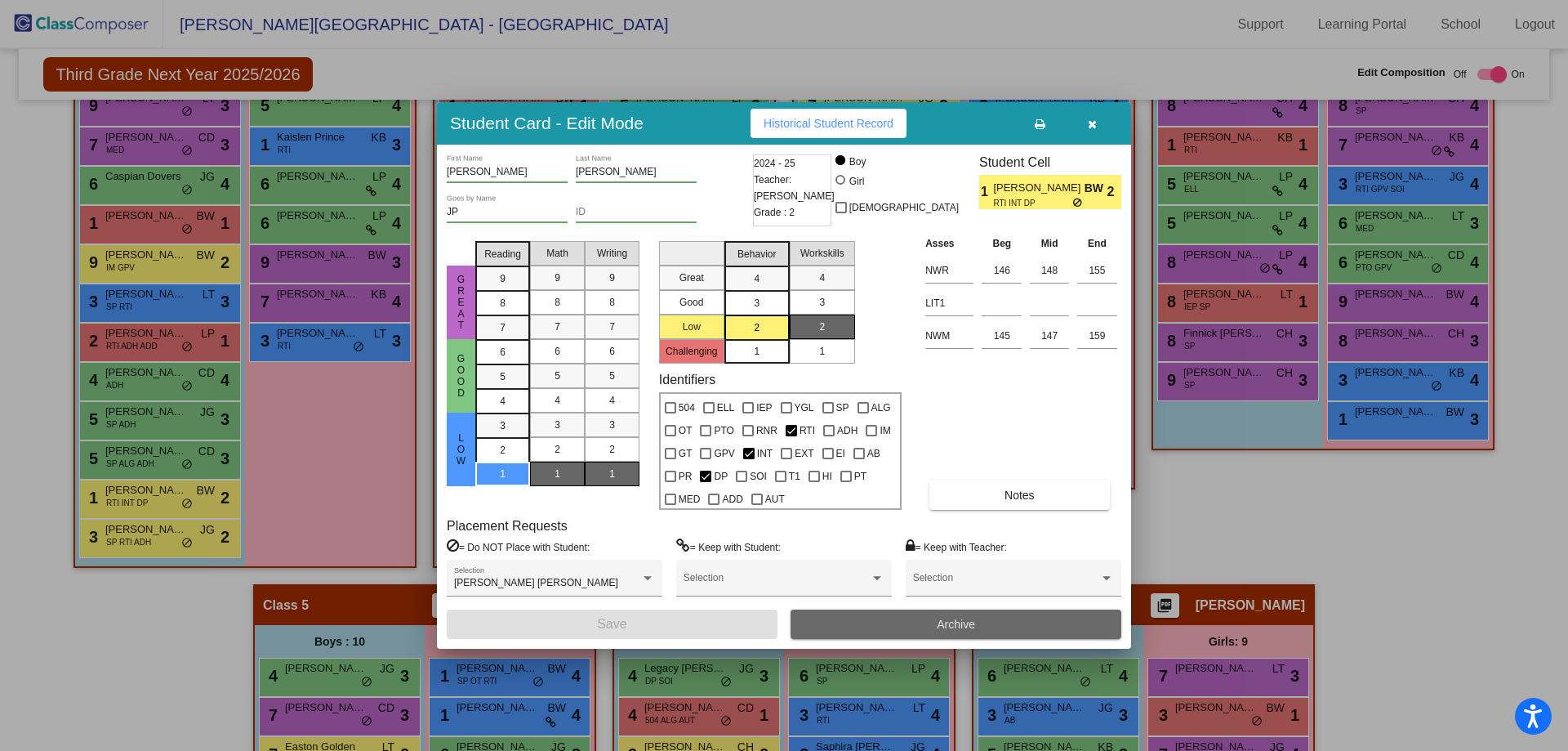
click at [910, 618] on button "Archive" at bounding box center [955, 624] width 331 height 29
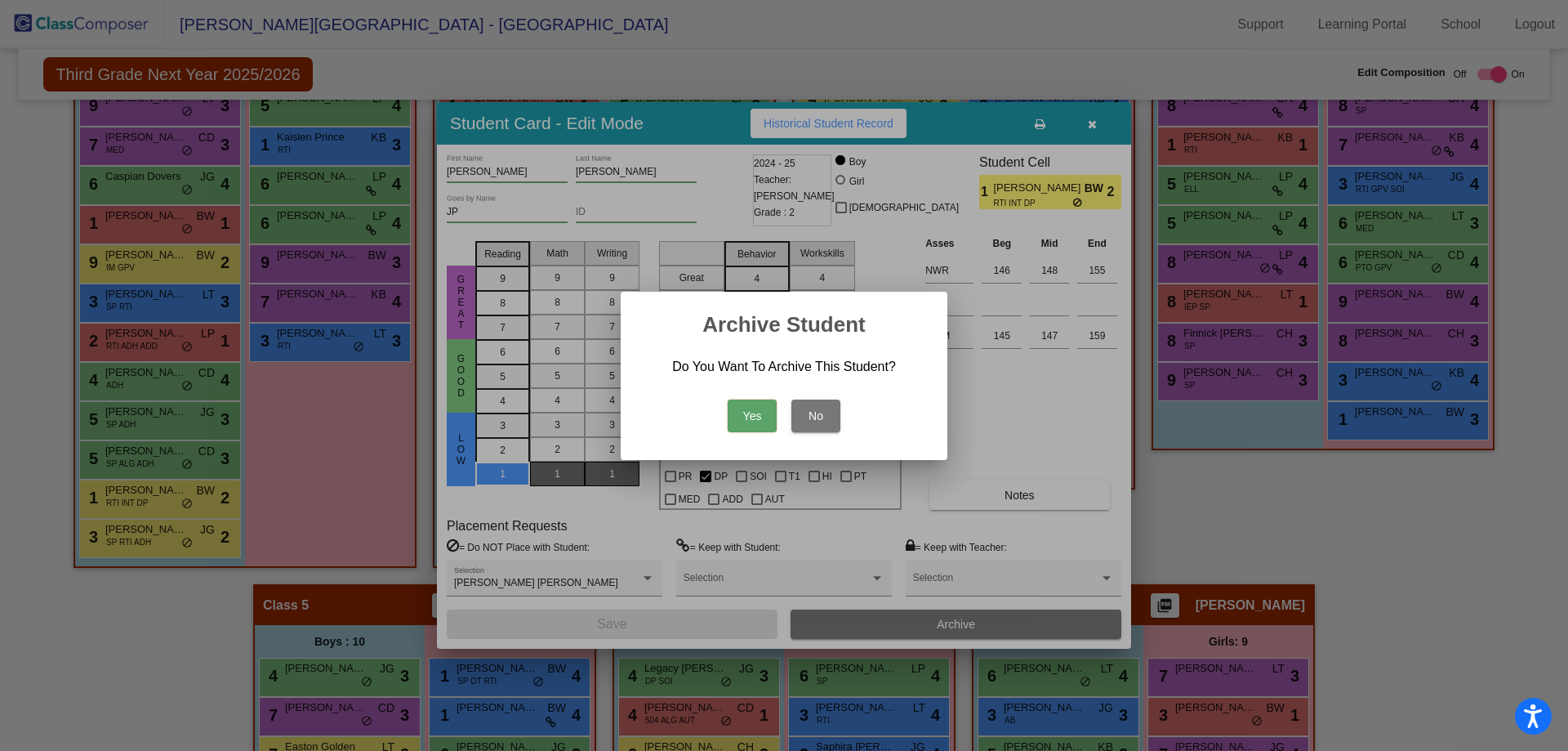
click at [751, 420] on button "Yes" at bounding box center [752, 416] width 49 height 33
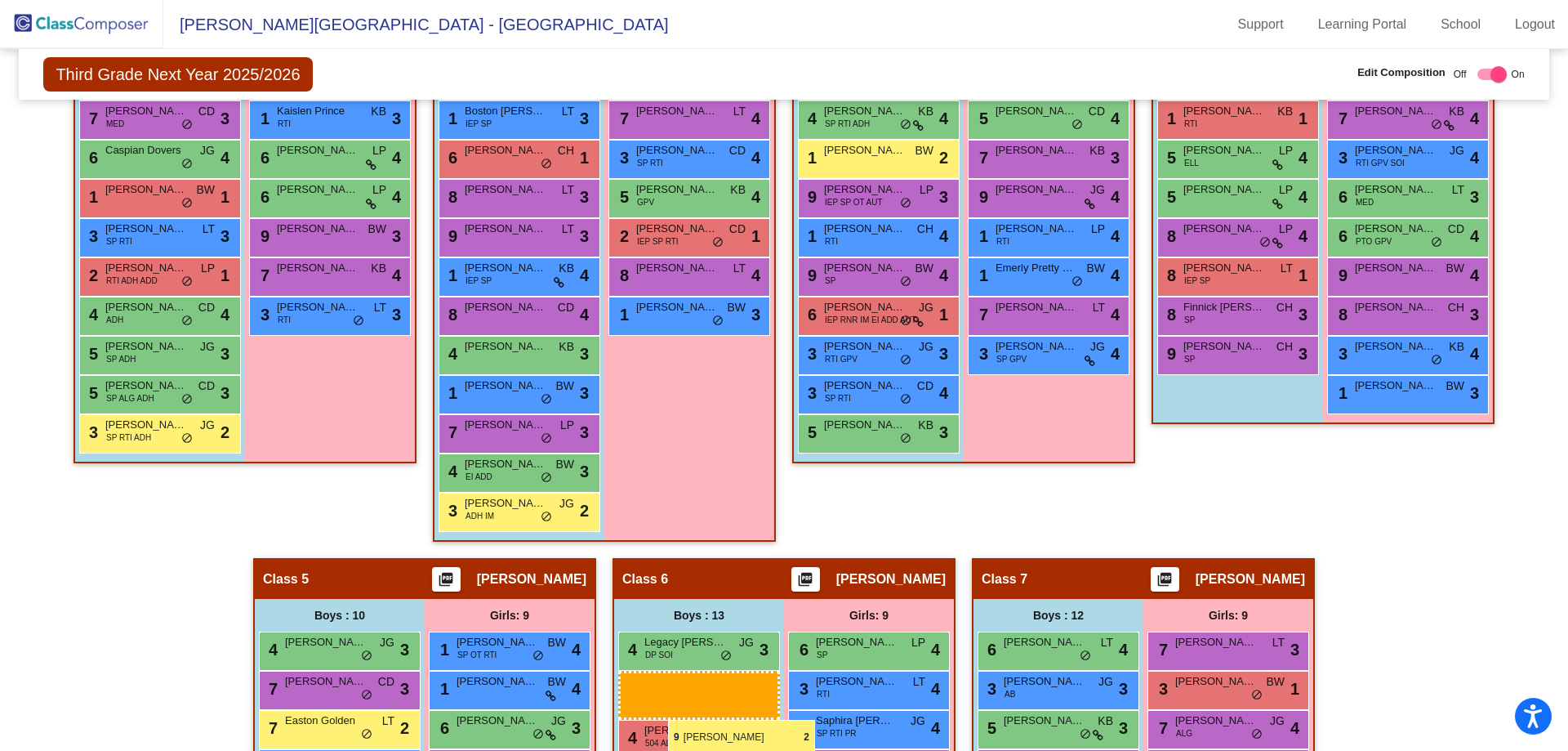
scroll to position [697, 0]
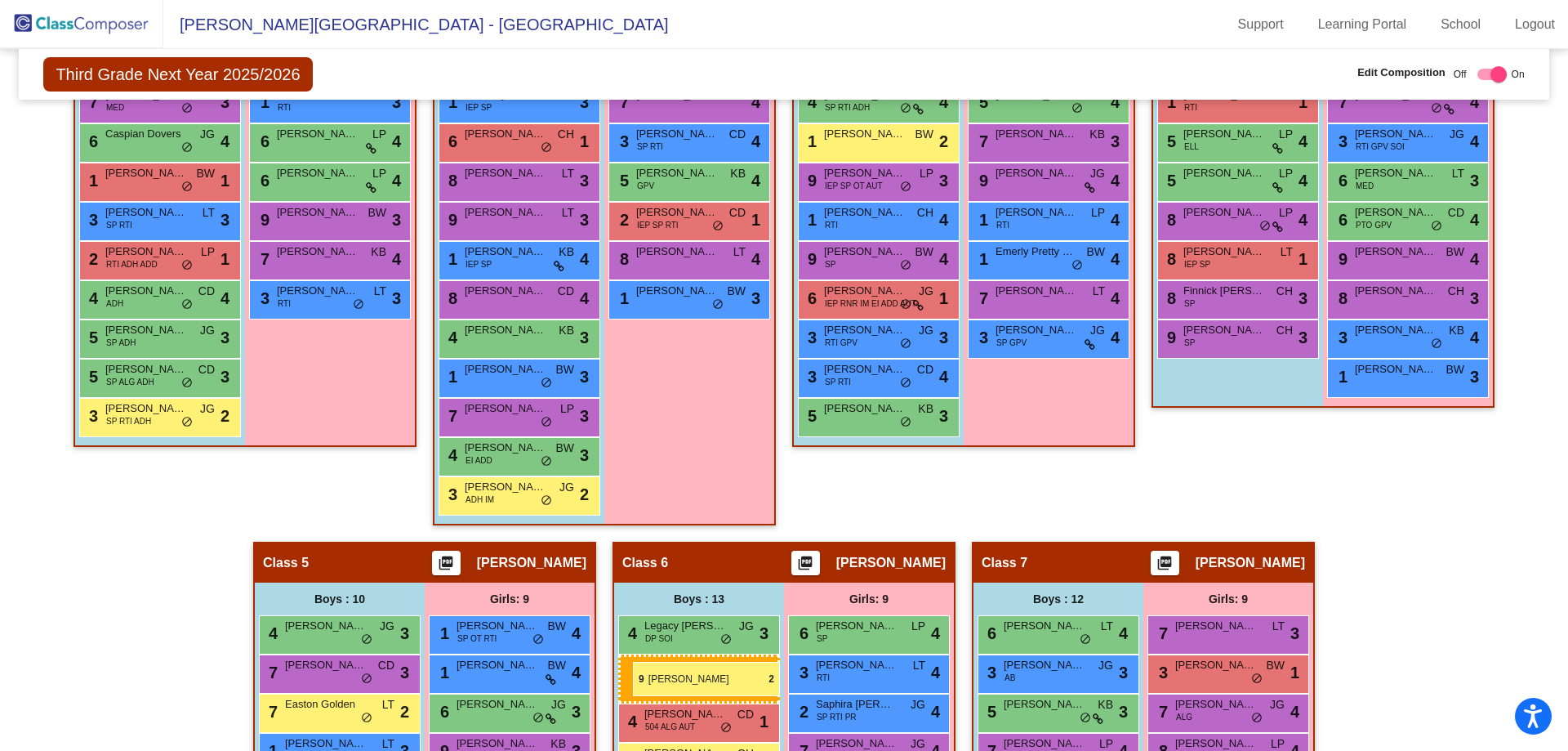
drag, startPoint x: 151, startPoint y: 423, endPoint x: 633, endPoint y: 662, distance: 538.0
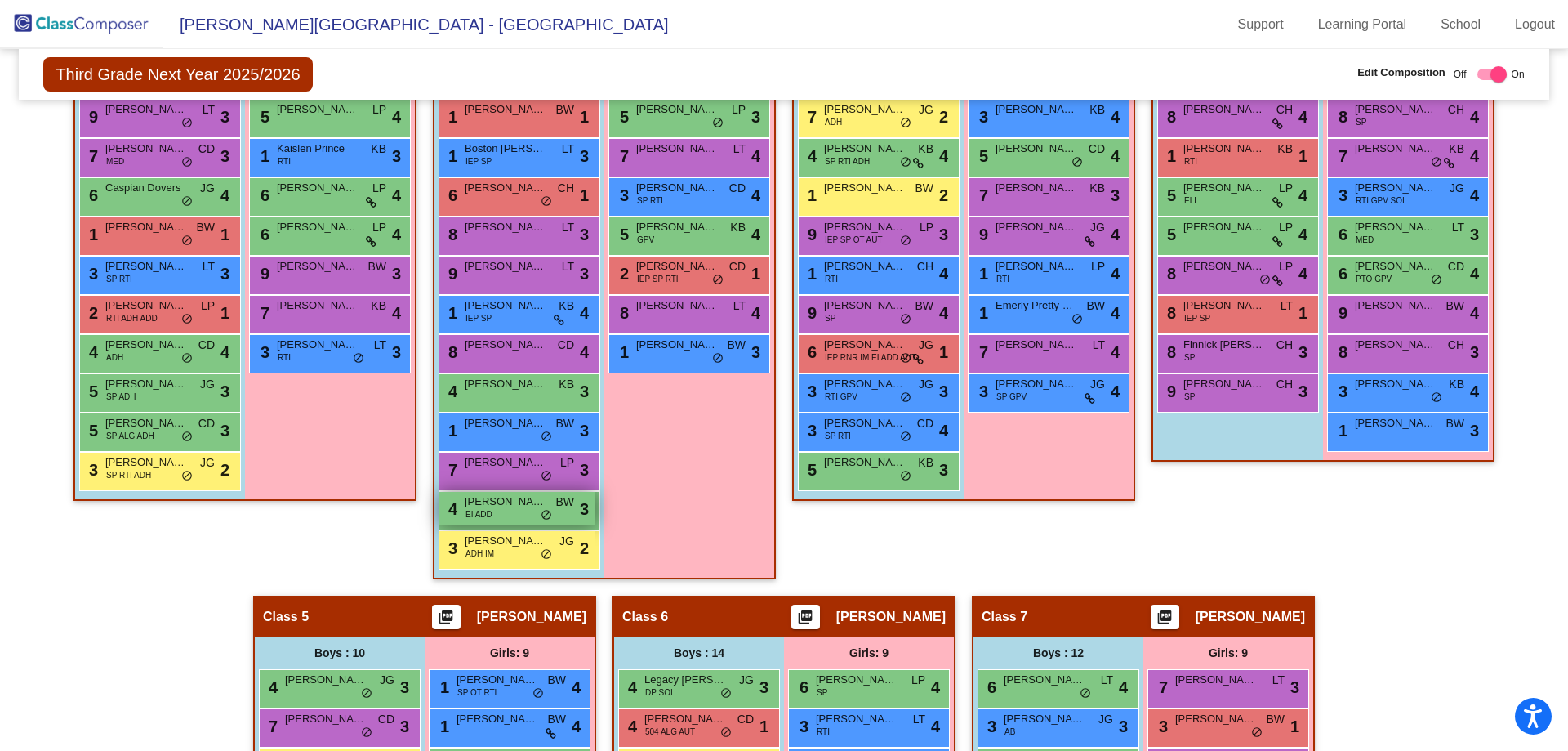
scroll to position [616, 0]
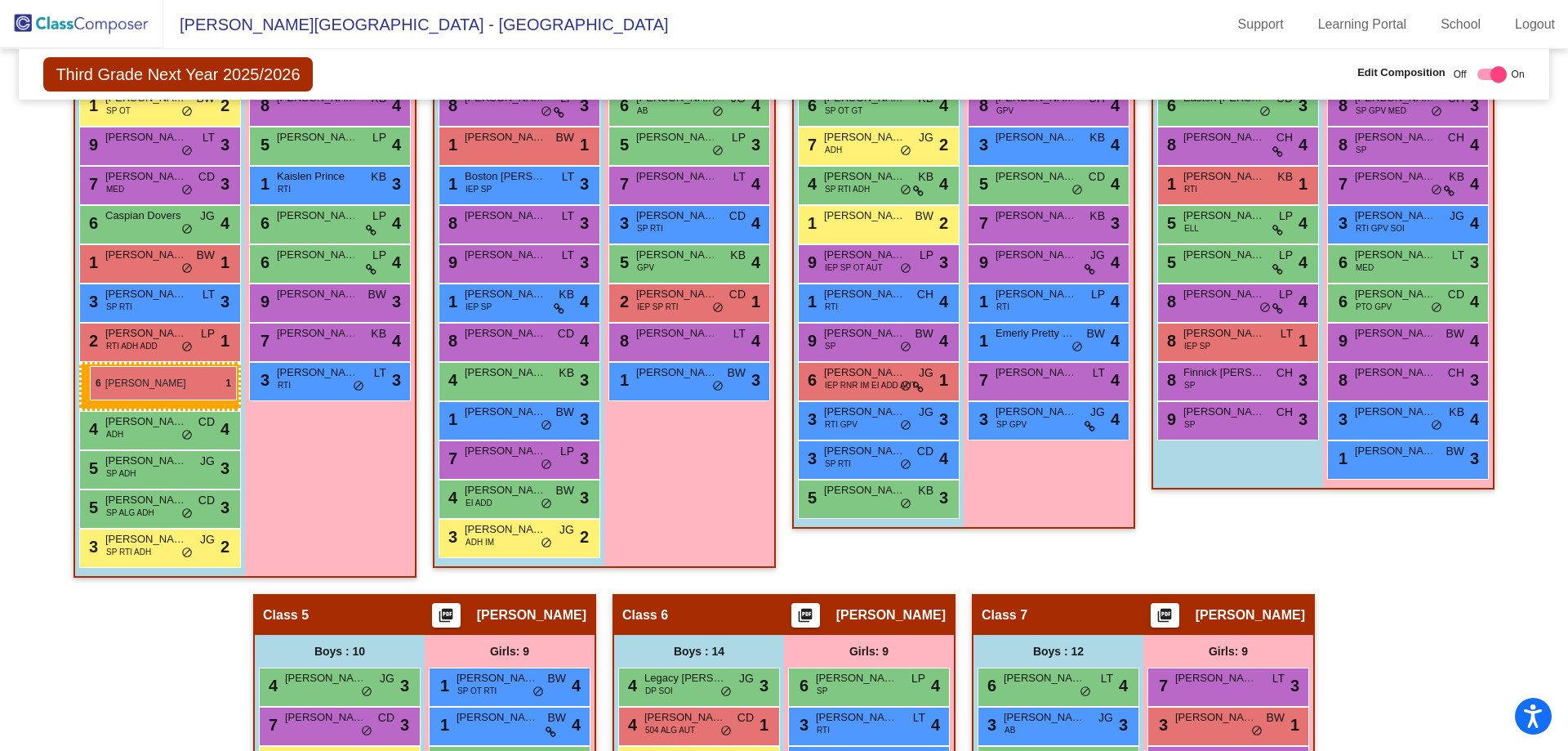
drag, startPoint x: 505, startPoint y: 223, endPoint x: 90, endPoint y: 366, distance: 438.9
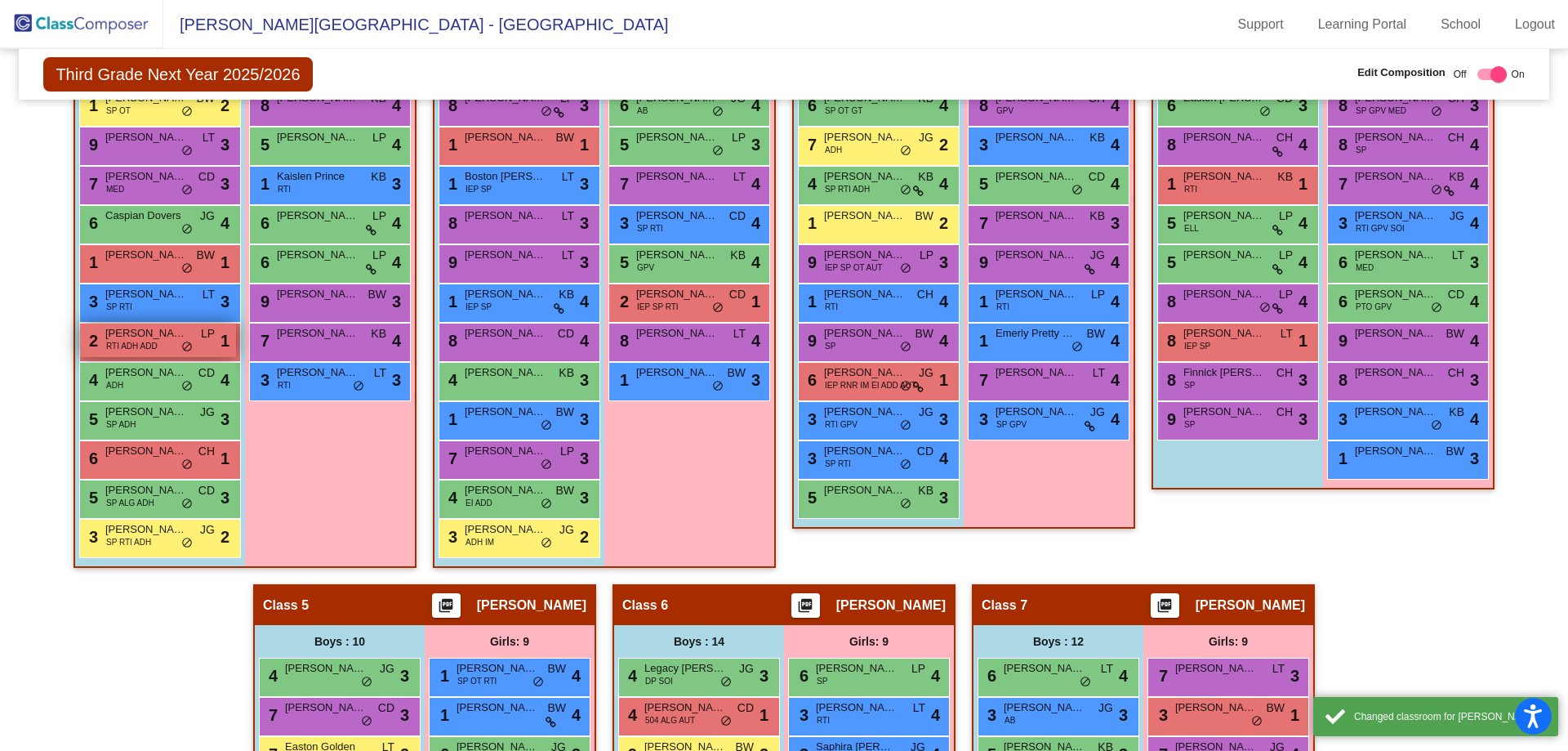
click at [124, 331] on span "Masen Hicks" at bounding box center [146, 333] width 82 height 16
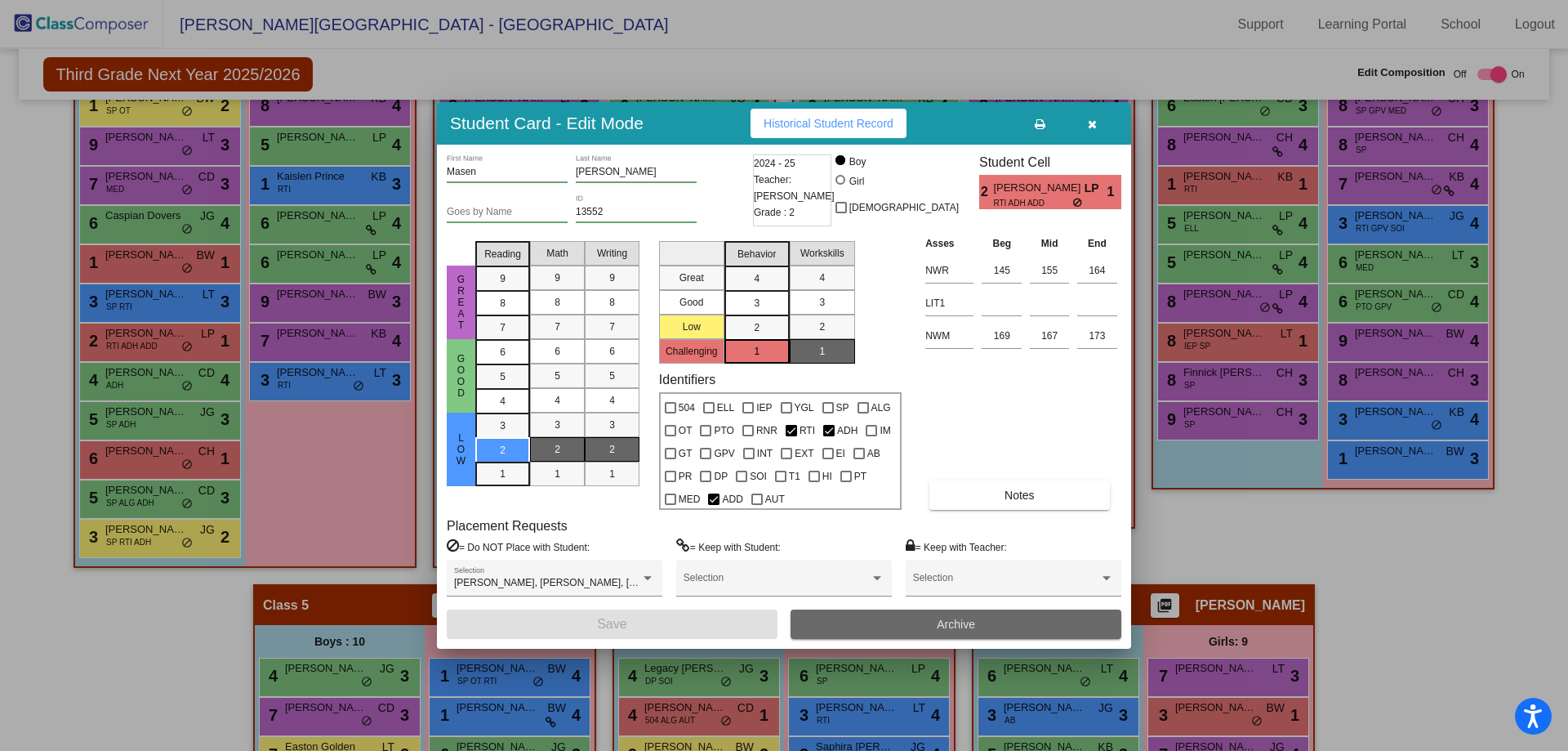
click at [902, 624] on button "Archive" at bounding box center [955, 624] width 331 height 29
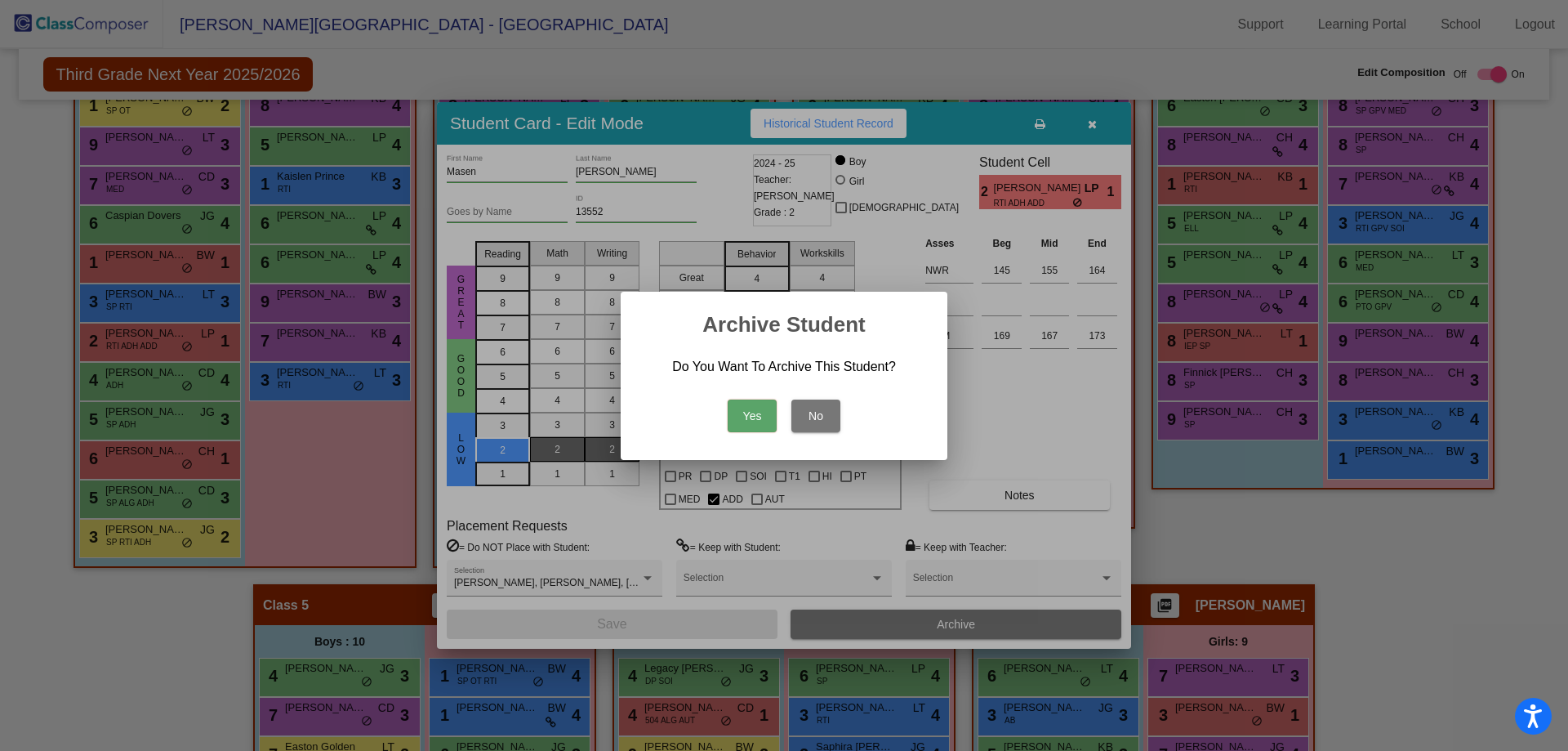
click at [755, 421] on button "Yes" at bounding box center [752, 416] width 49 height 33
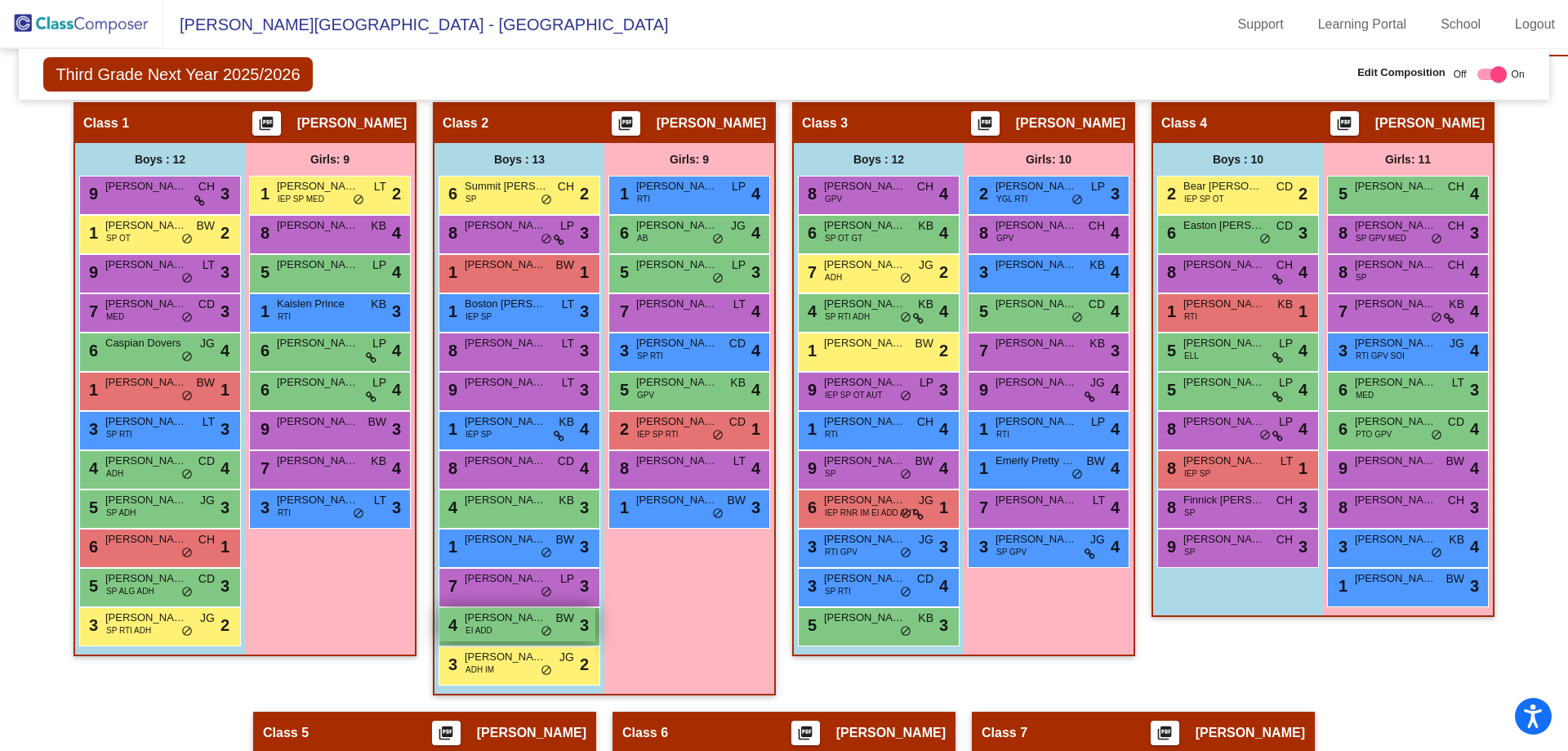
scroll to position [453, 0]
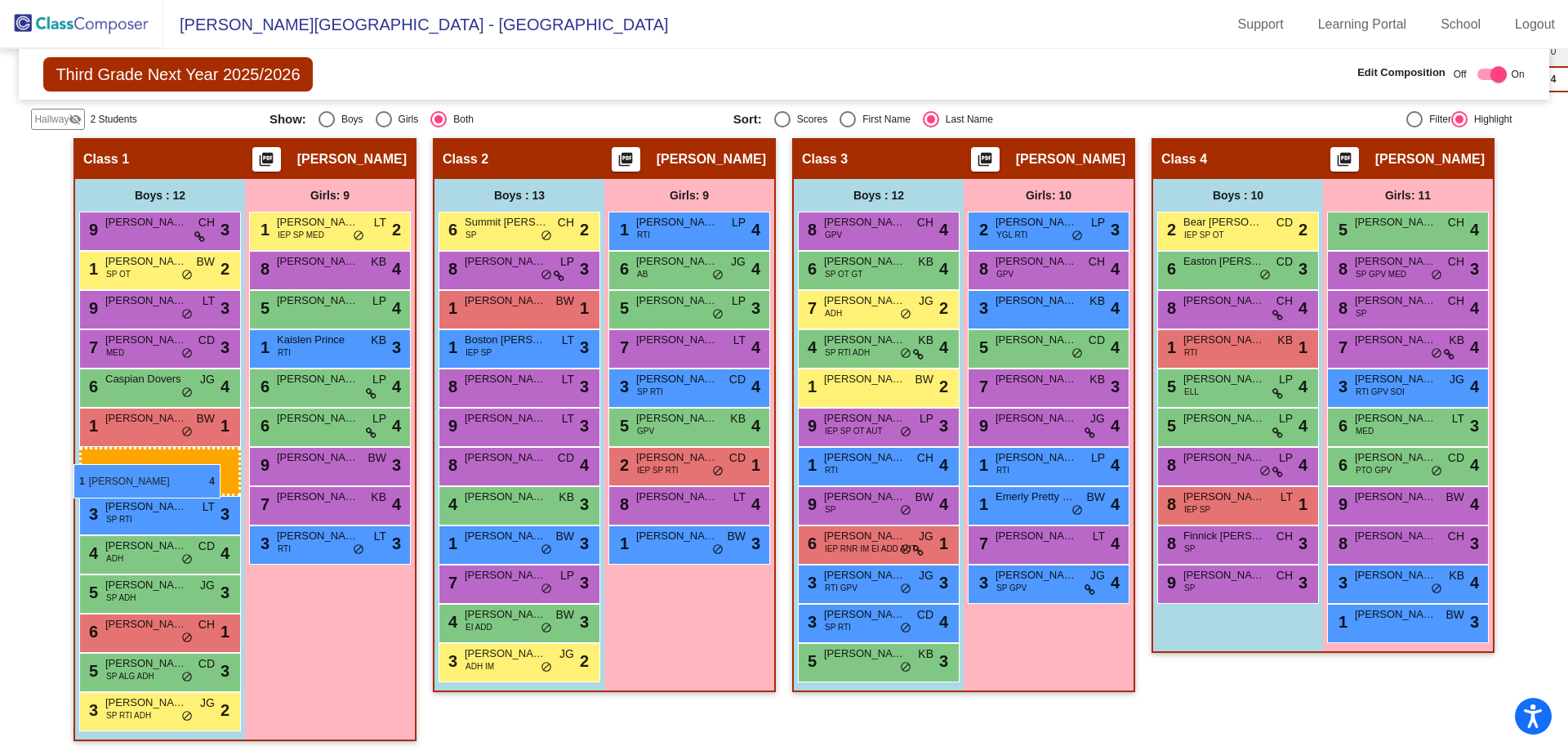
drag, startPoint x: 500, startPoint y: 470, endPoint x: 73, endPoint y: 464, distance: 427.0
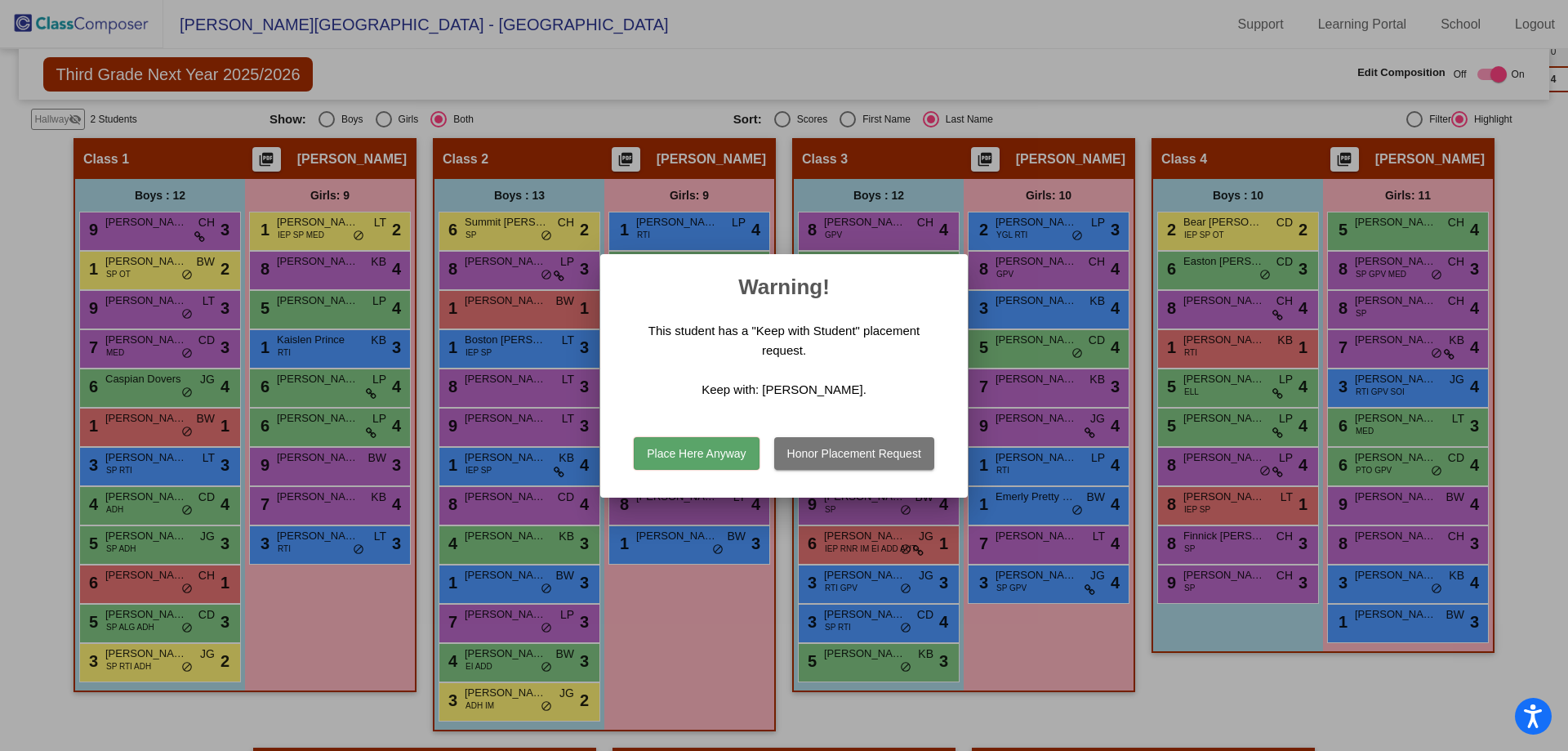
click at [713, 448] on button "Place Here Anyway" at bounding box center [696, 454] width 125 height 33
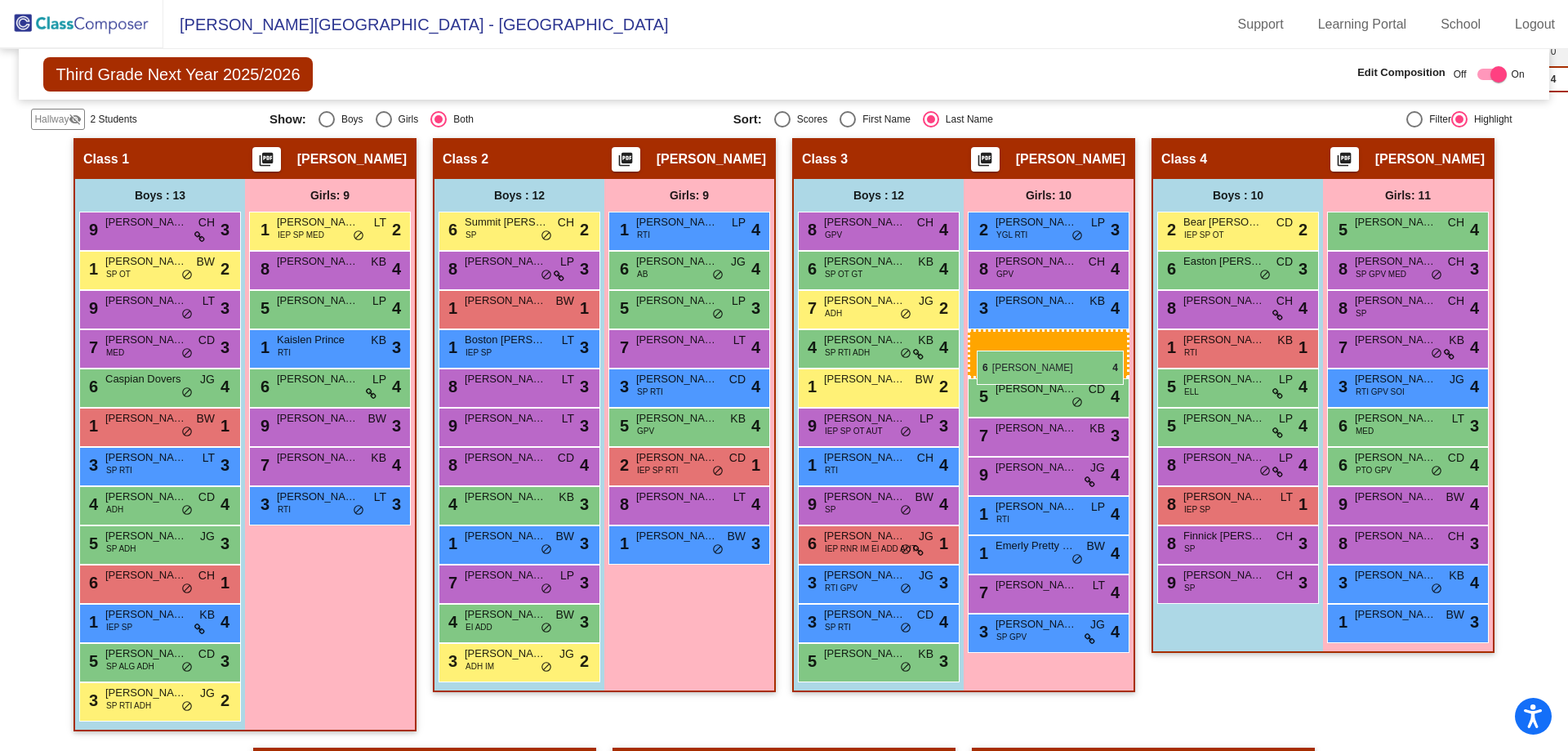
drag, startPoint x: 313, startPoint y: 381, endPoint x: 977, endPoint y: 351, distance: 664.7
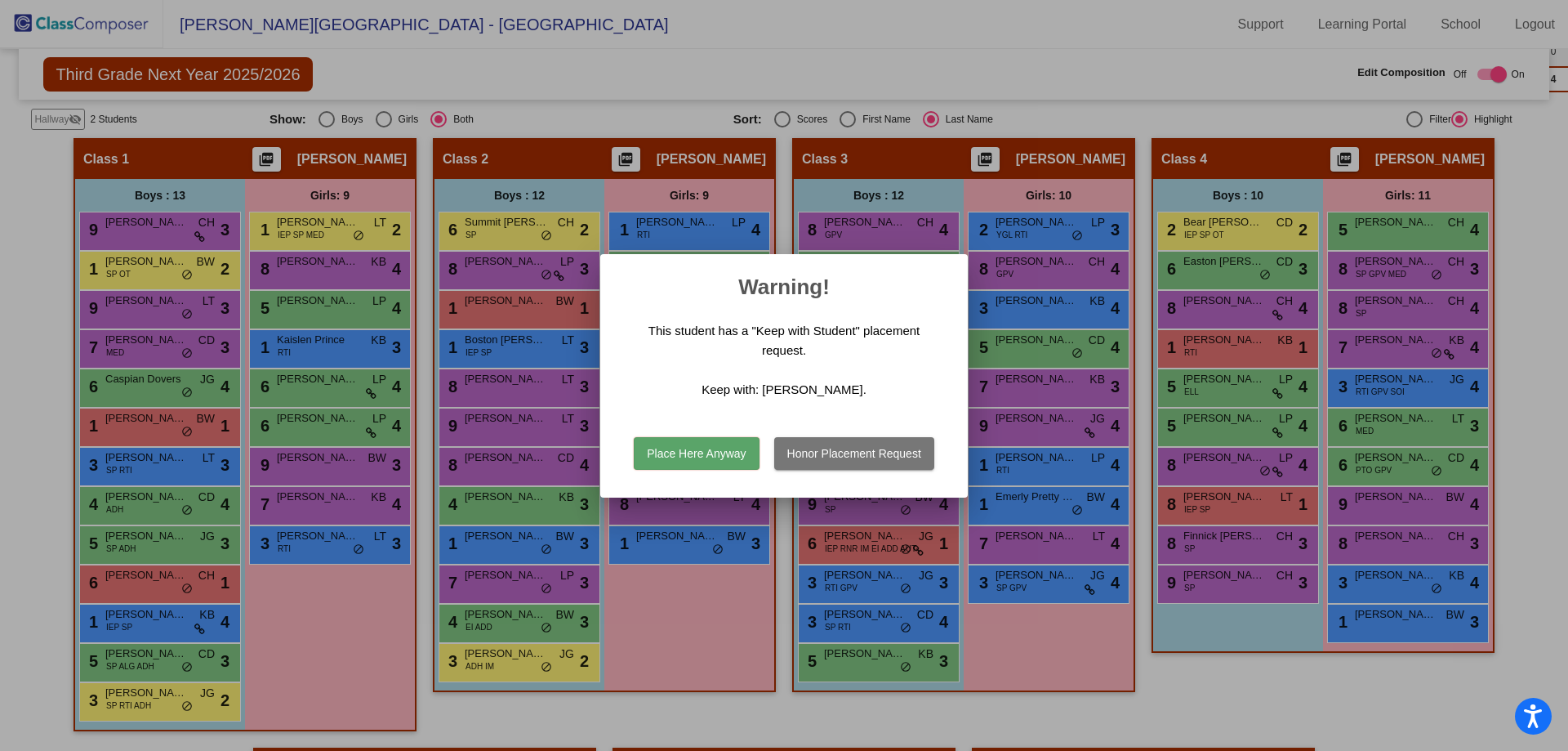
click at [708, 450] on button "Place Here Anyway" at bounding box center [696, 454] width 125 height 33
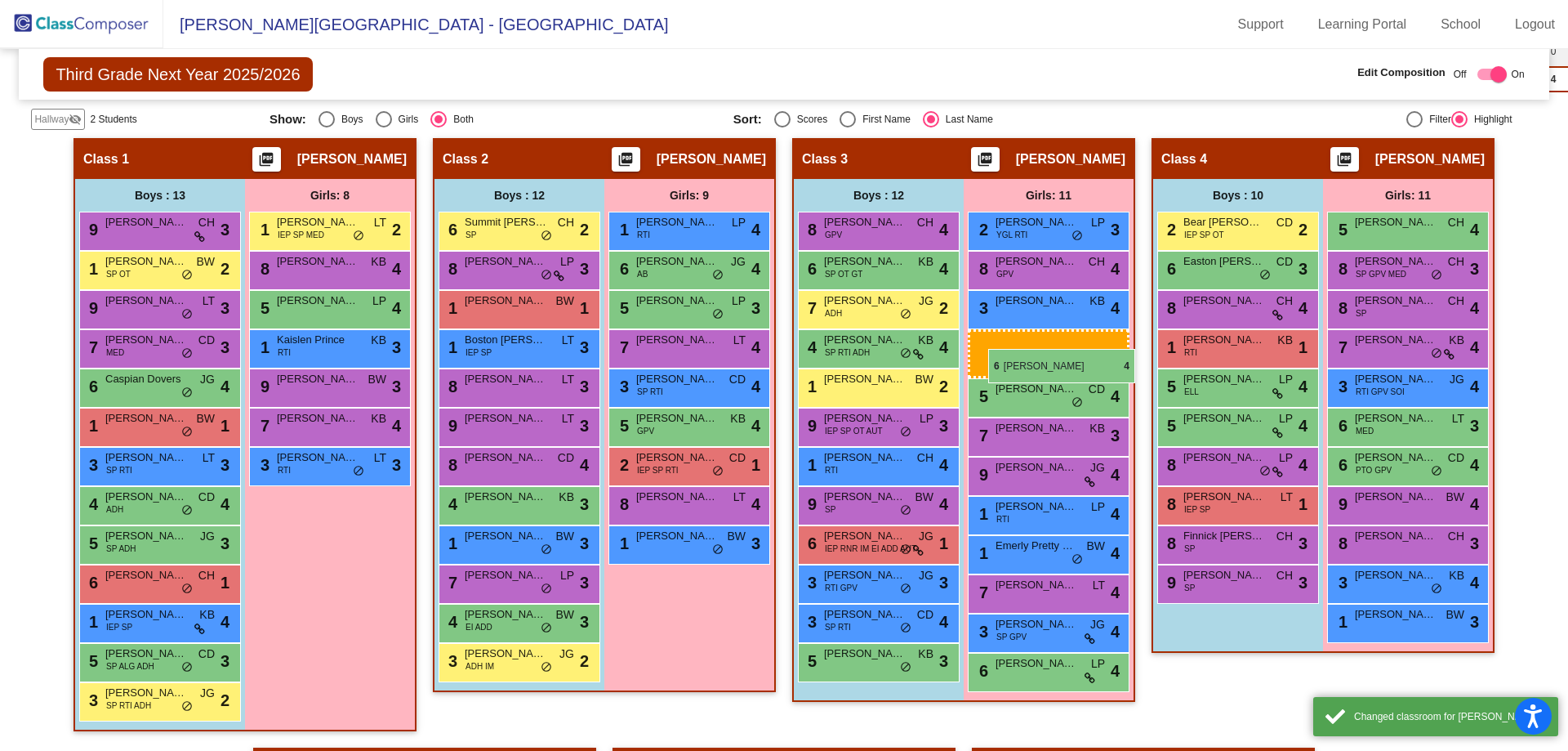
drag, startPoint x: 337, startPoint y: 383, endPoint x: 988, endPoint y: 349, distance: 651.9
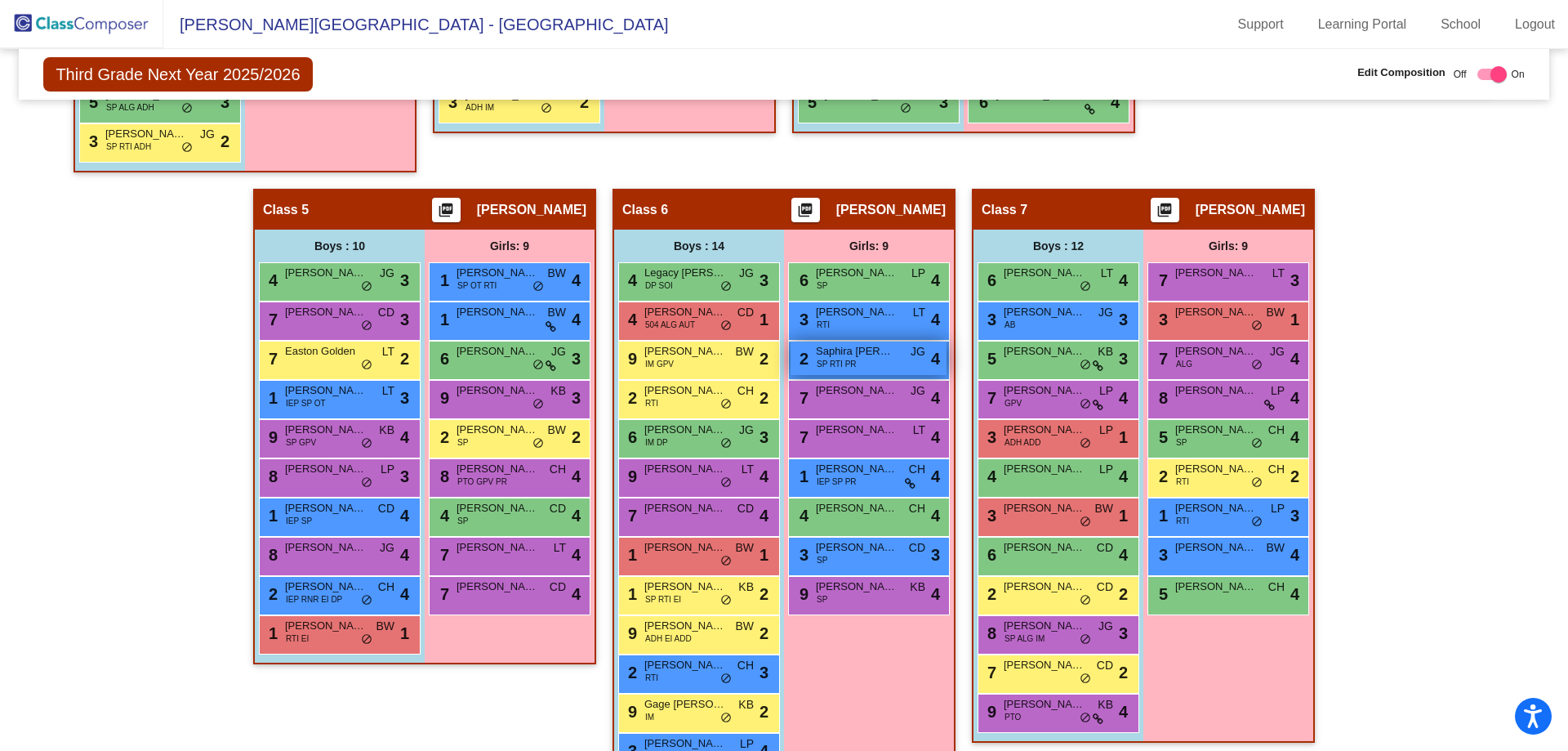
scroll to position [1025, 0]
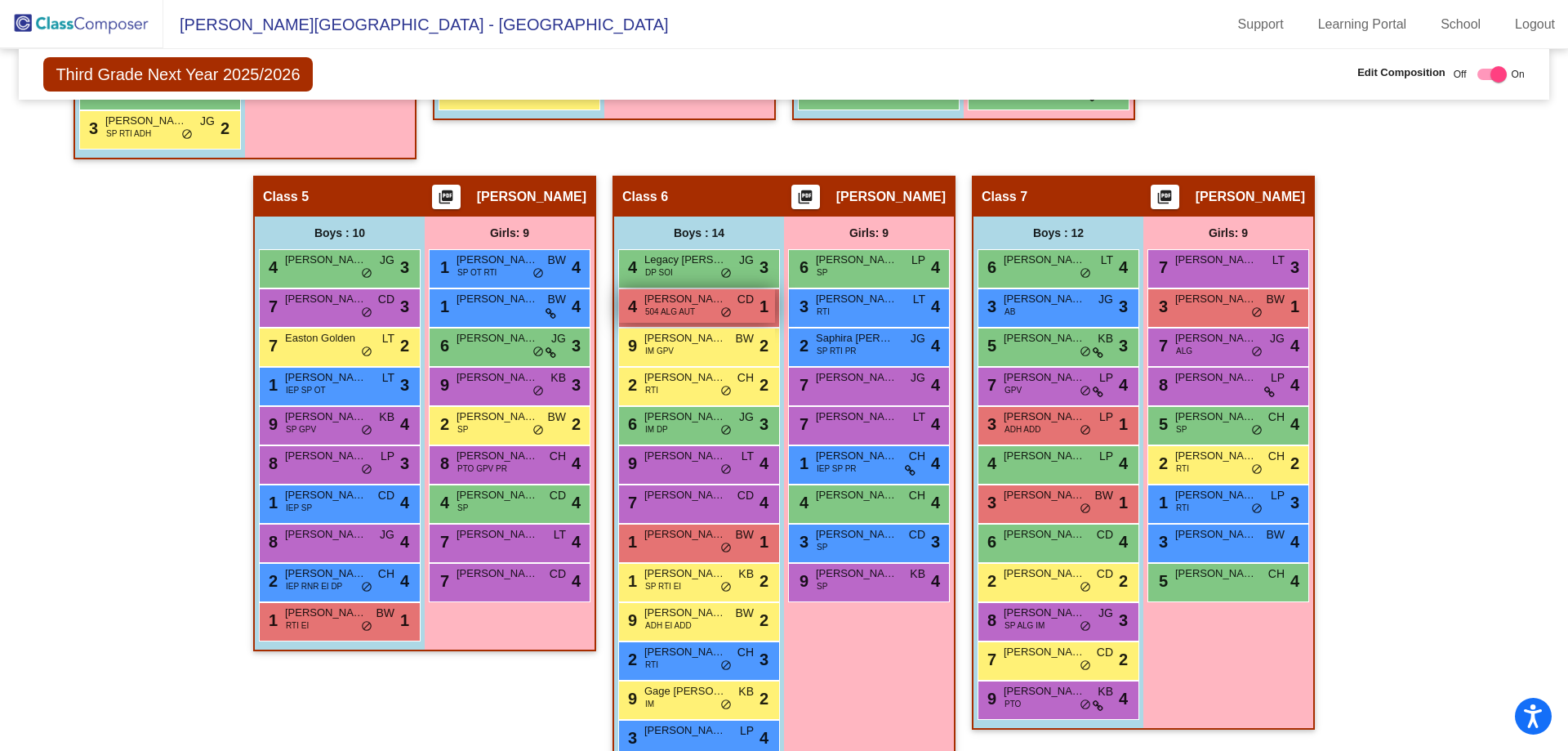
click at [700, 311] on div "4 Keith Deeter 504 ALG AUT CD lock do_not_disturb_alt 1" at bounding box center [697, 306] width 156 height 34
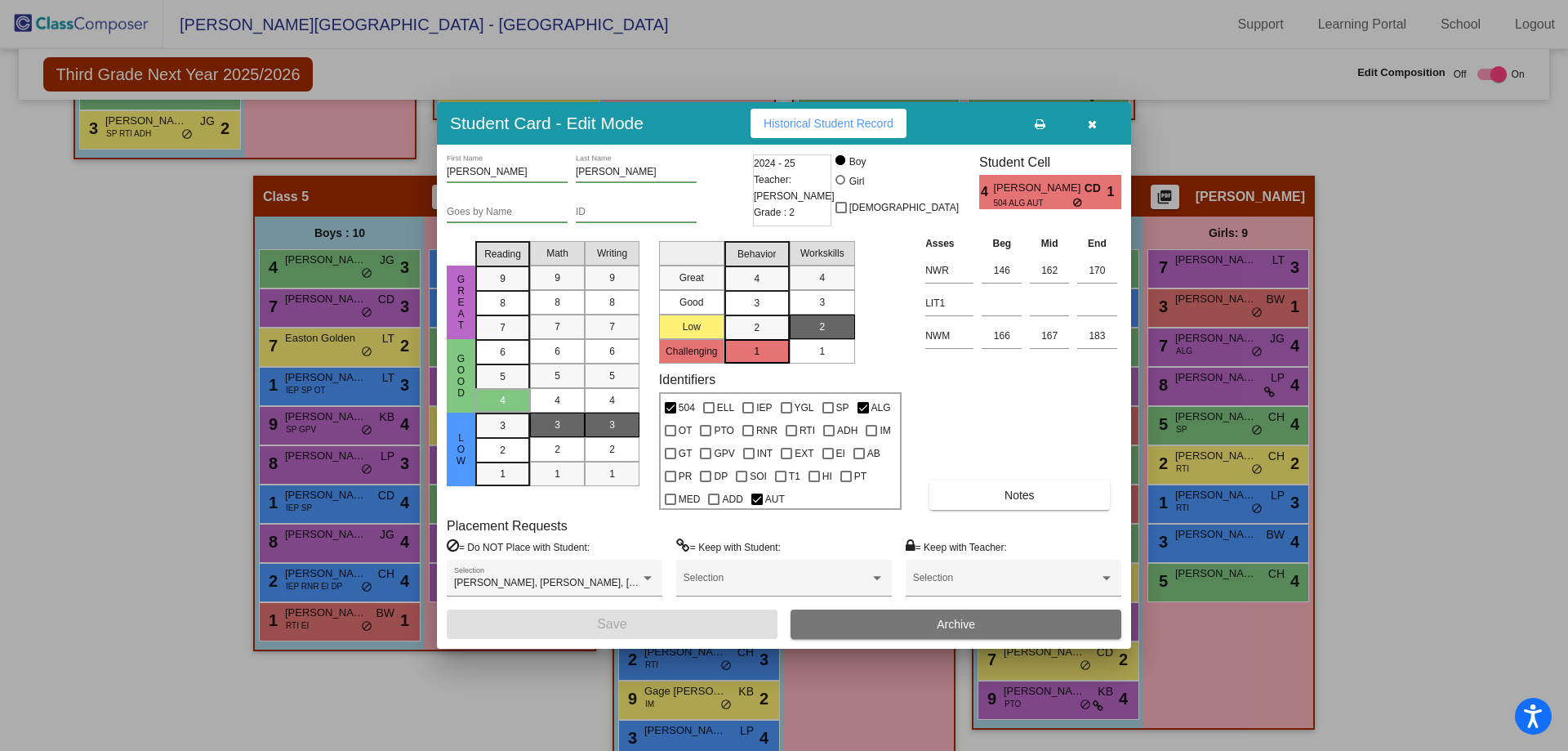
click at [903, 621] on button "Archive" at bounding box center [955, 624] width 331 height 29
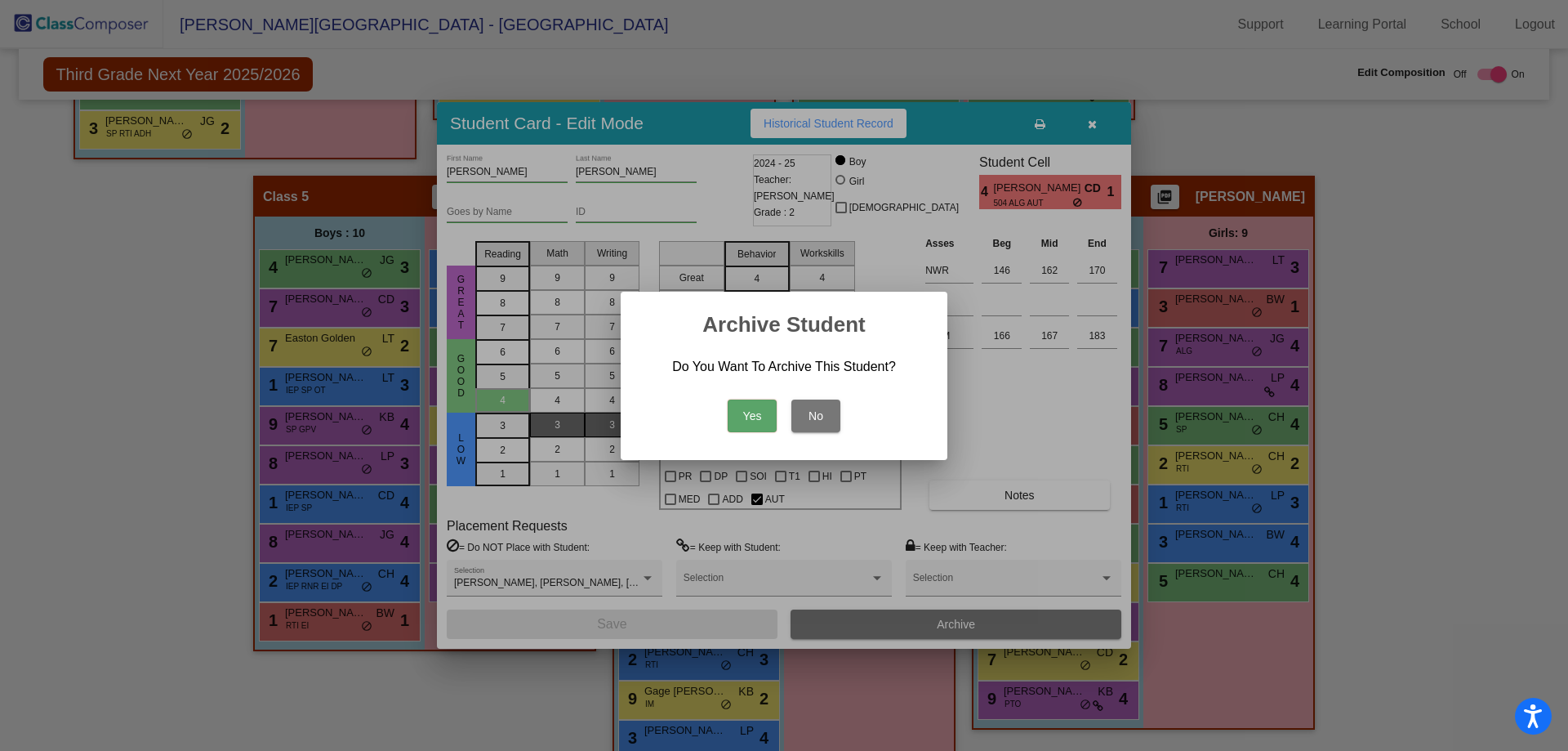
click at [763, 418] on button "Yes" at bounding box center [752, 416] width 49 height 33
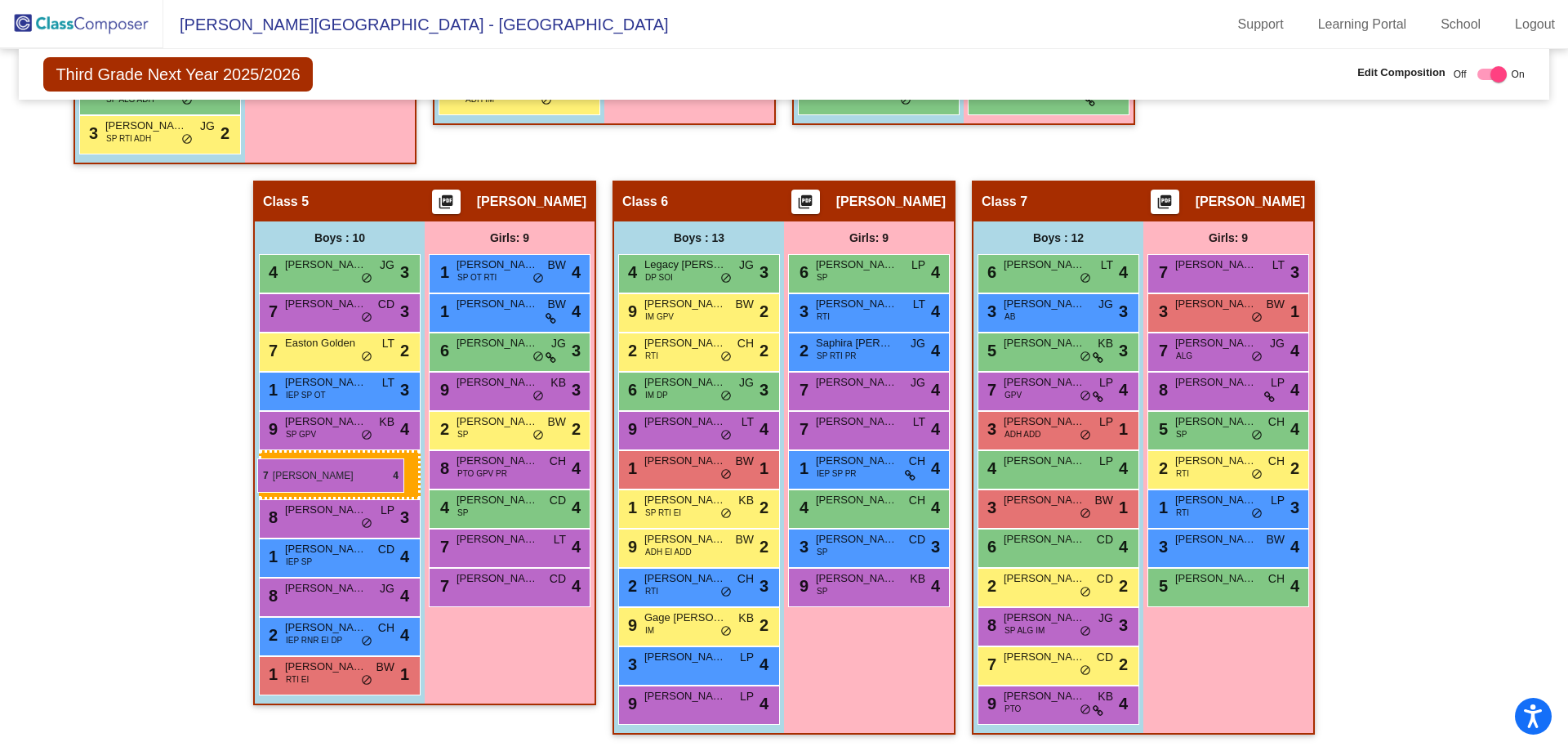
drag, startPoint x: 685, startPoint y: 458, endPoint x: 257, endPoint y: 458, distance: 428.0
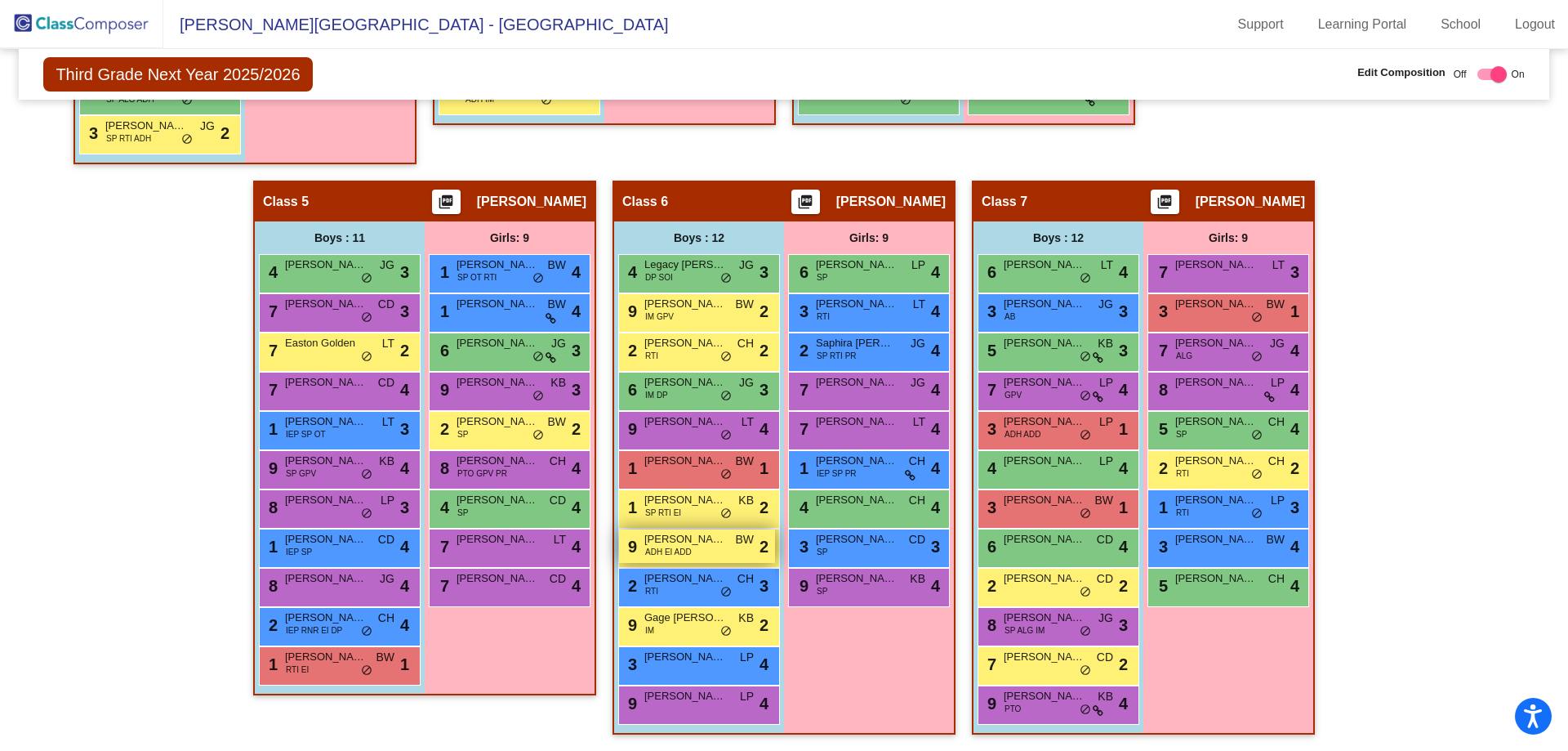
click at [680, 539] on span "Daniel Showers" at bounding box center [685, 539] width 82 height 16
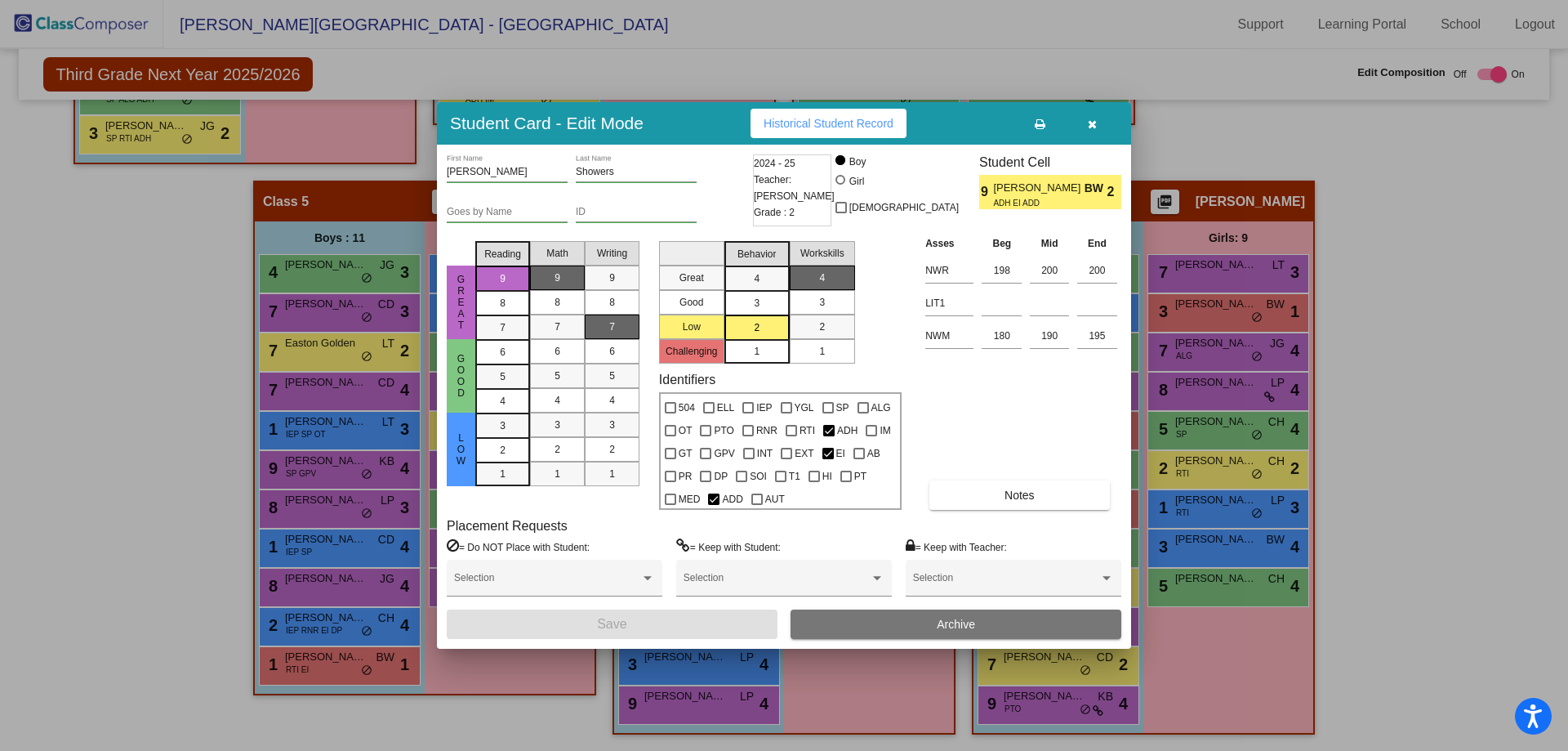
click at [993, 619] on button "Archive" at bounding box center [955, 624] width 331 height 29
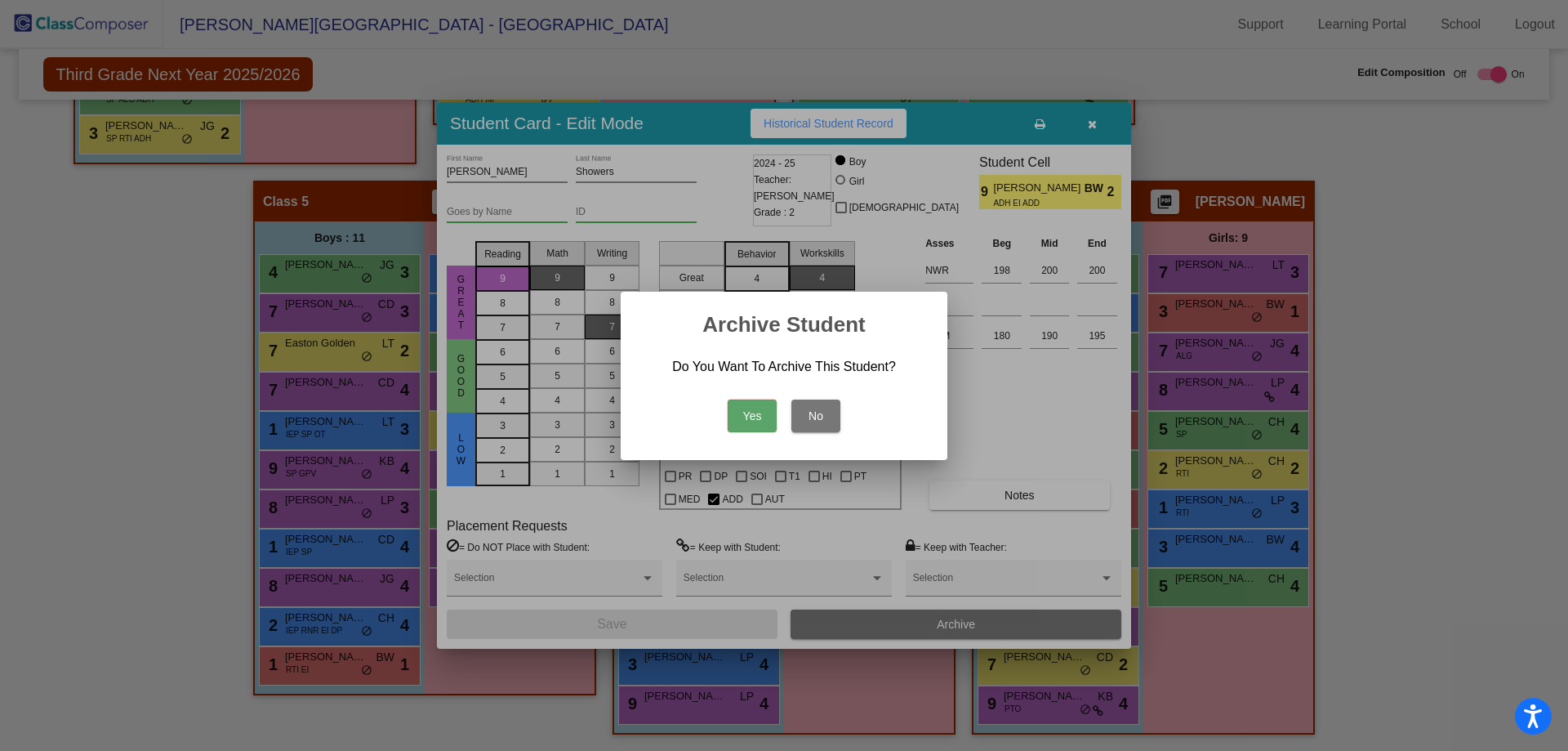
click at [768, 417] on button "Yes" at bounding box center [752, 416] width 49 height 33
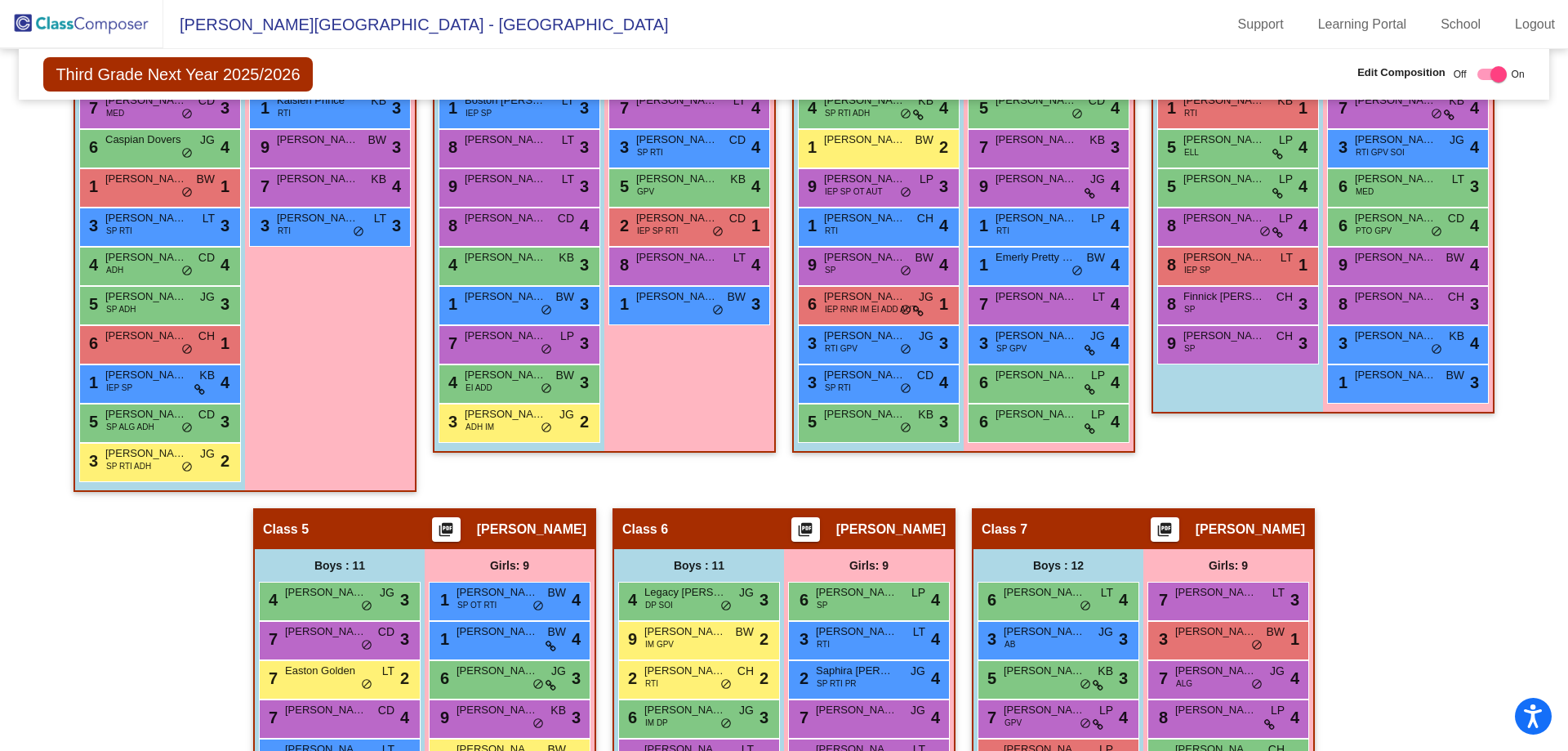
scroll to position [697, 0]
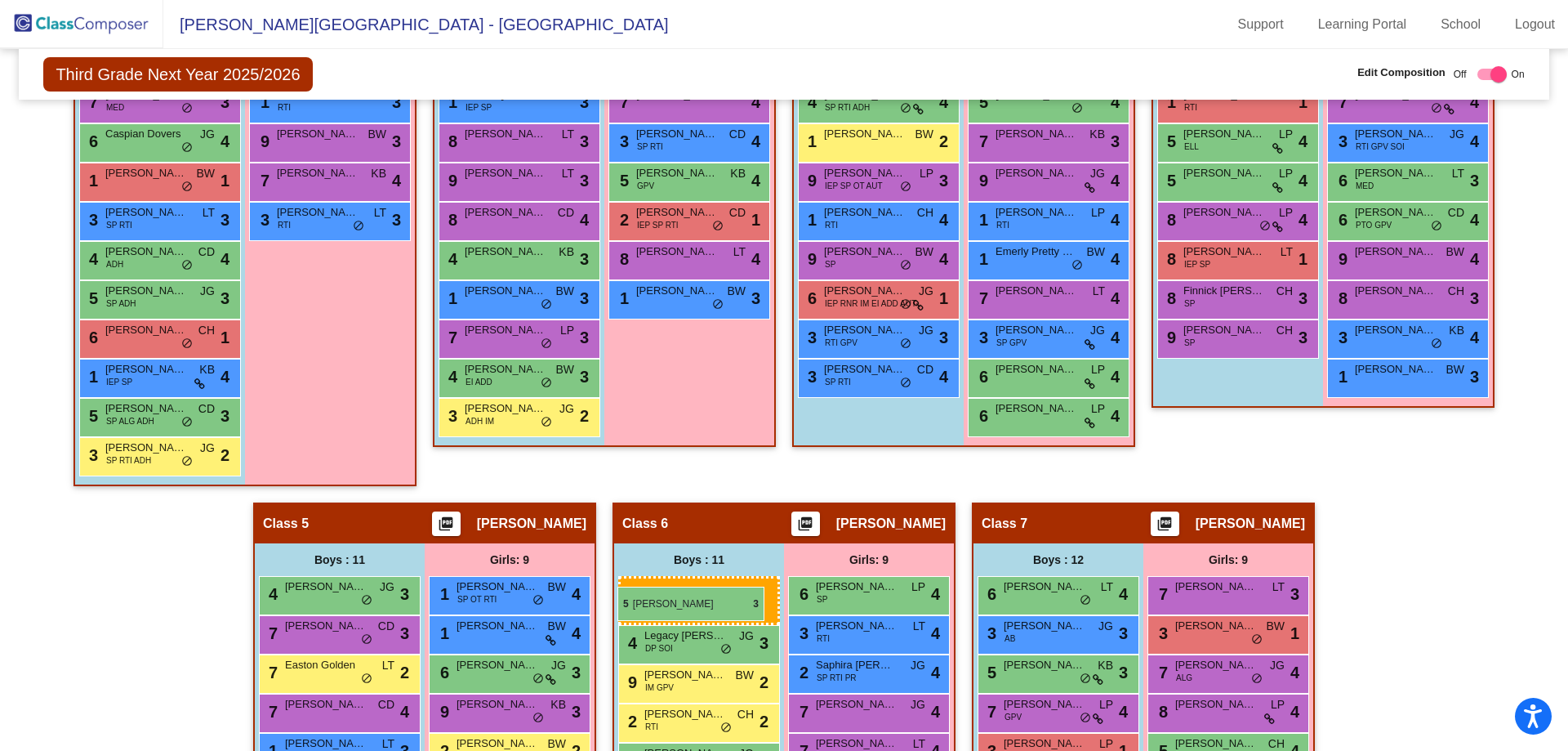
drag, startPoint x: 873, startPoint y: 410, endPoint x: 618, endPoint y: 587, distance: 310.4
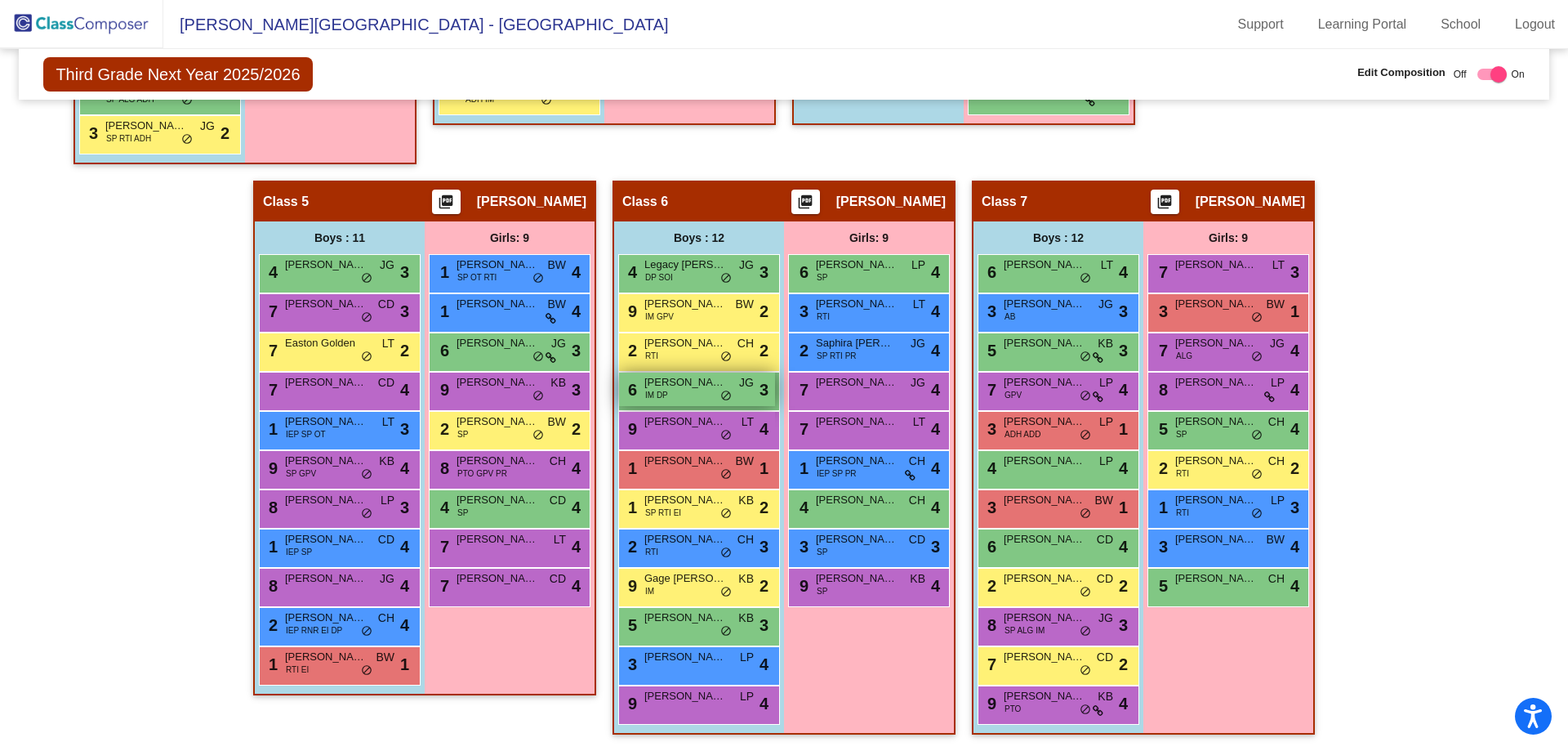
scroll to position [1028, 0]
click at [861, 355] on div "2 Saphira Giner-Solis SP RTI PR JG lock do_not_disturb_alt 4" at bounding box center [868, 350] width 156 height 34
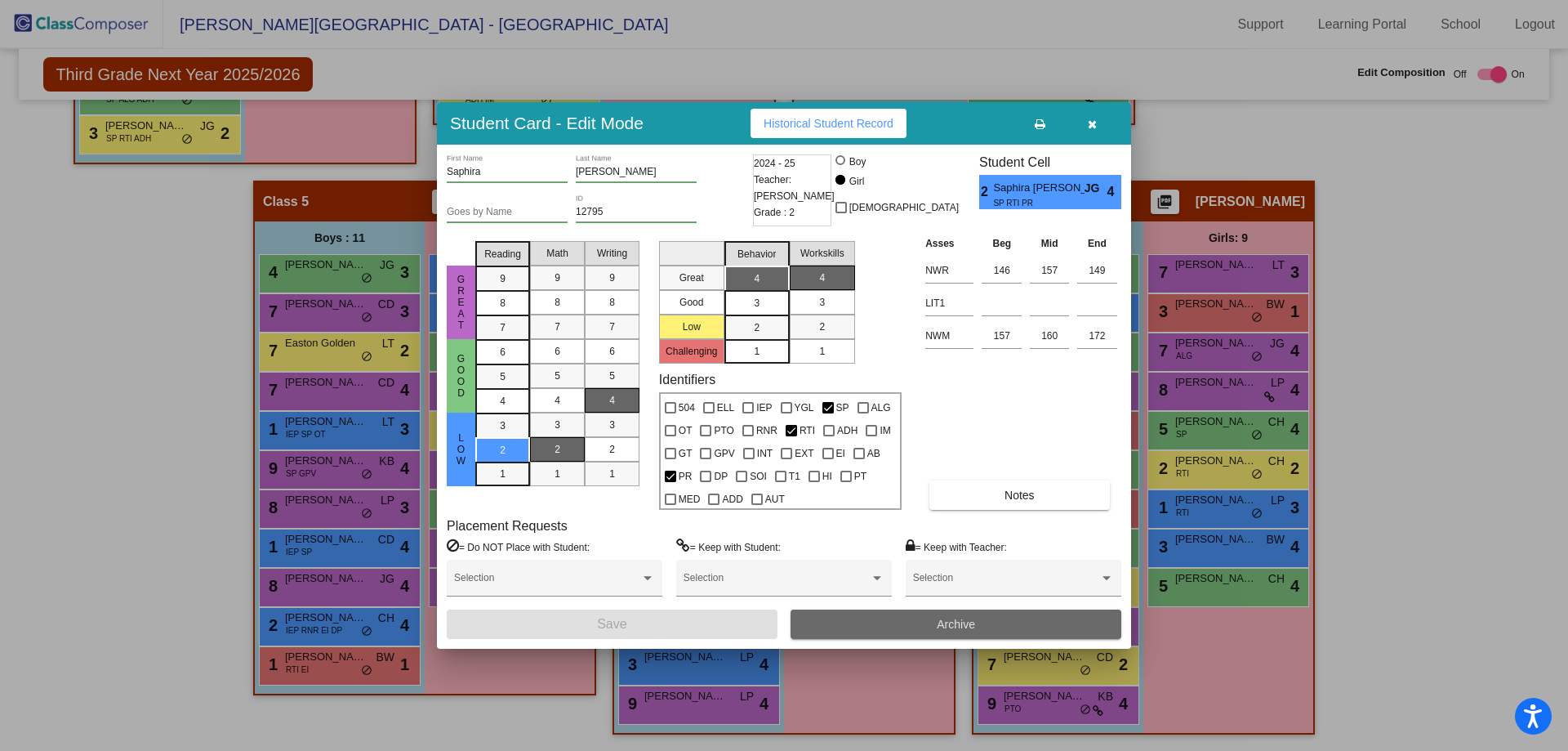
click at [892, 628] on button "Archive" at bounding box center [955, 624] width 331 height 29
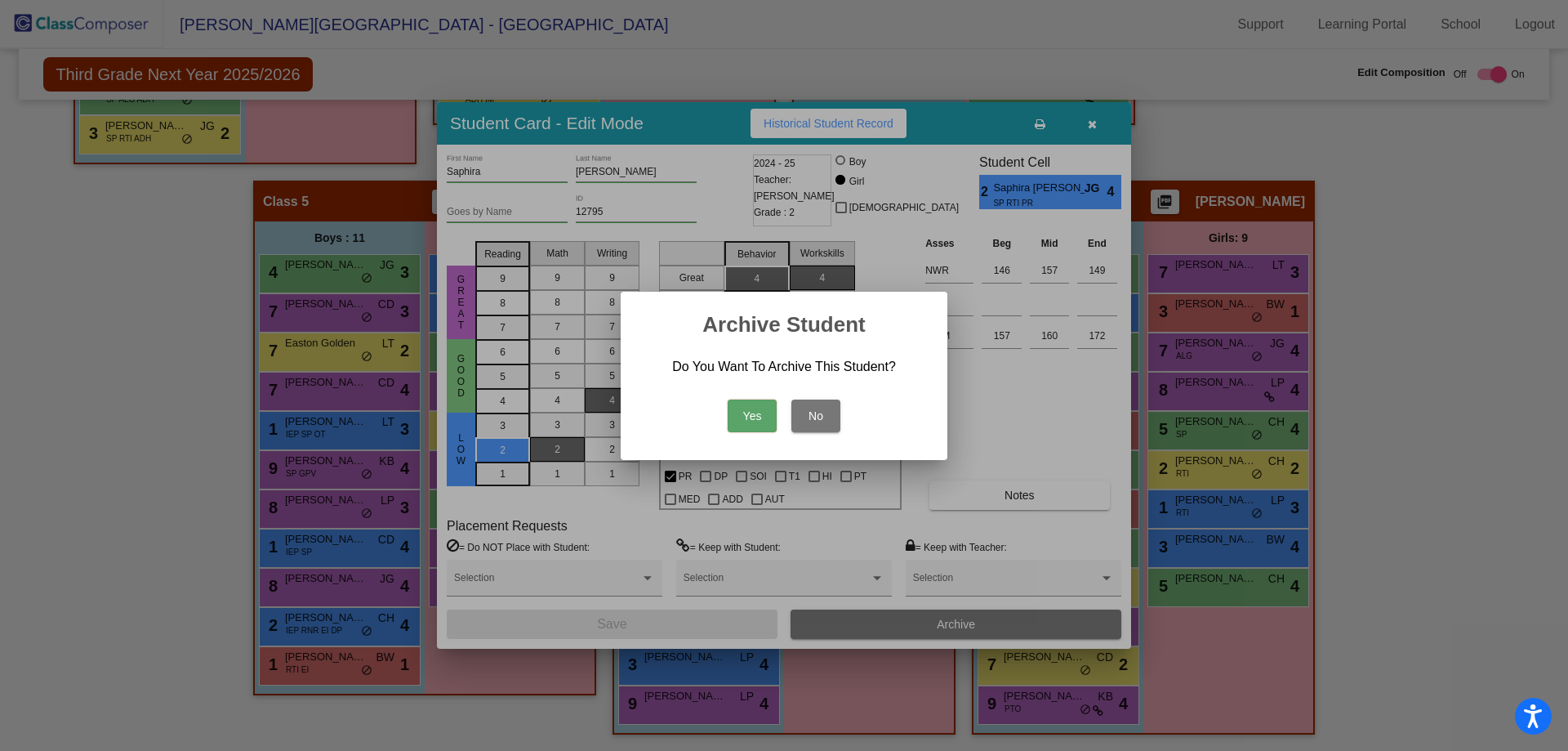
click at [761, 412] on button "Yes" at bounding box center [752, 416] width 49 height 33
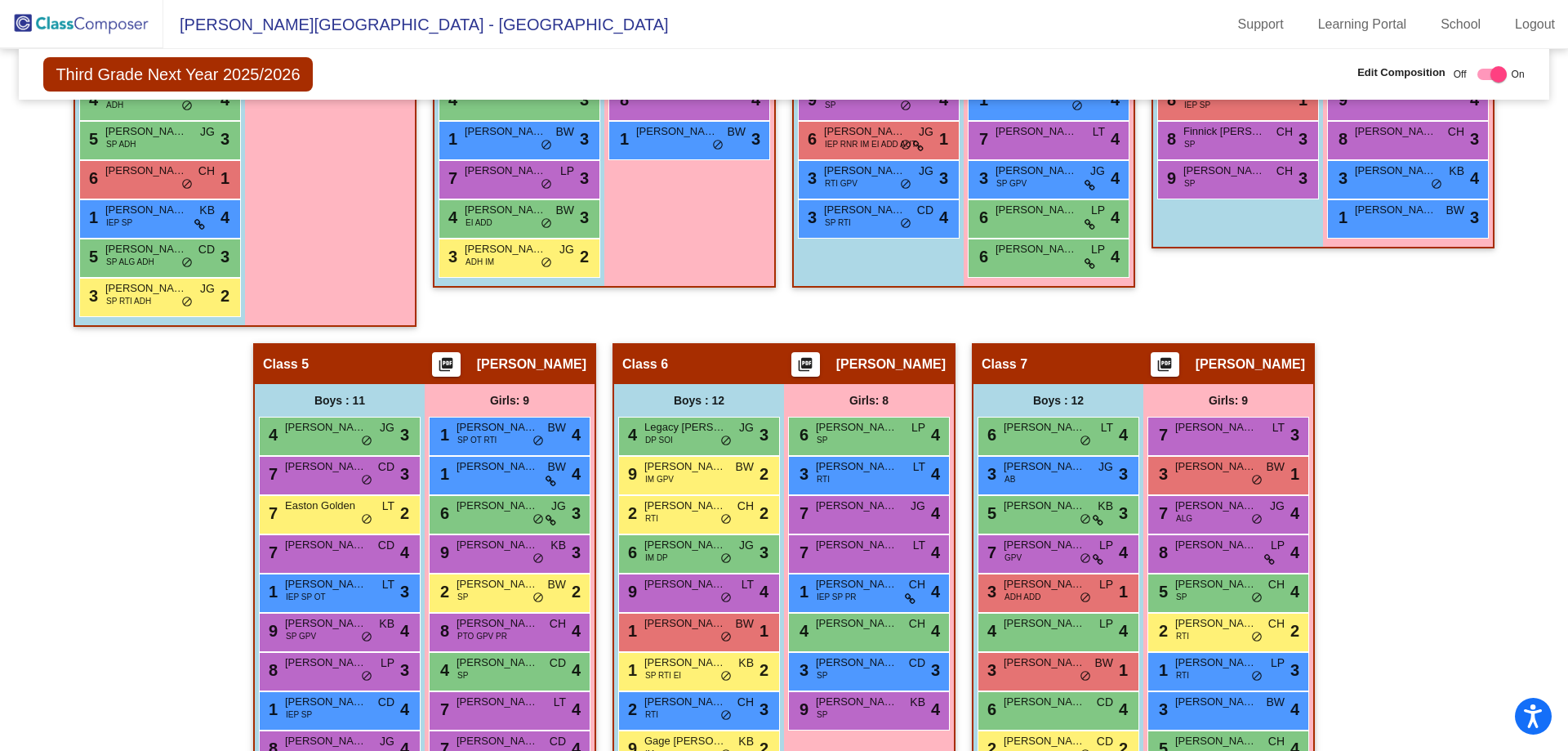
scroll to position [864, 0]
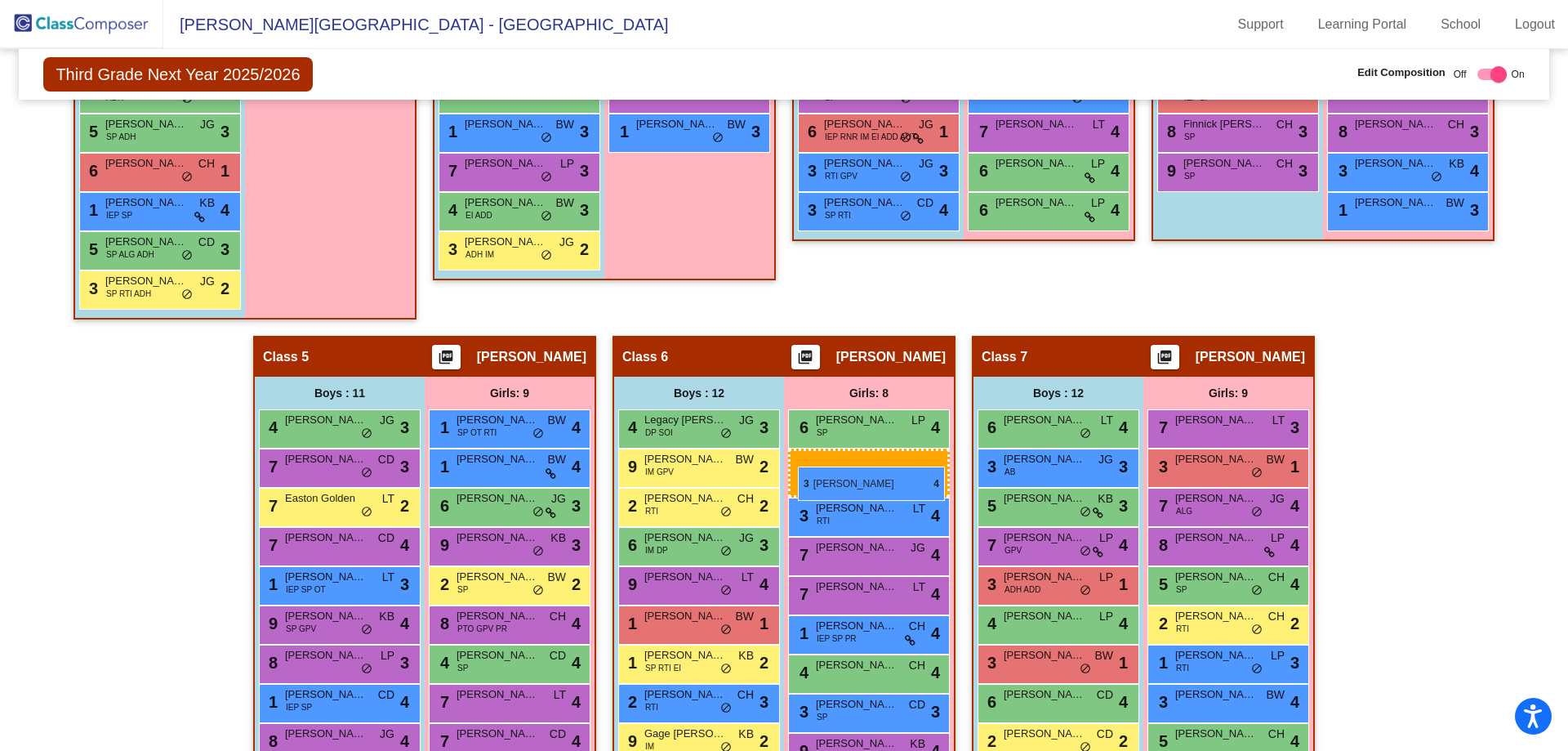
drag, startPoint x: 1057, startPoint y: 161, endPoint x: 798, endPoint y: 467, distance: 400.9
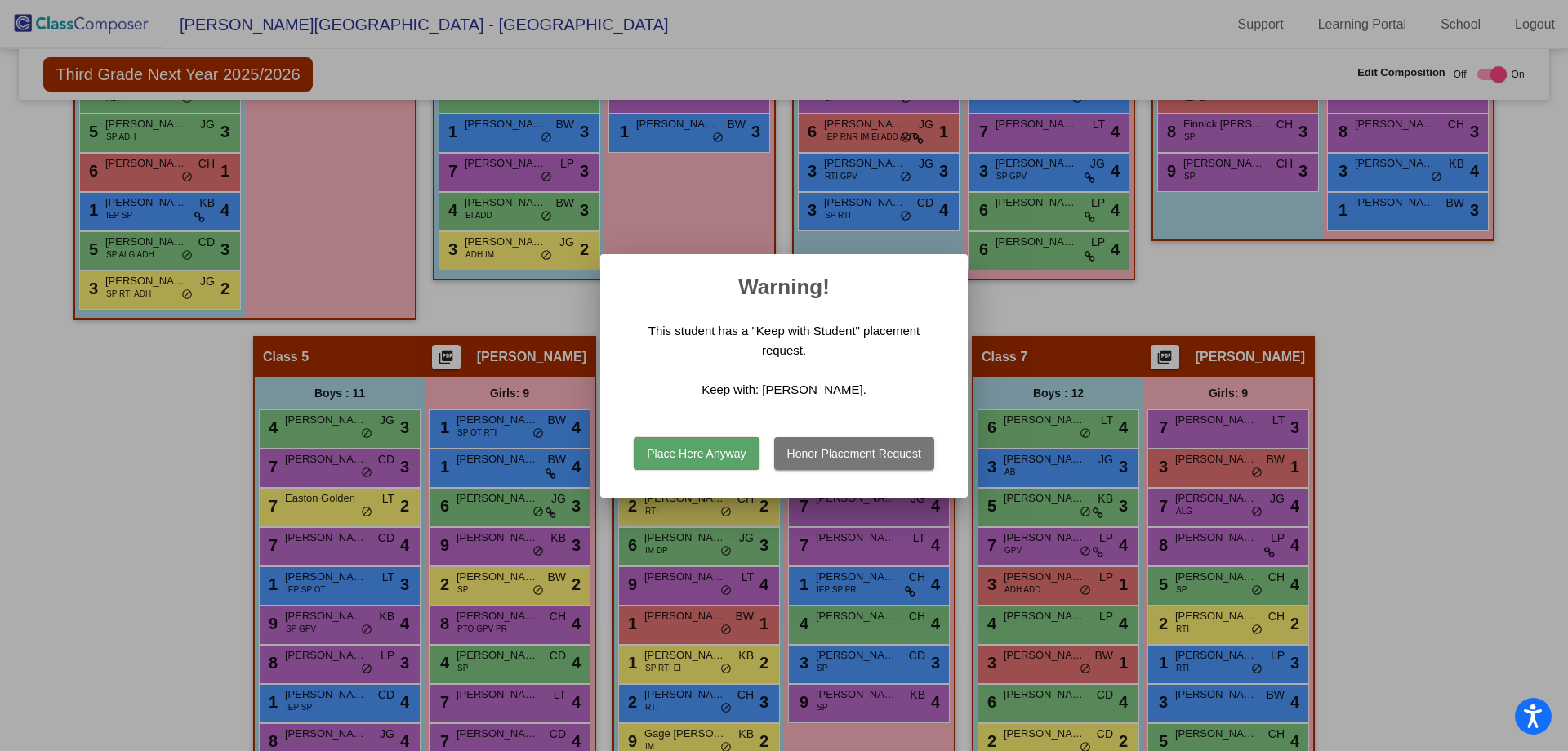
click at [714, 454] on button "Place Here Anyway" at bounding box center [696, 454] width 125 height 33
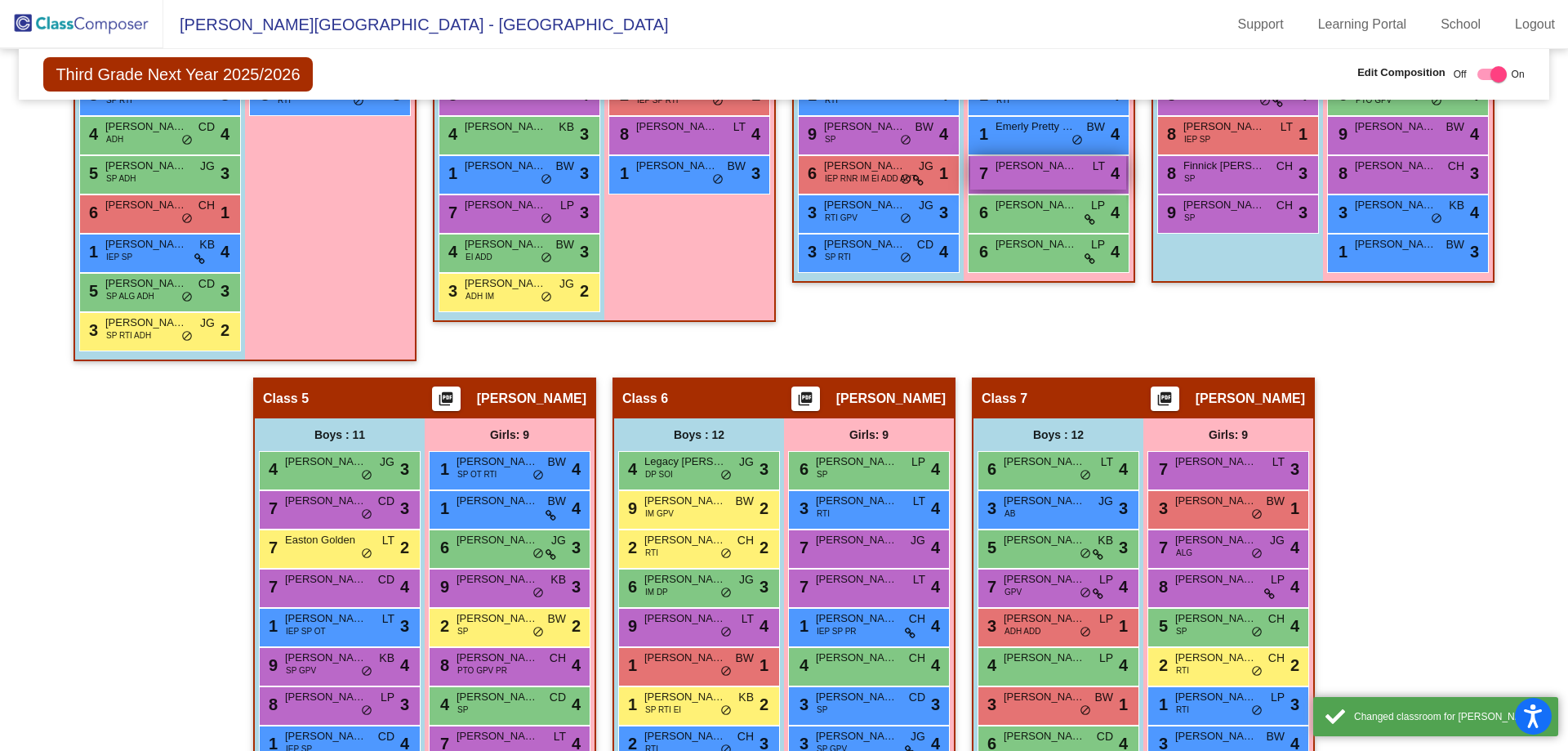
scroll to position [783, 0]
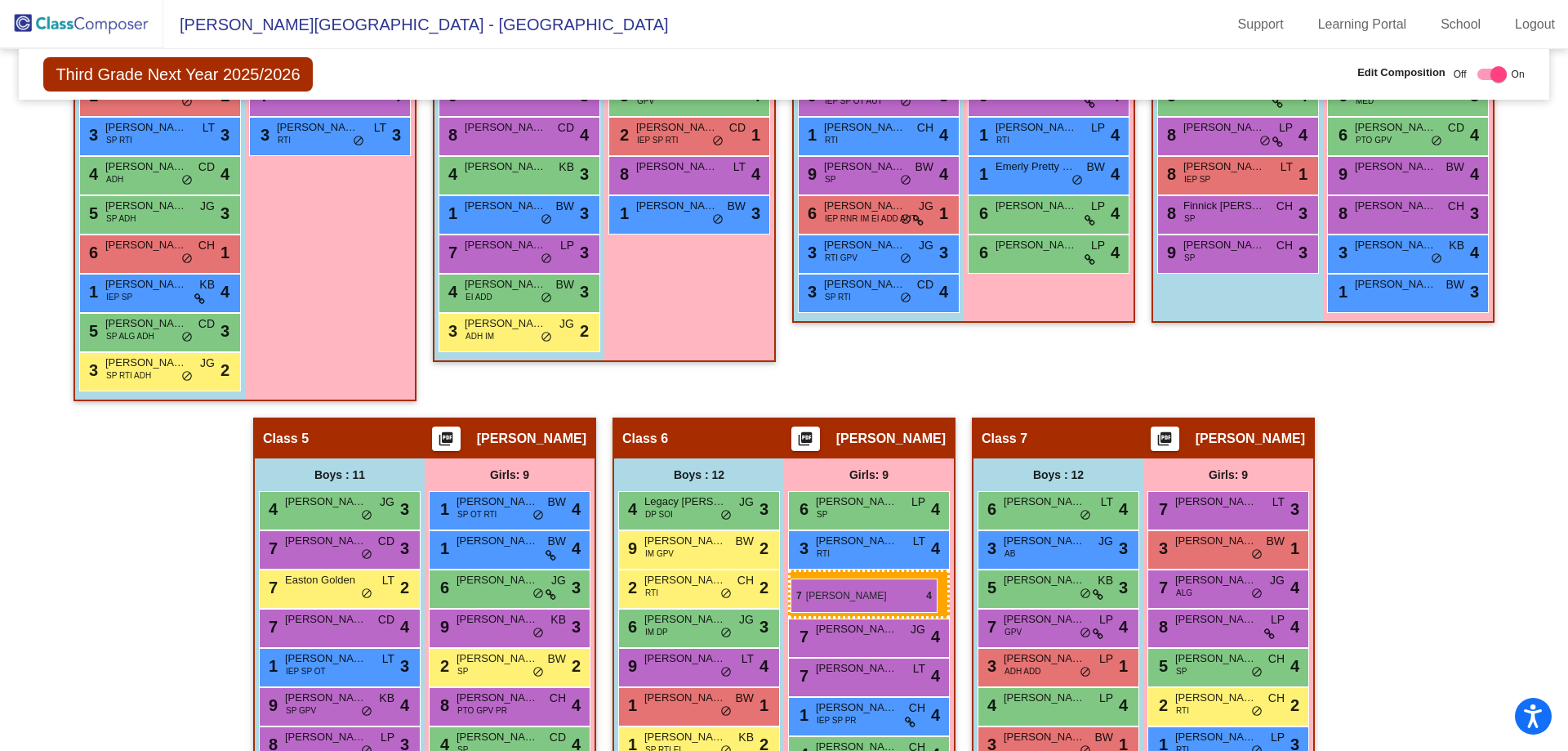
drag, startPoint x: 1011, startPoint y: 214, endPoint x: 790, endPoint y: 578, distance: 425.8
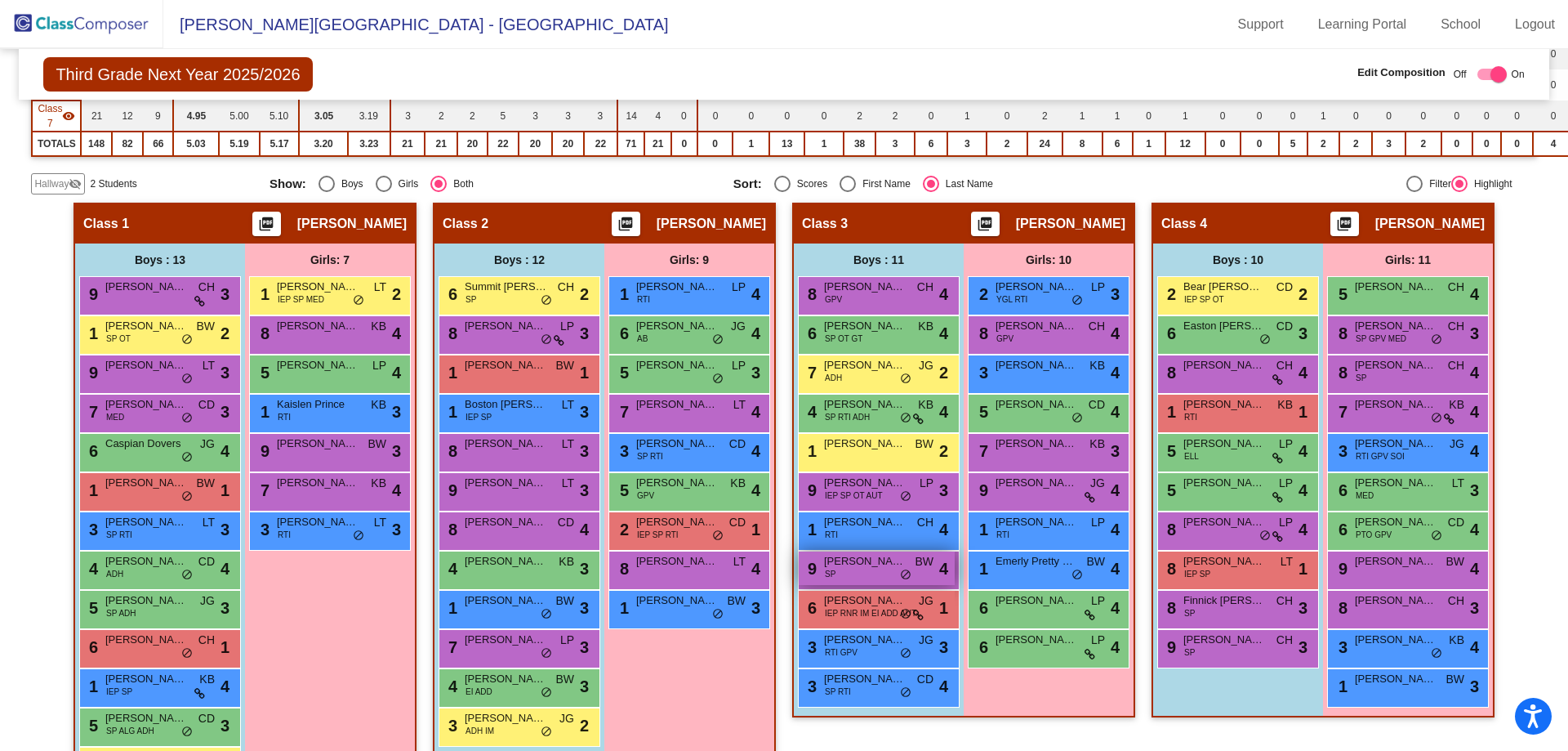
scroll to position [374, 0]
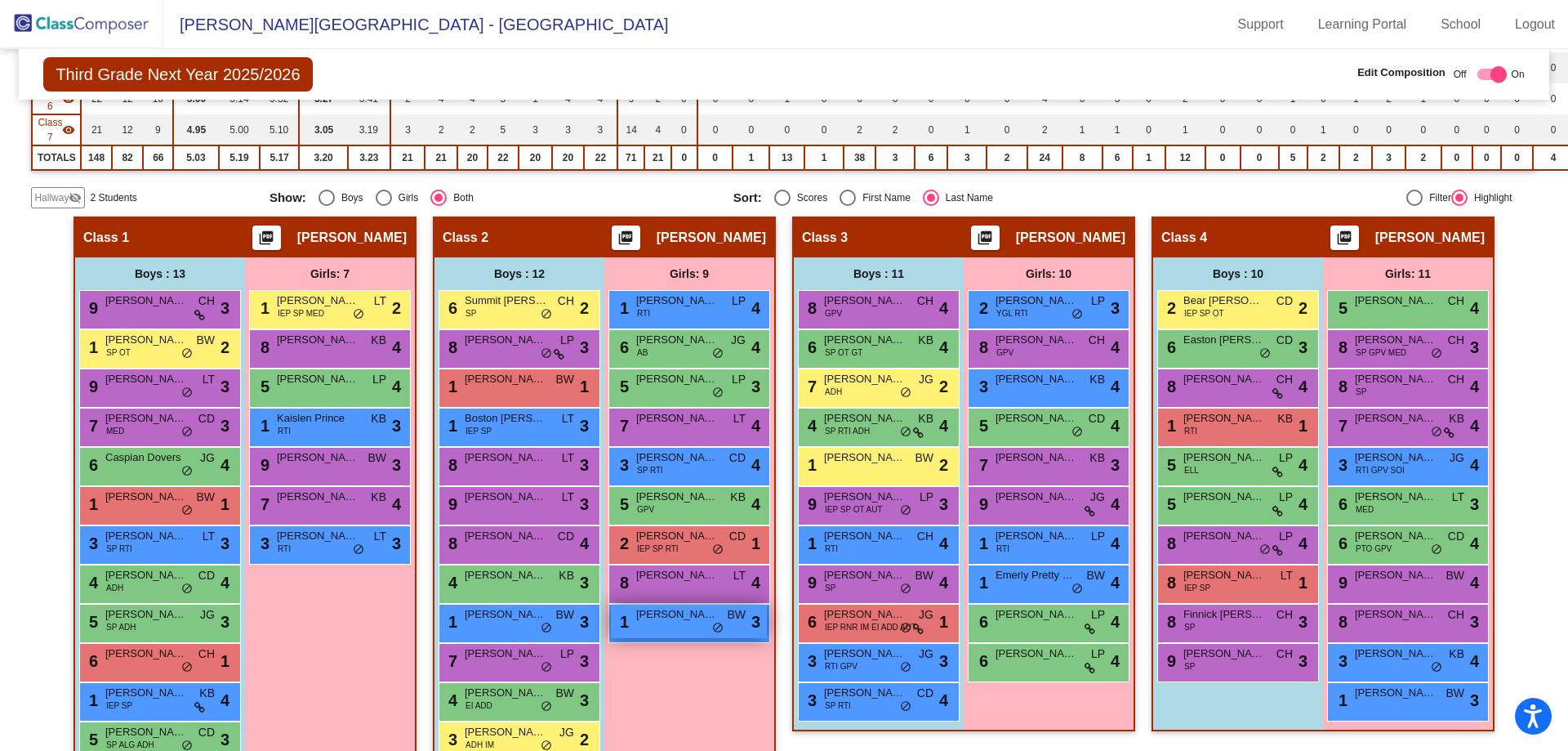
click at [685, 618] on span "Rowan Yousey" at bounding box center [677, 614] width 82 height 16
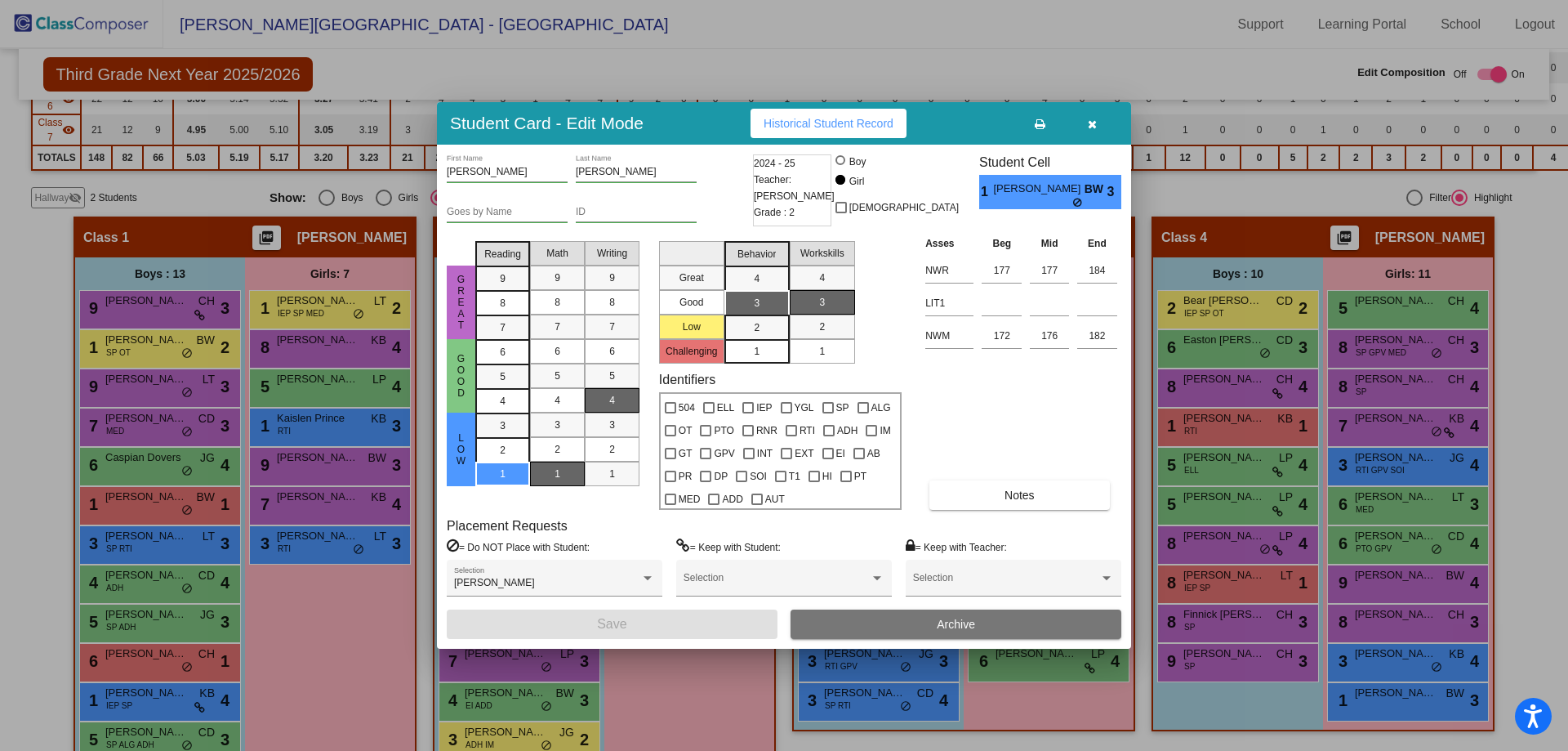
click at [917, 623] on button "Archive" at bounding box center [955, 624] width 331 height 29
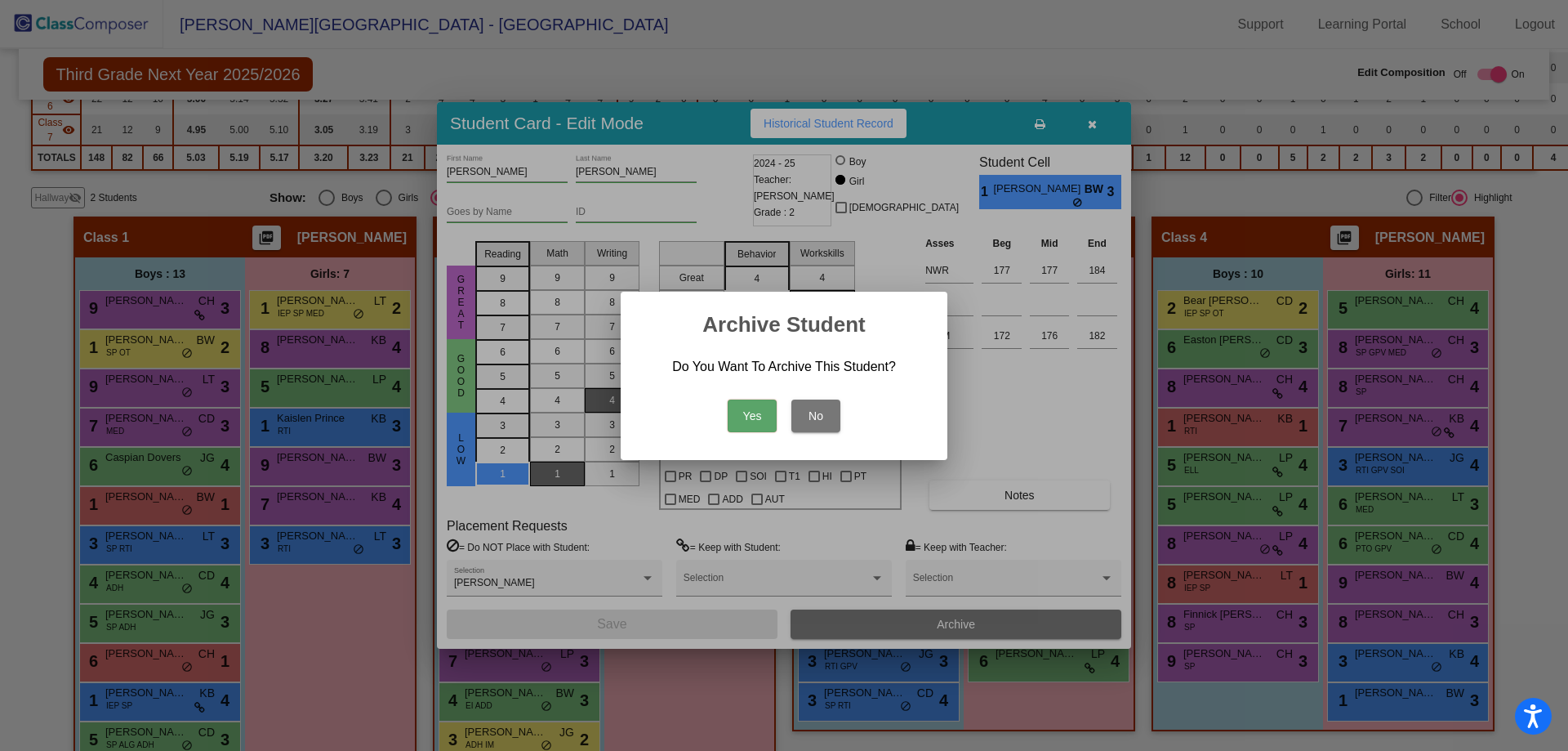
click at [733, 417] on button "Yes" at bounding box center [752, 416] width 49 height 33
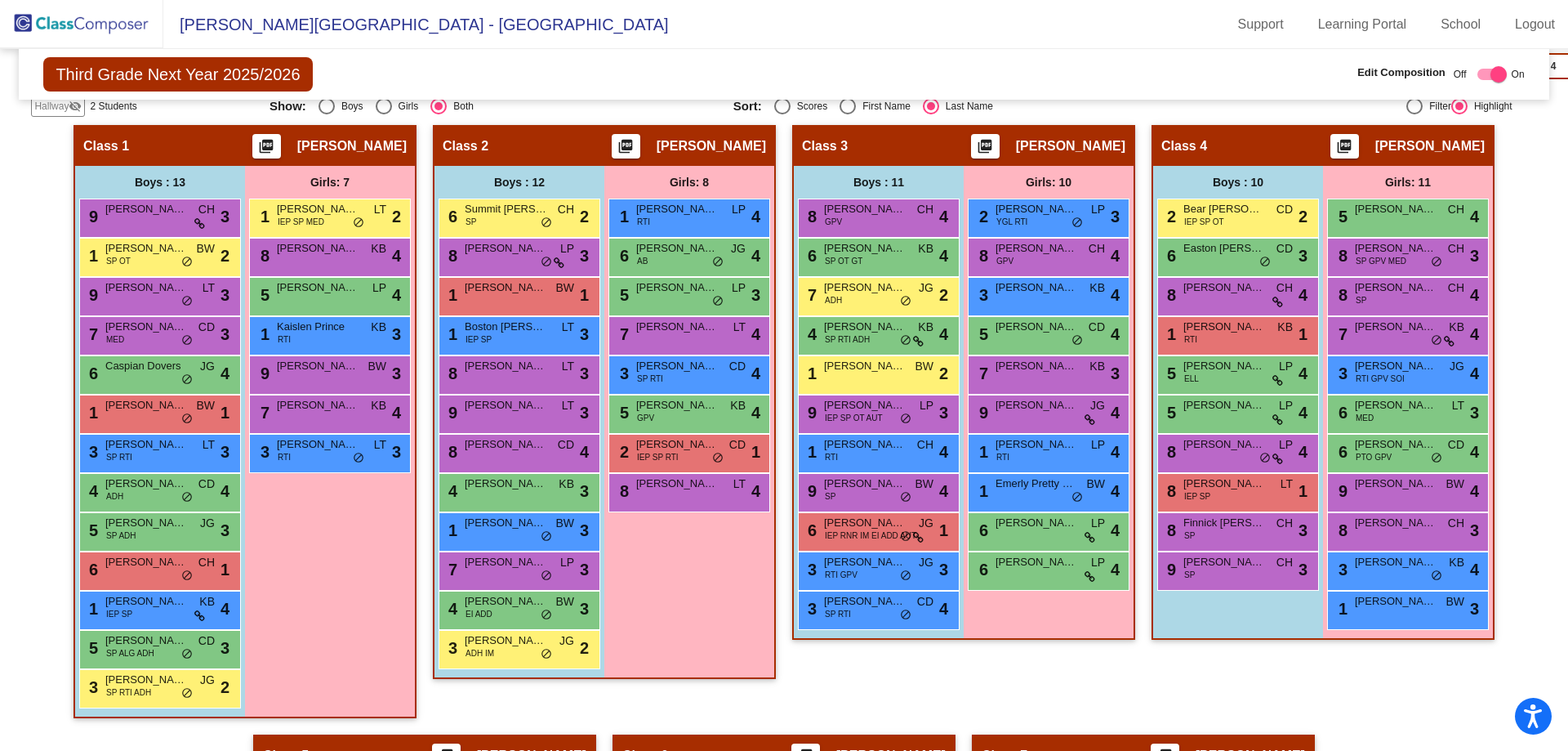
scroll to position [456, 0]
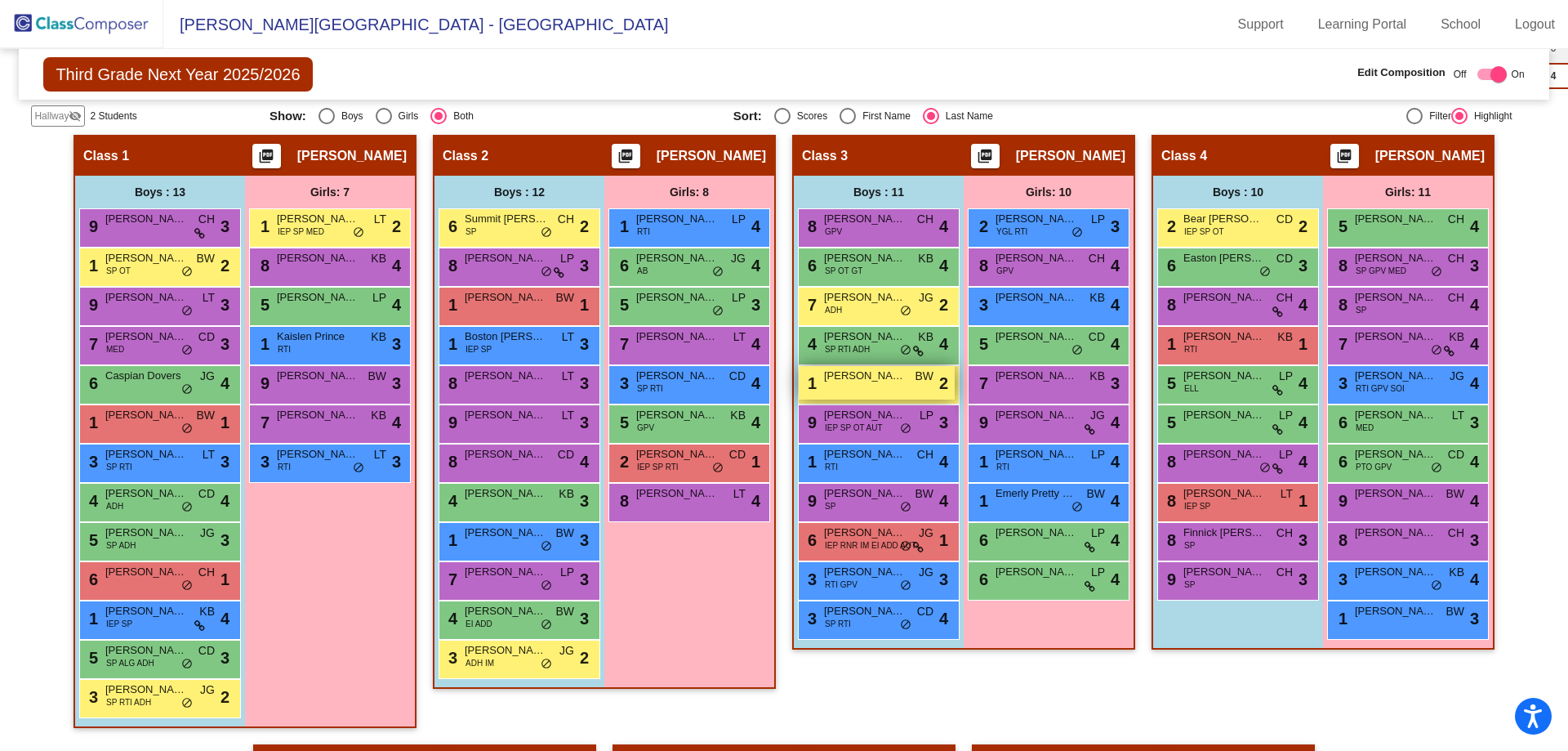
click at [842, 384] on div "1 Kito Fletcher BW lock do_not_disturb_alt 2" at bounding box center [877, 383] width 156 height 34
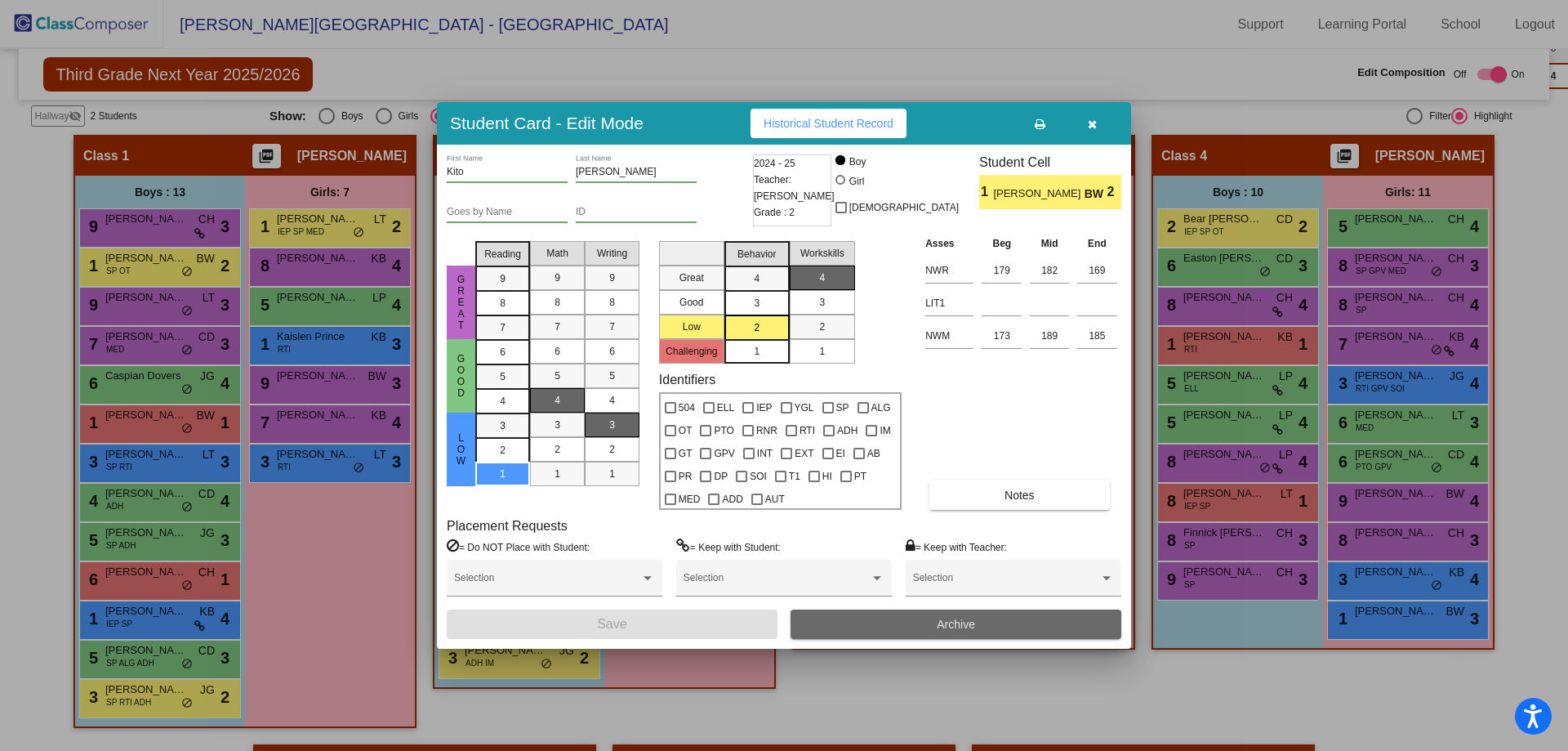
click at [924, 621] on button "Archive" at bounding box center [955, 624] width 331 height 29
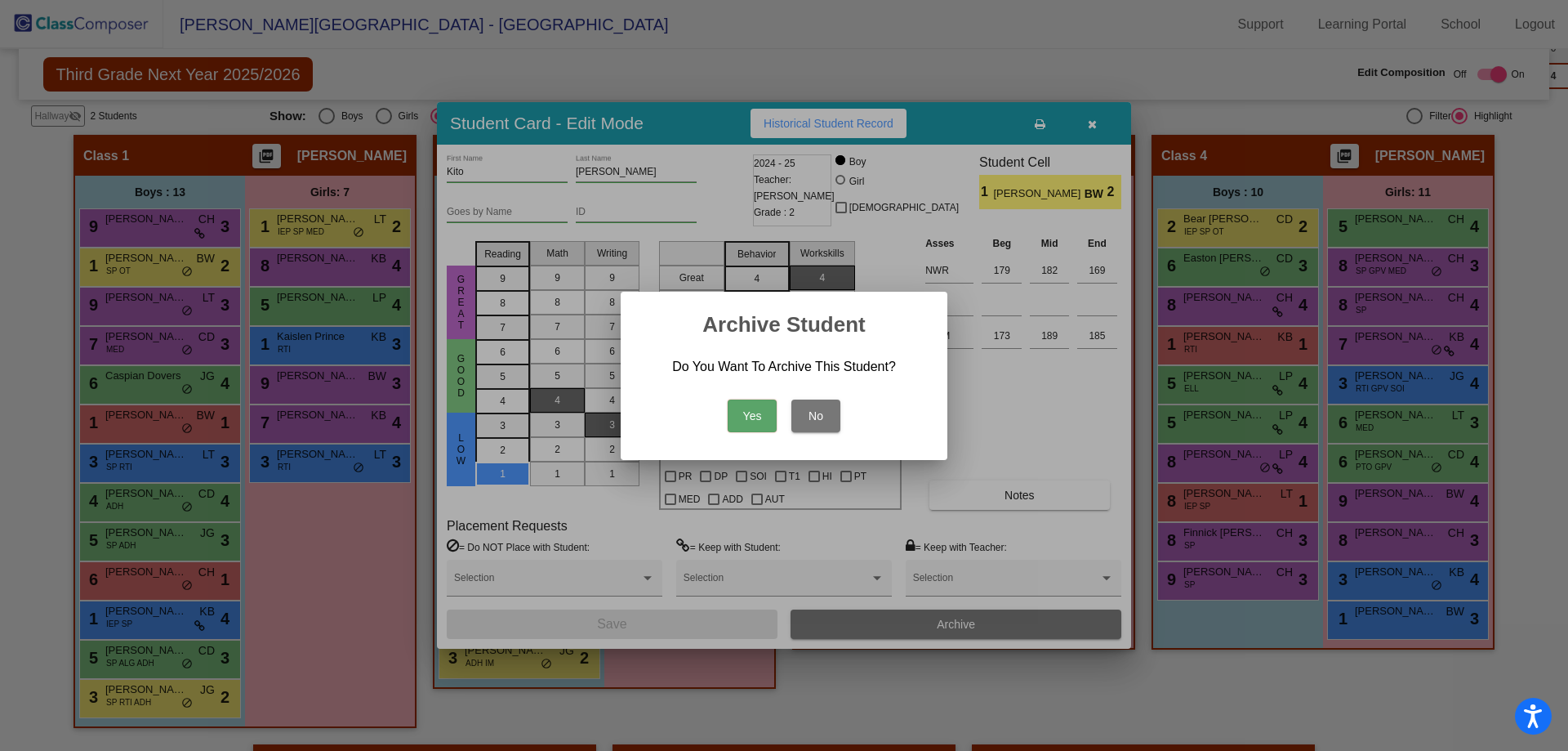
click at [765, 417] on button "Yes" at bounding box center [752, 416] width 49 height 33
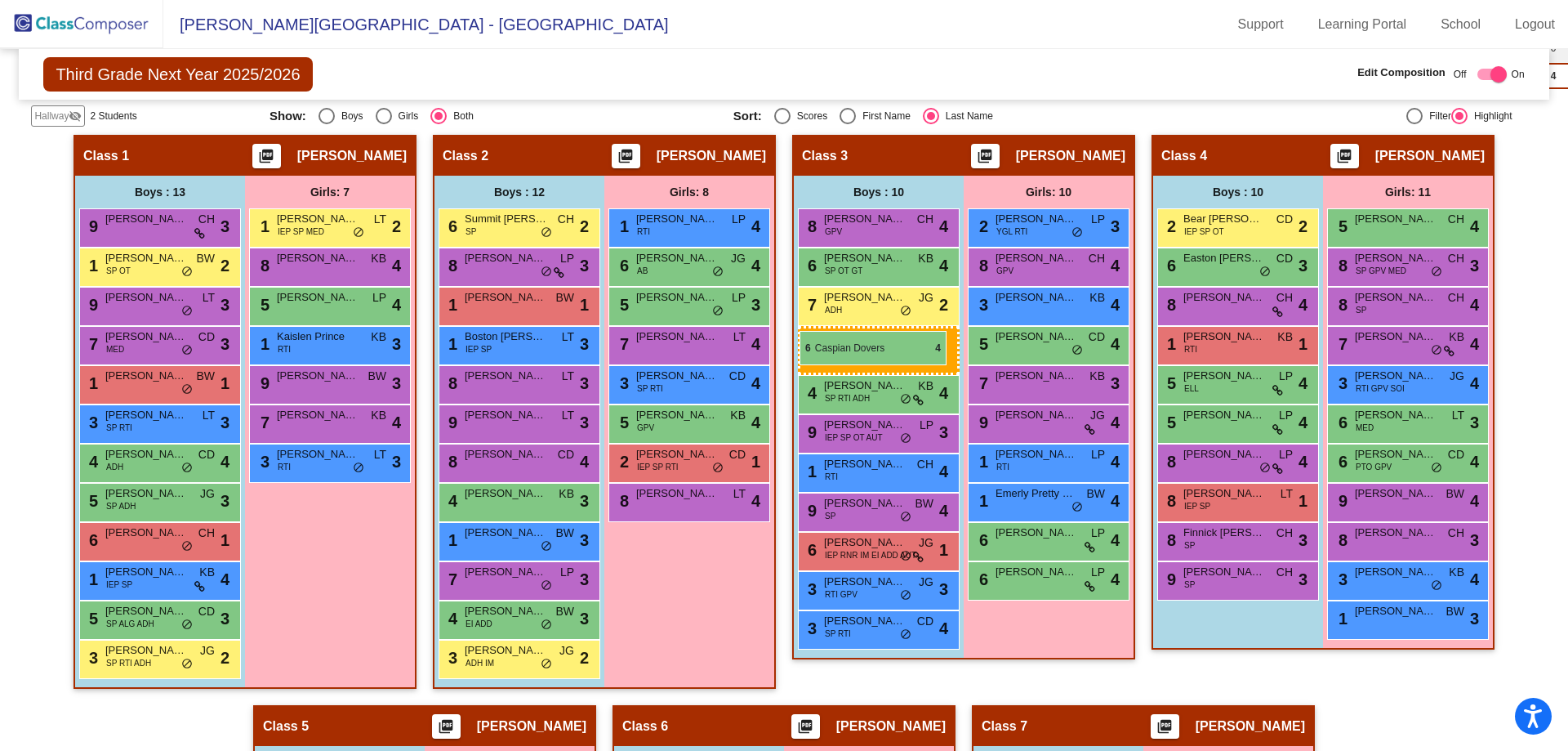
drag, startPoint x: 151, startPoint y: 382, endPoint x: 800, endPoint y: 331, distance: 651.0
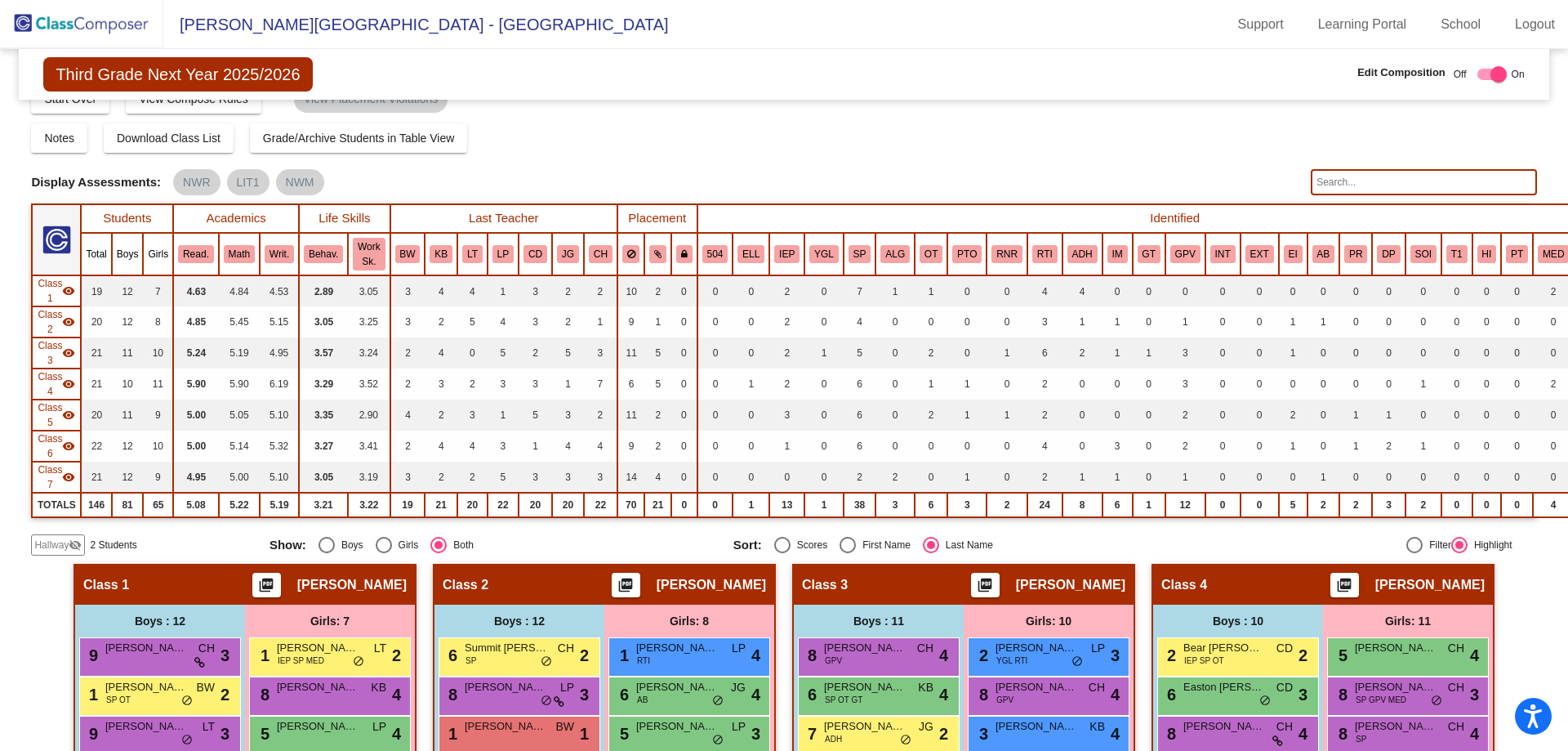
scroll to position [0, 0]
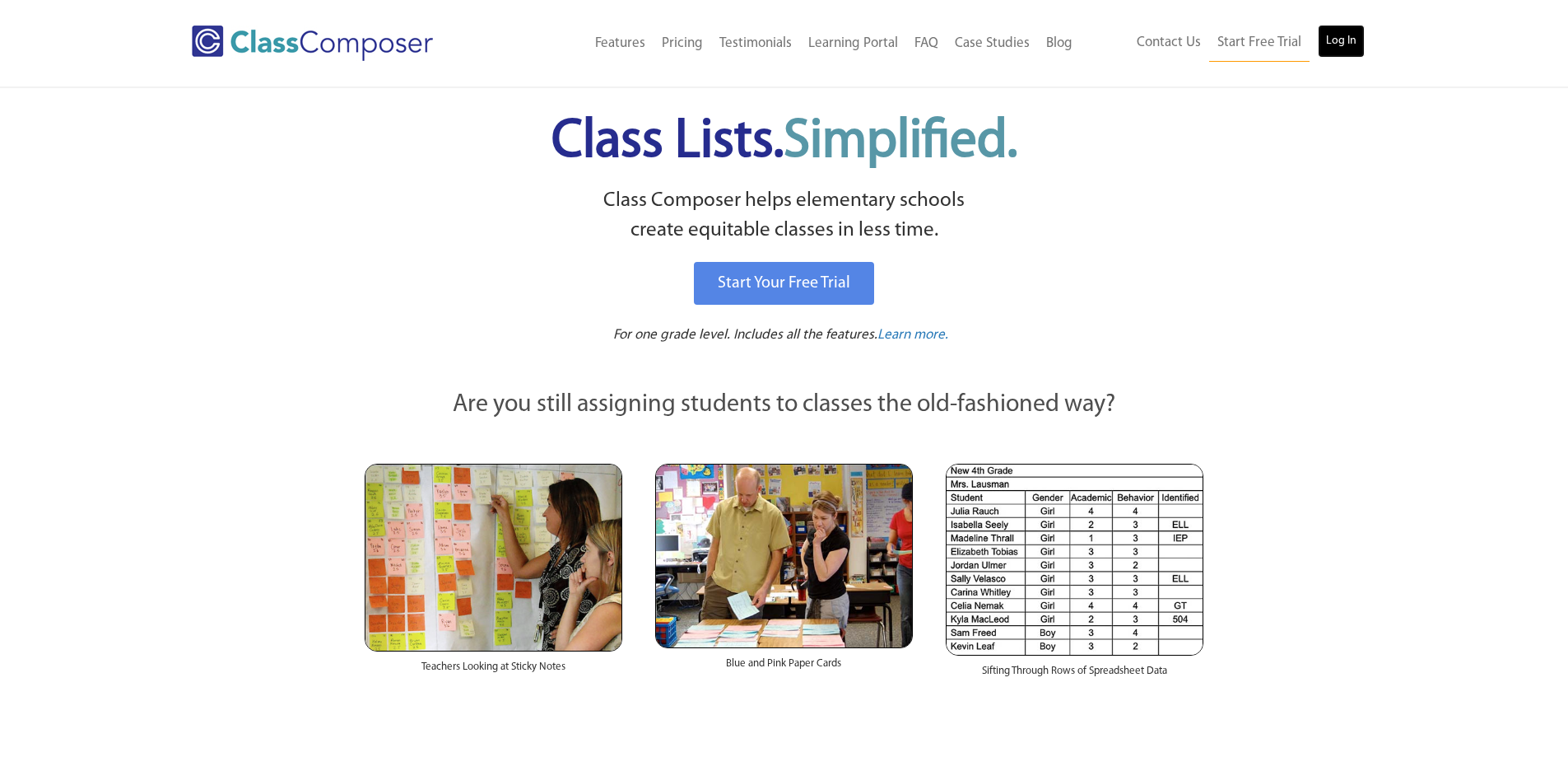
click at [1359, 35] on link "Log In" at bounding box center [1342, 41] width 47 height 33
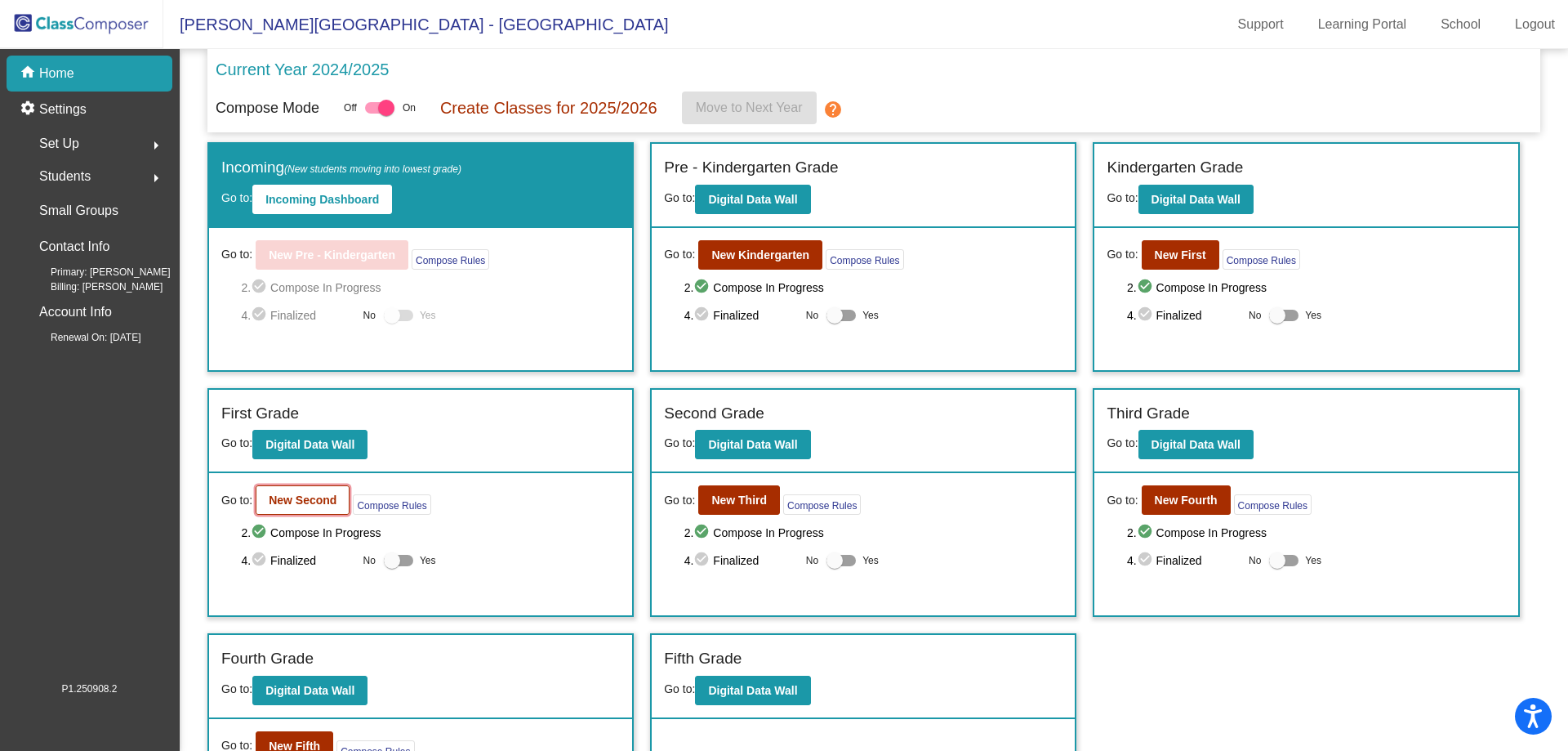
click at [308, 501] on b "New Second" at bounding box center [302, 500] width 67 height 13
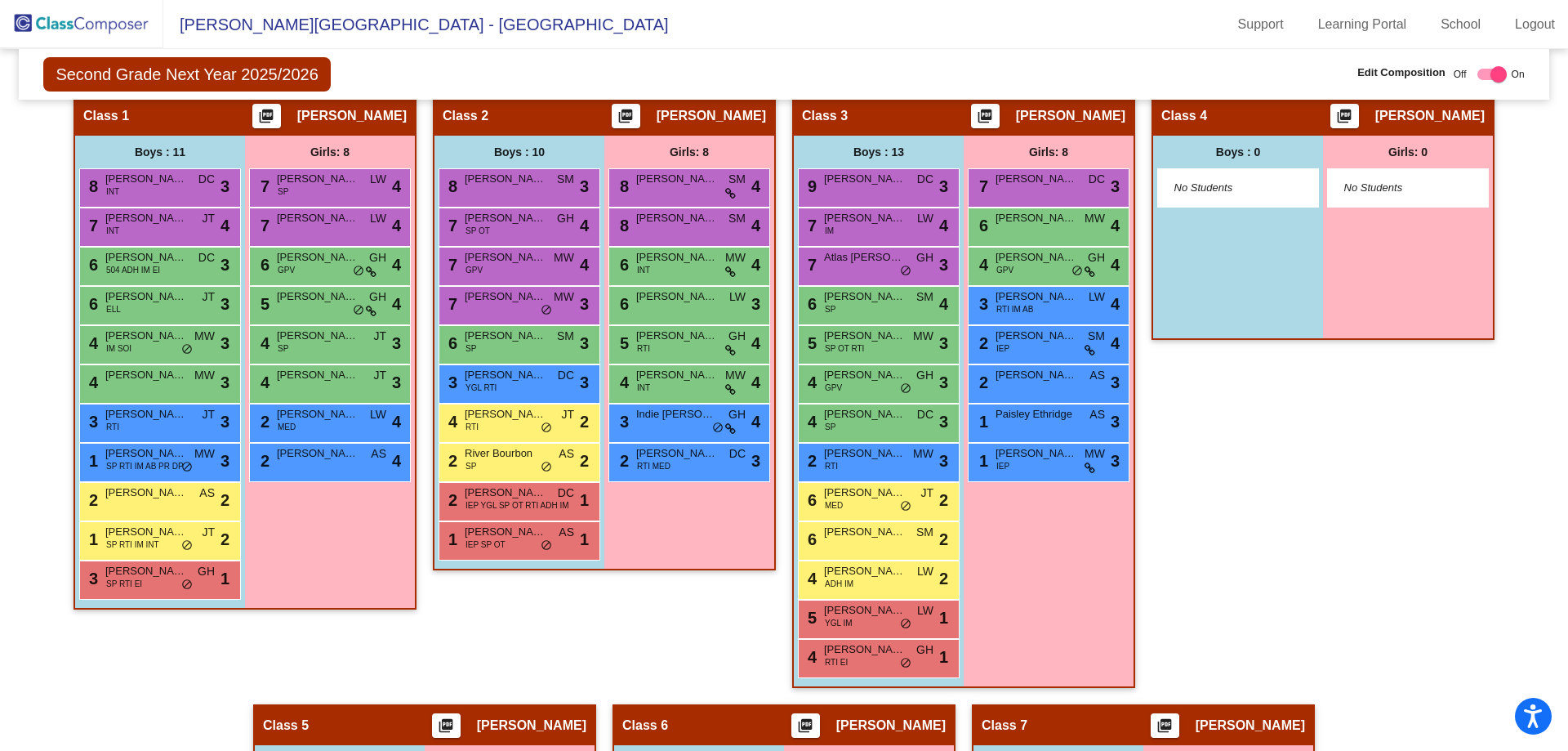
scroll to position [495, 0]
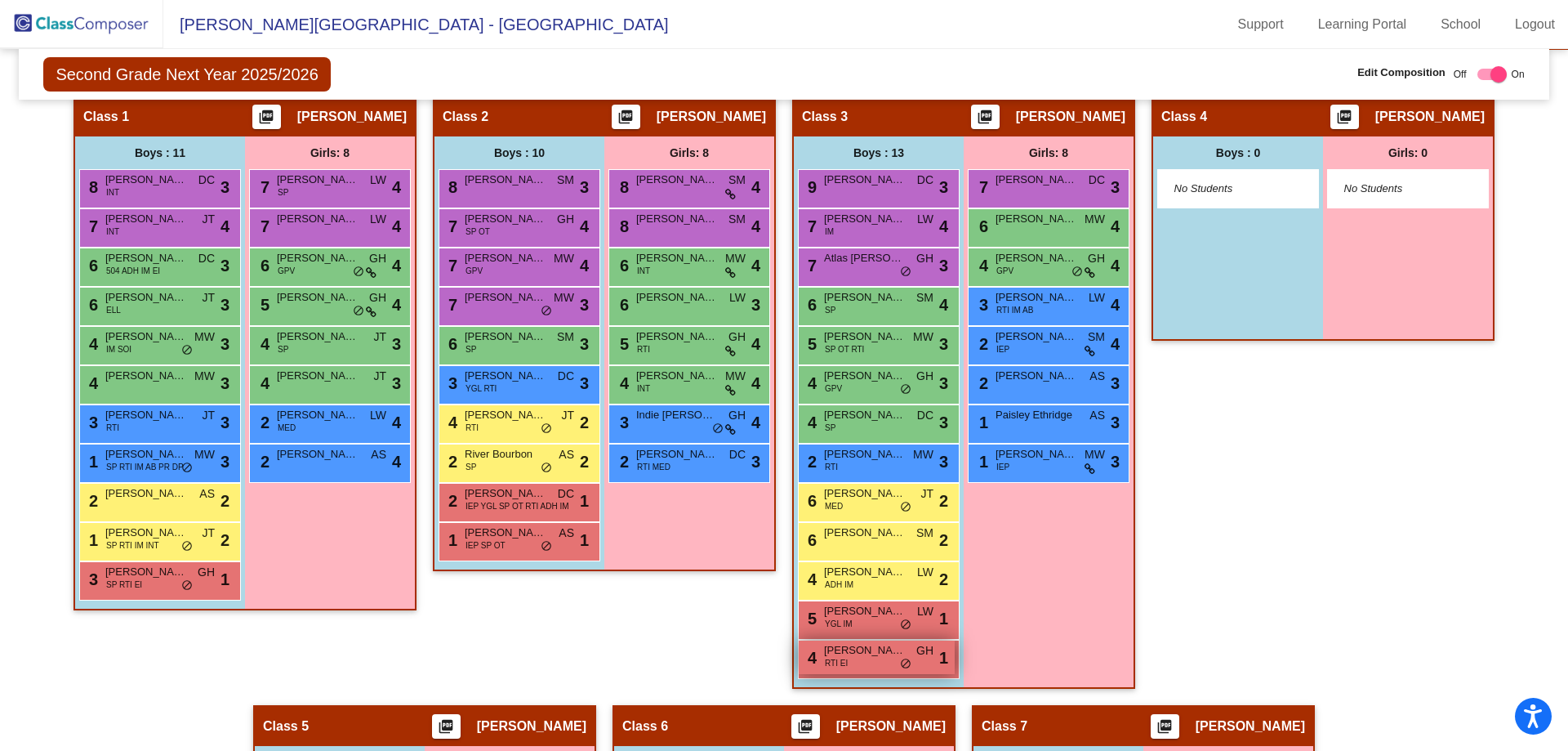
click at [861, 654] on span "Kannen Buley" at bounding box center [865, 650] width 82 height 16
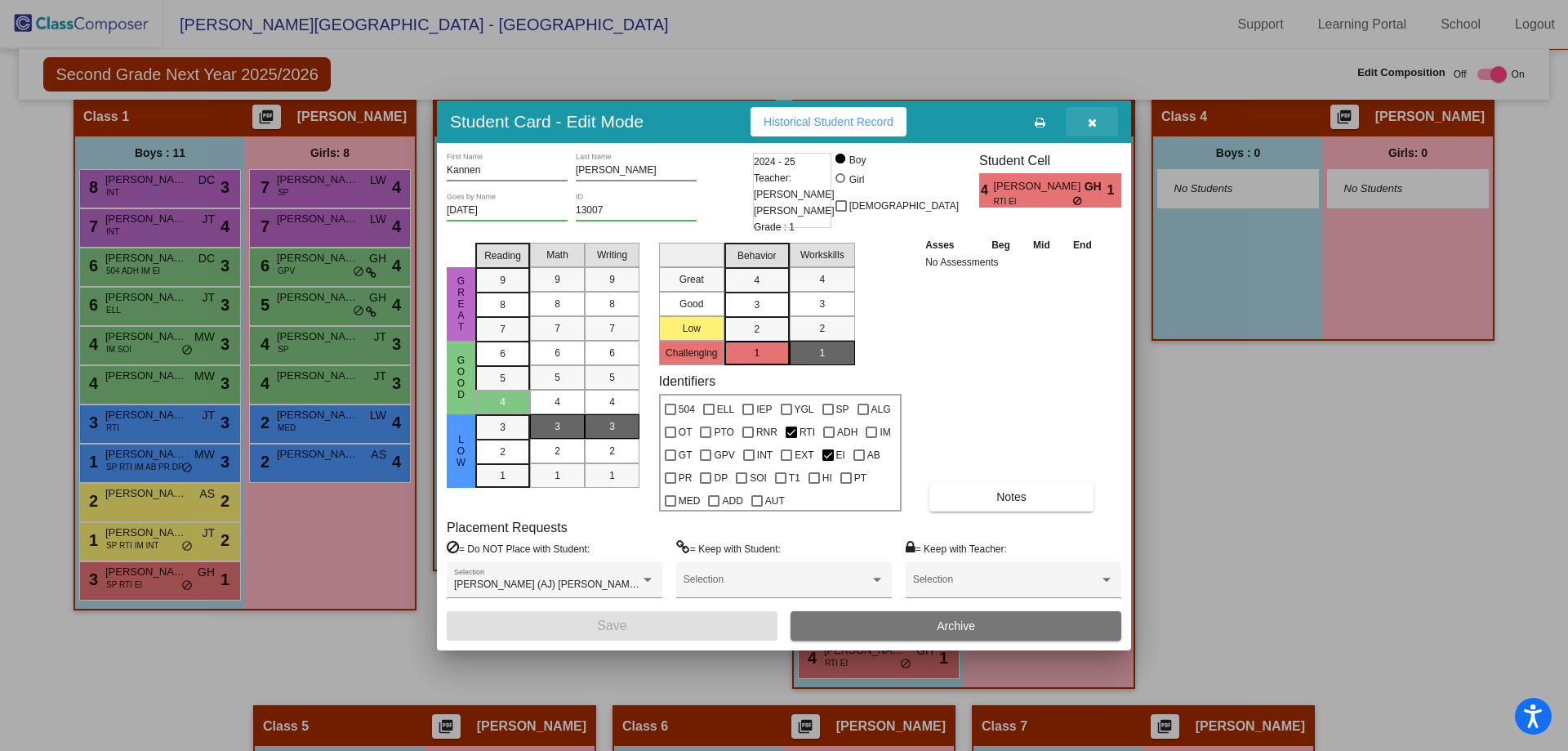
click at [1092, 123] on icon "button" at bounding box center [1092, 122] width 9 height 11
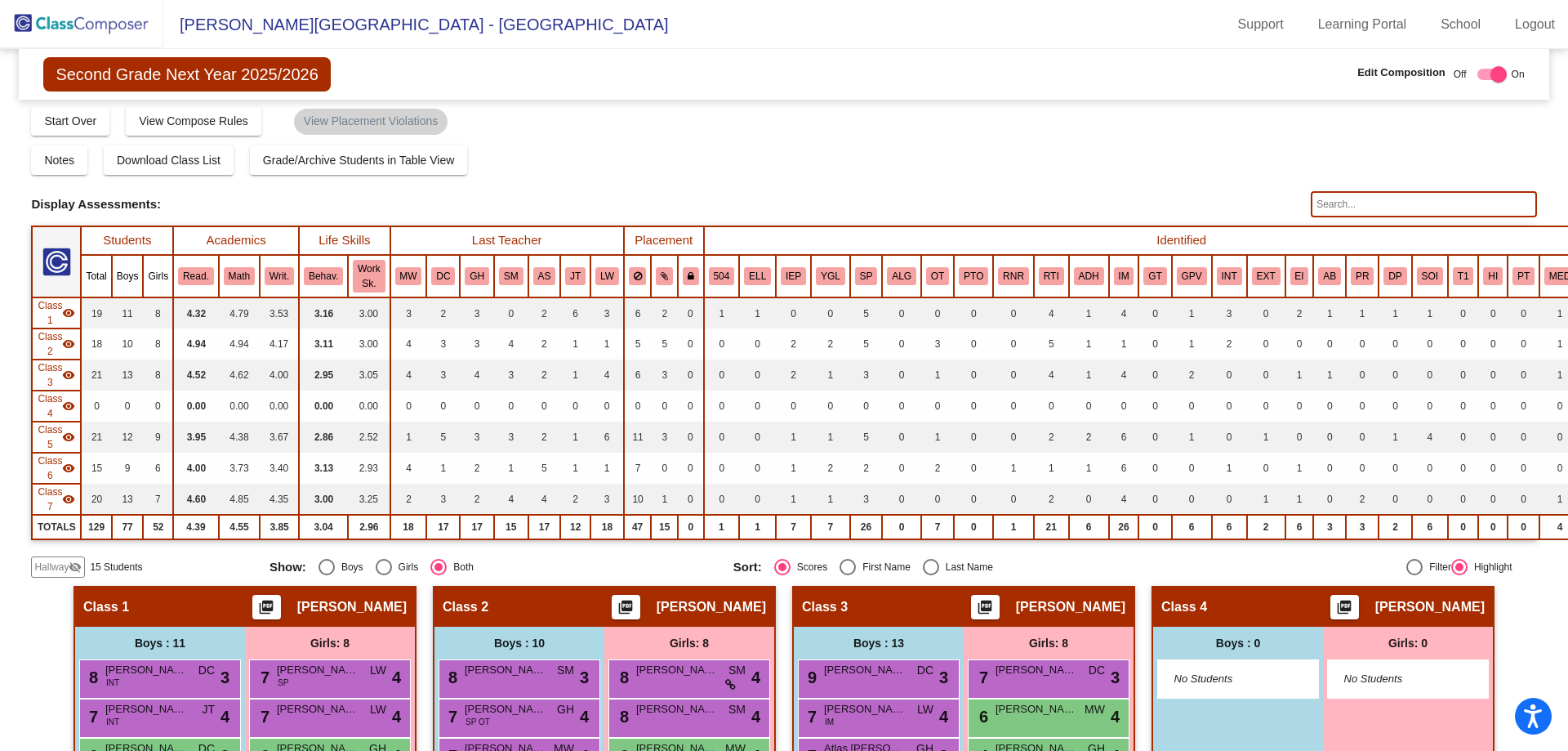
scroll to position [0, 0]
